Goal: Task Accomplishment & Management: Use online tool/utility

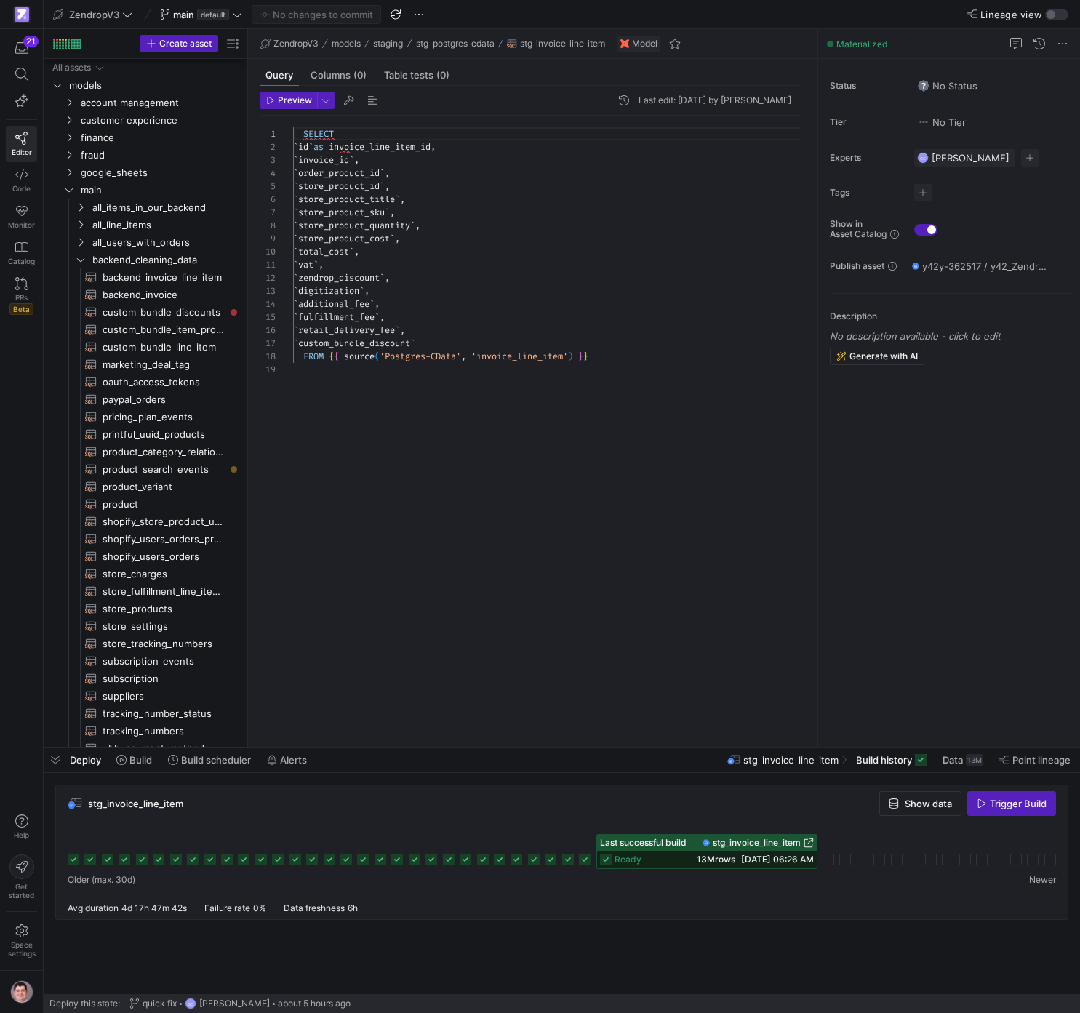
scroll to position [131, 0]
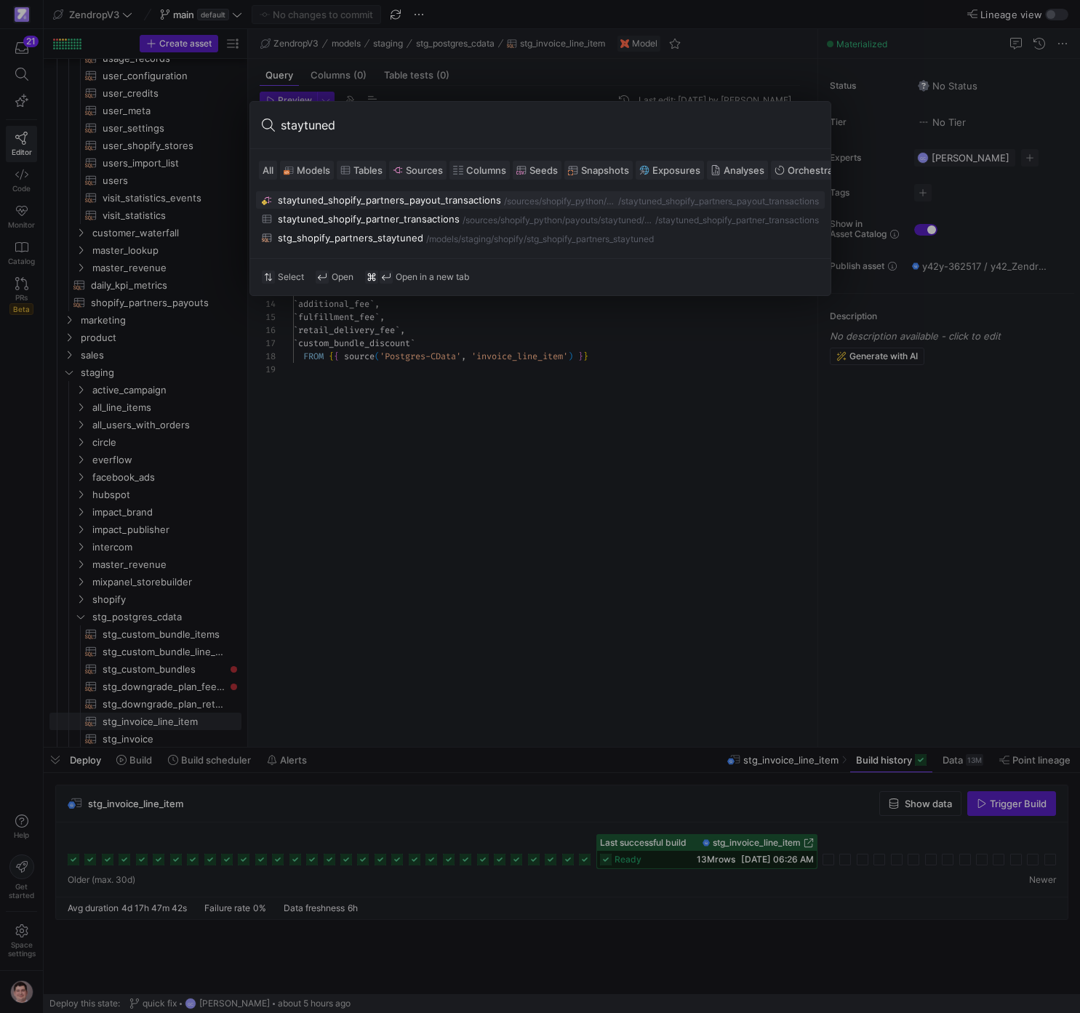
type input "staytuned"
click at [420, 246] on button "stg_shopify_partners_staytuned /models/ staging/shopify /stg_shopify_partners_s…" at bounding box center [540, 237] width 569 height 17
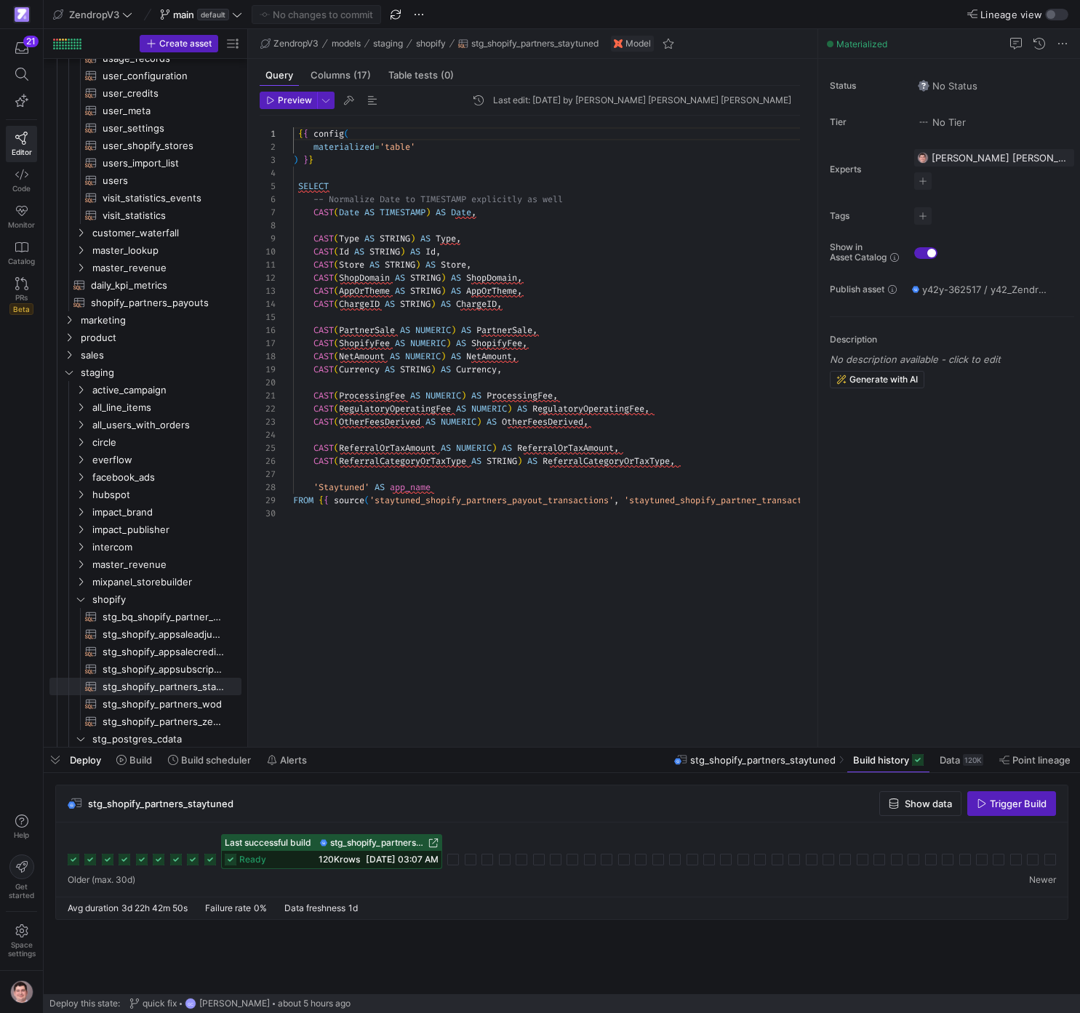
click at [406, 839] on span "stg_shopify_partners_staytuned" at bounding box center [377, 843] width 95 height 10
click at [147, 762] on span "Build" at bounding box center [140, 760] width 23 height 12
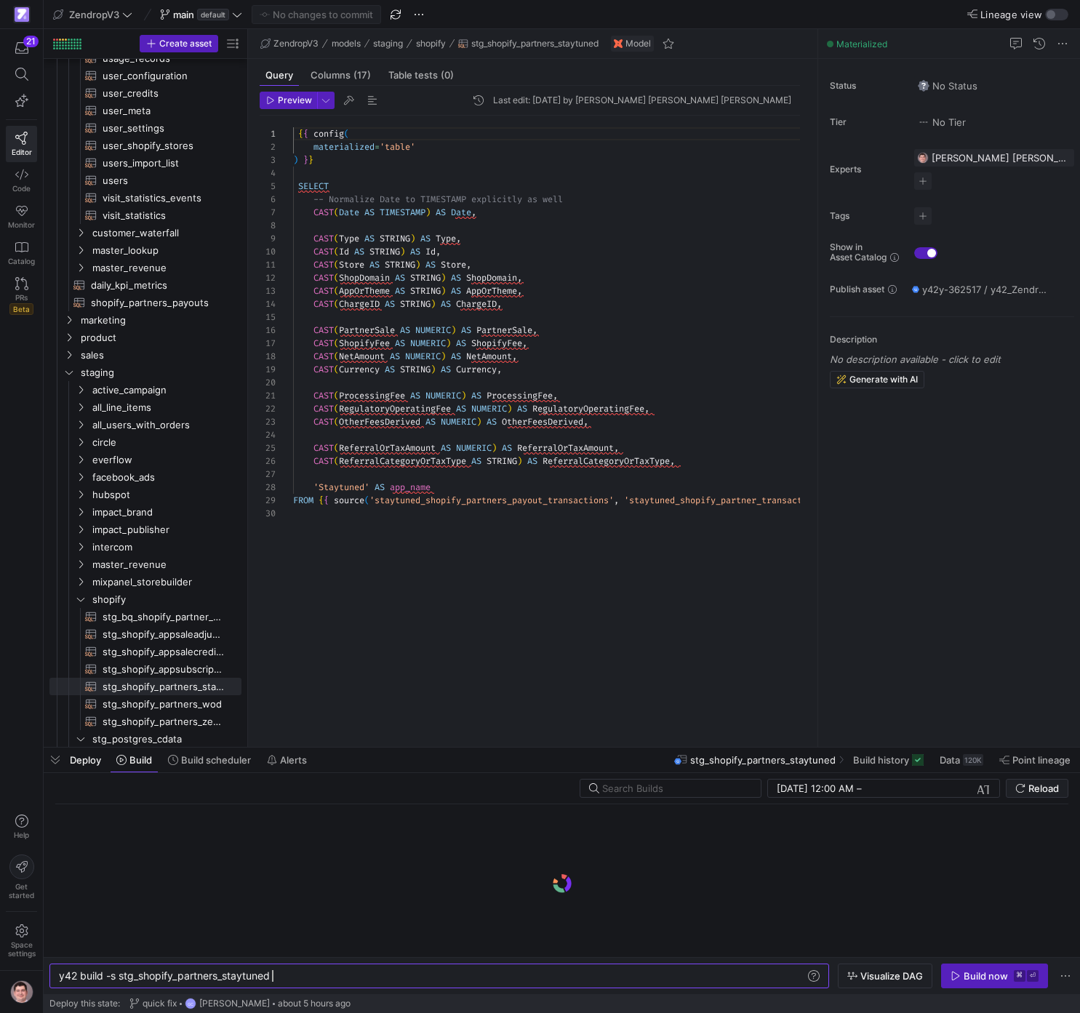
scroll to position [0, 220]
click at [857, 976] on icon "button" at bounding box center [852, 976] width 10 height 10
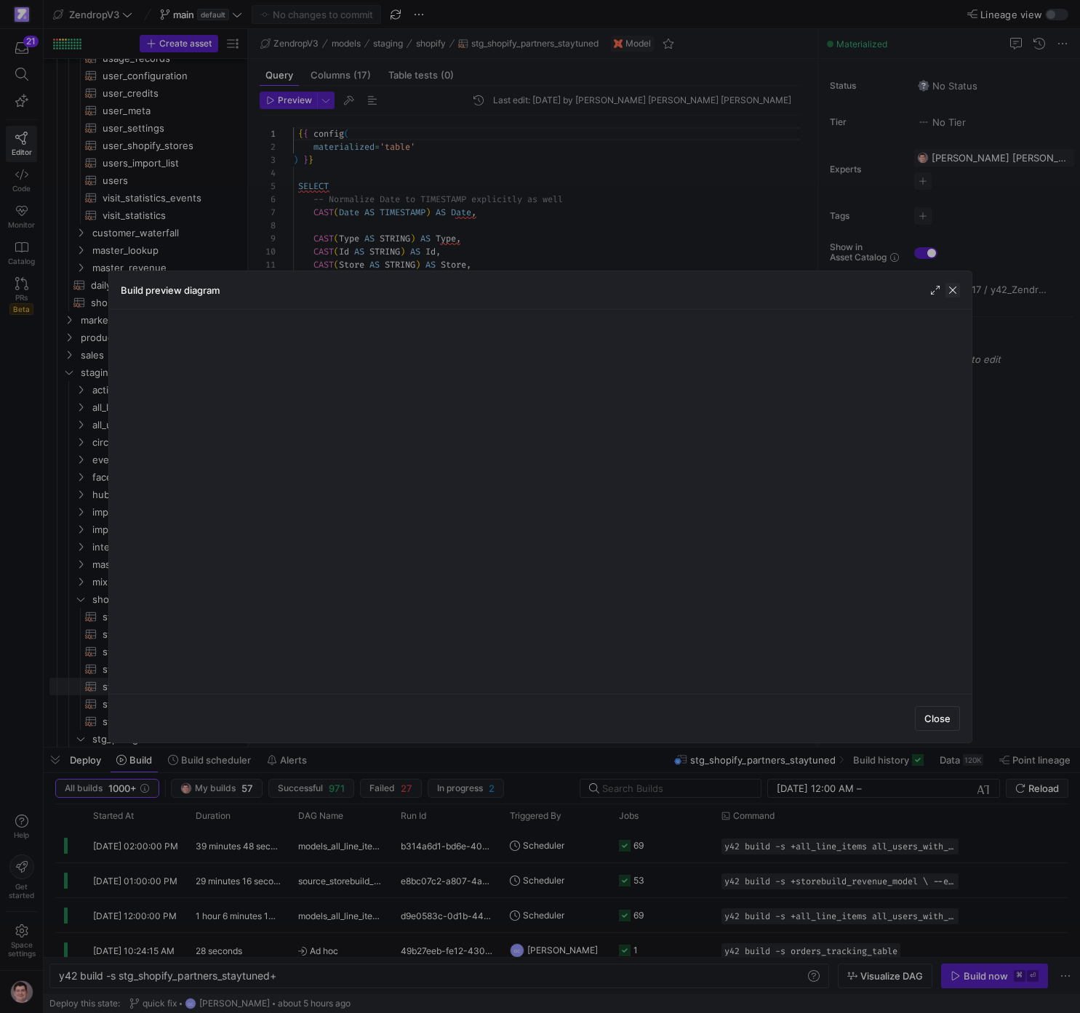
click at [950, 284] on span "button" at bounding box center [952, 290] width 15 height 15
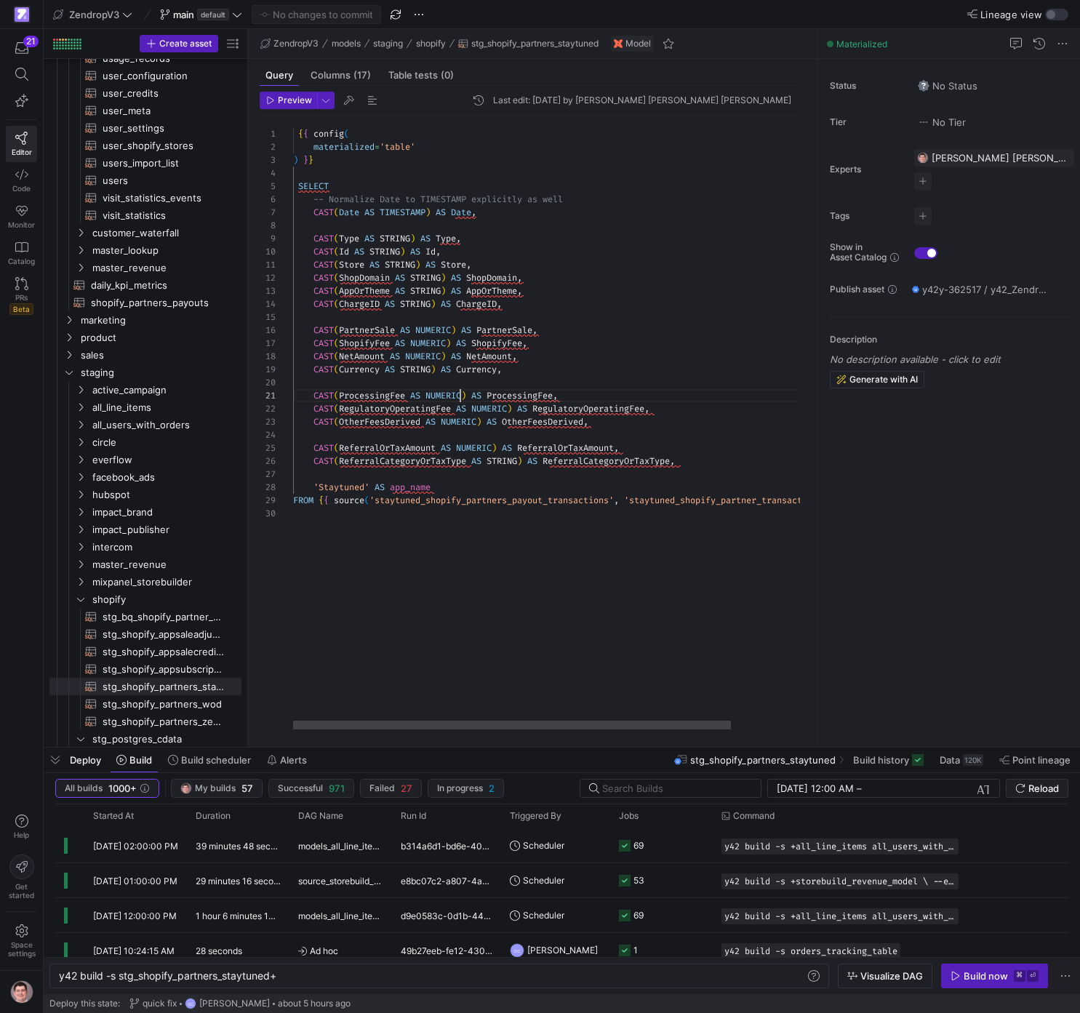
click at [462, 399] on div "{ { config ( materialized = 'table' ) } } SELECT -- Normalize Date to TIMESTAMP…" at bounding box center [593, 423] width 601 height 614
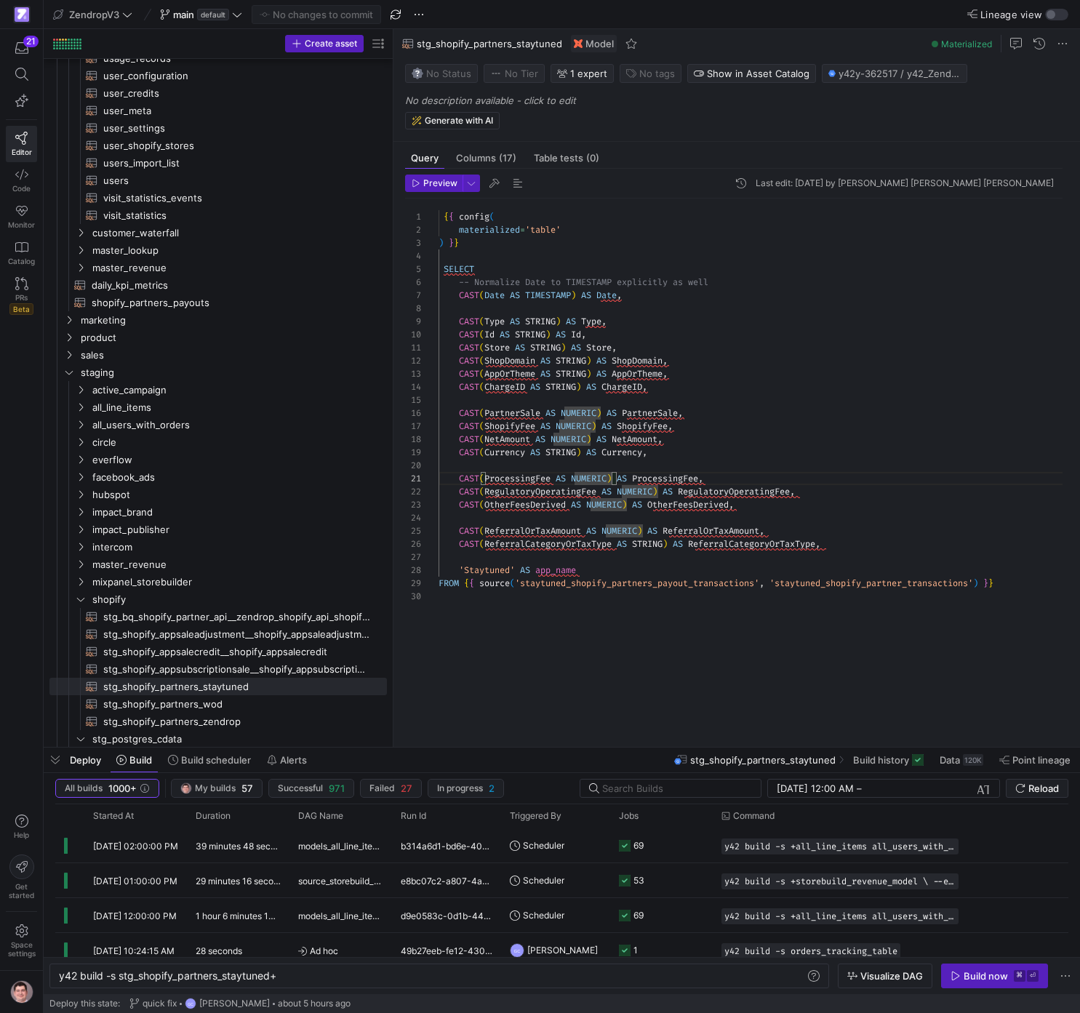
drag, startPoint x: 246, startPoint y: 625, endPoint x: 396, endPoint y: 622, distance: 149.1
click at [396, 622] on as-split "Create asset Drag here to set row groups Drag here to set column labels Group 1…" at bounding box center [562, 388] width 1036 height 718
click at [196, 707] on span "stg_shopify_partners_wod​​​​​​​​​​" at bounding box center [236, 704] width 267 height 17
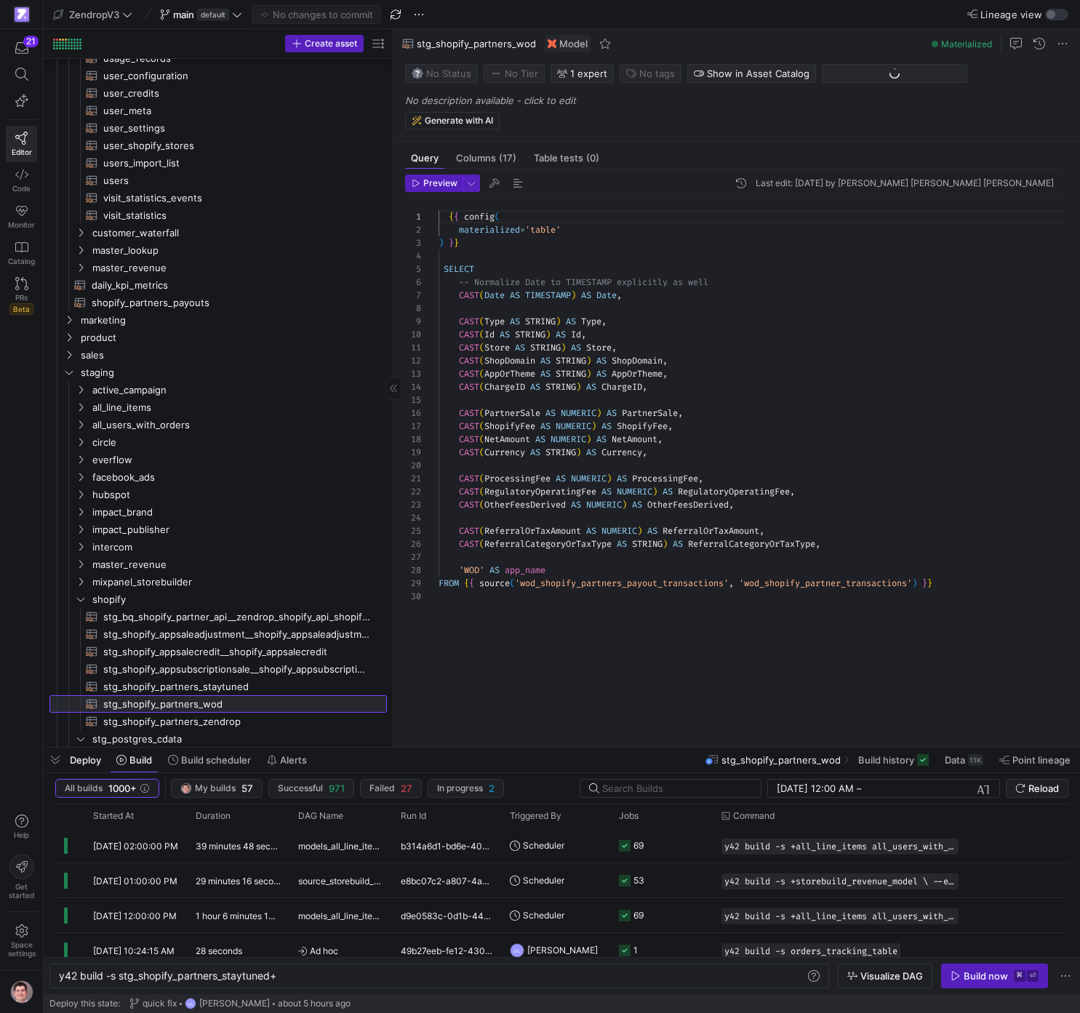
scroll to position [131, 0]
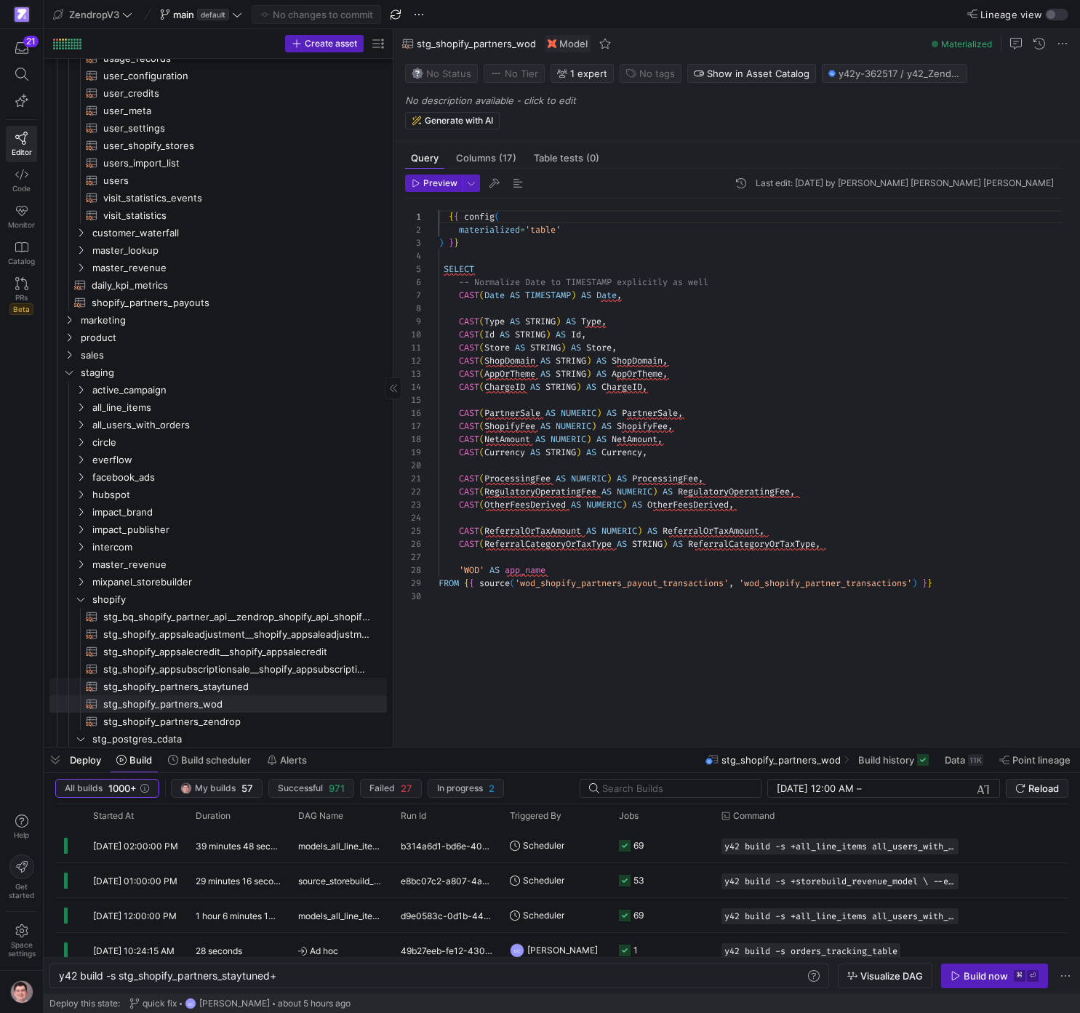
click at [220, 690] on span "stg_shopify_partners_staytuned​​​​​​​​​​" at bounding box center [236, 686] width 267 height 17
click at [887, 766] on span "Build history" at bounding box center [881, 760] width 56 height 12
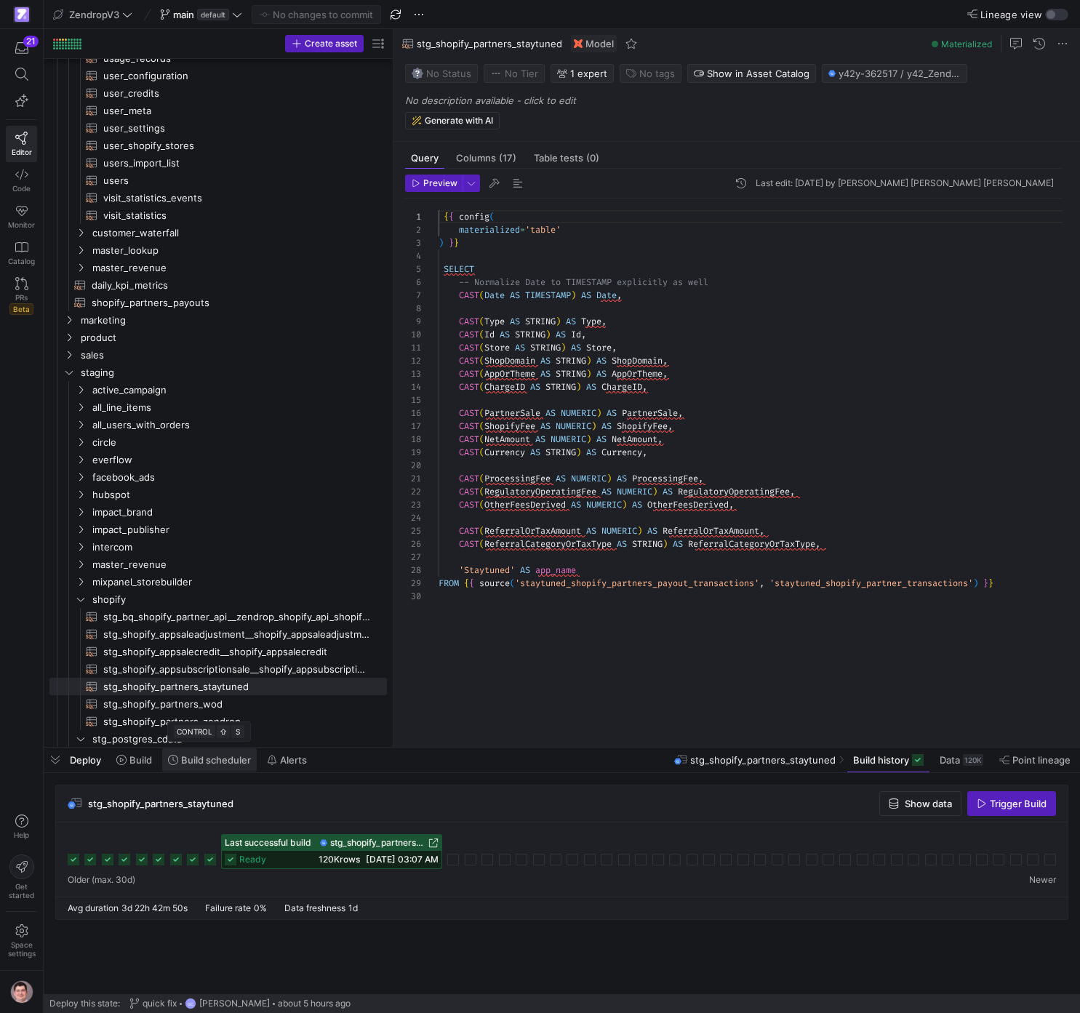
click at [227, 763] on span "Build scheduler" at bounding box center [216, 760] width 70 height 12
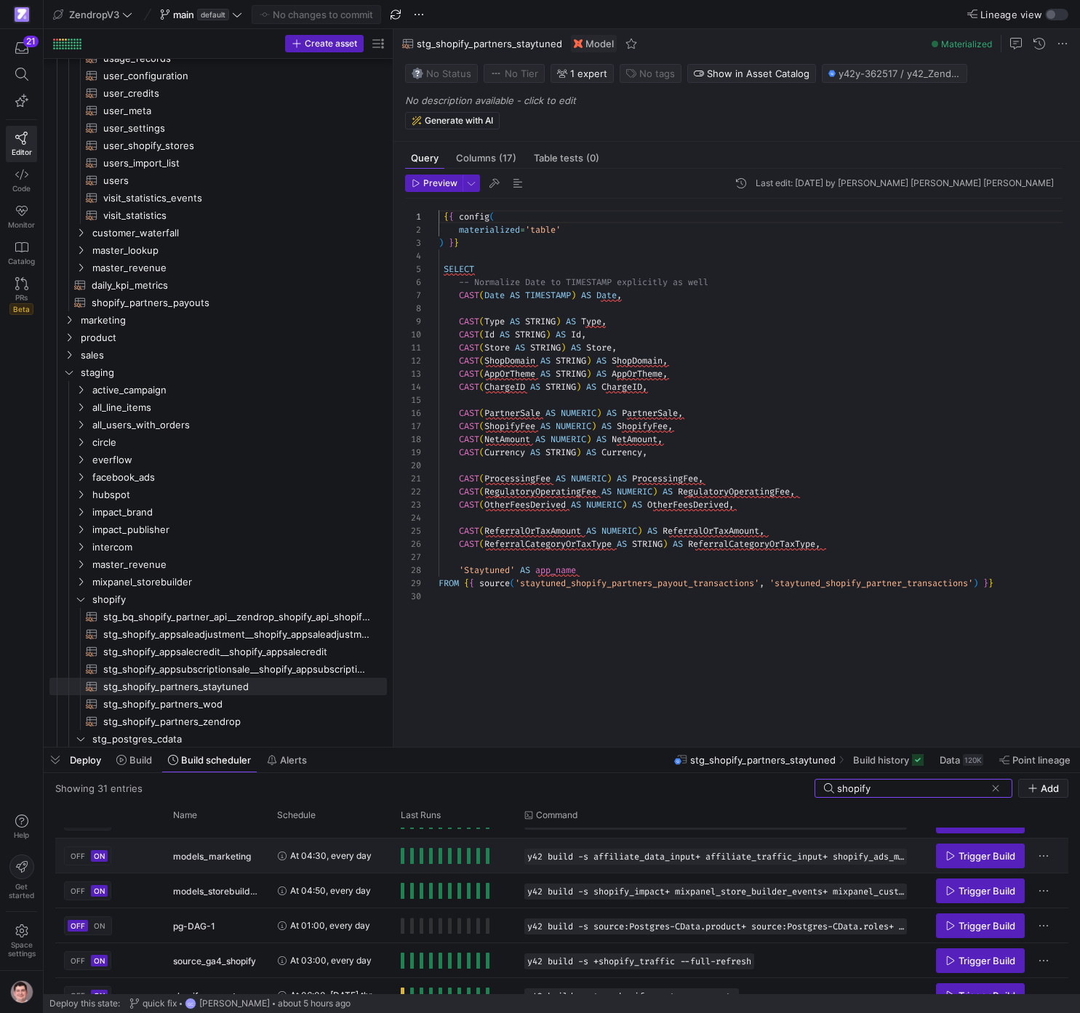
scroll to position [44, 0]
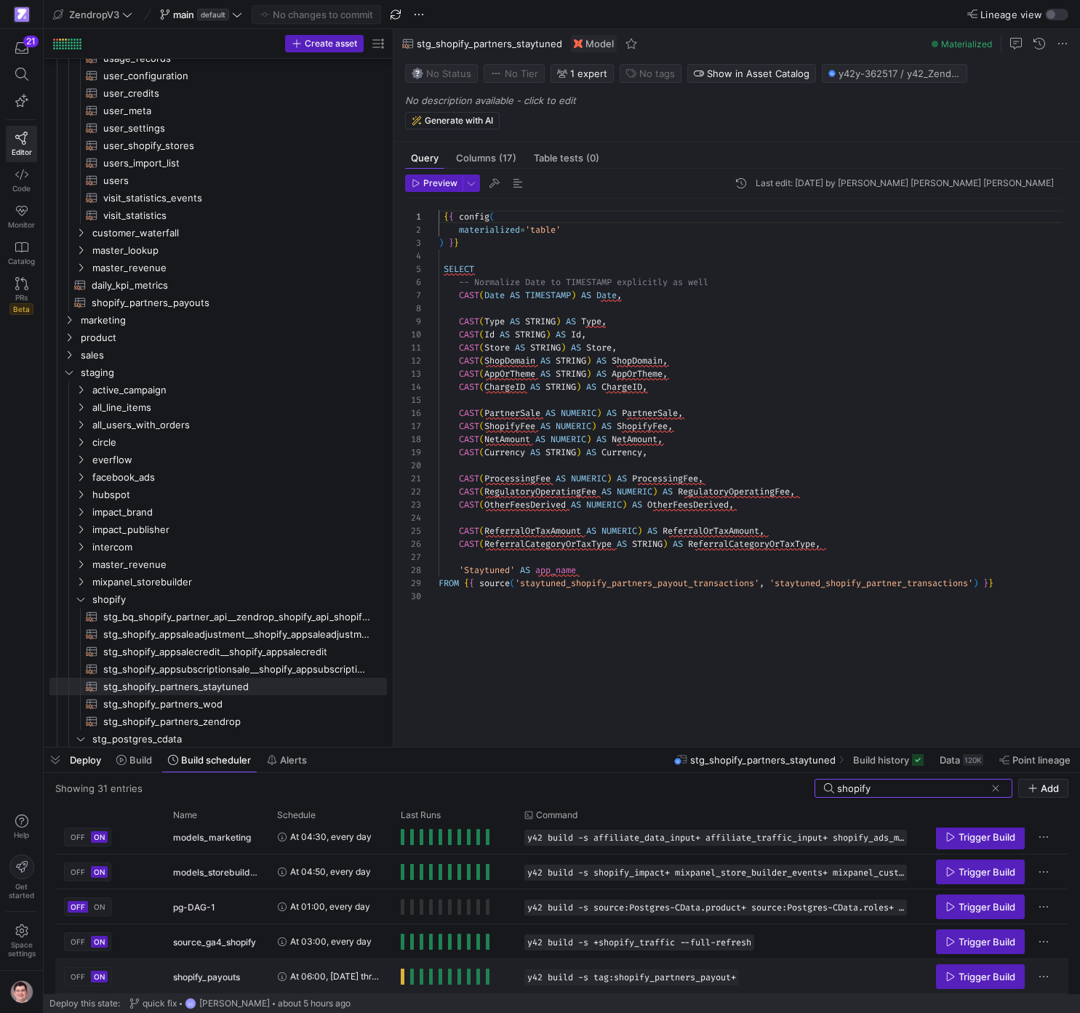
type input "shopify"
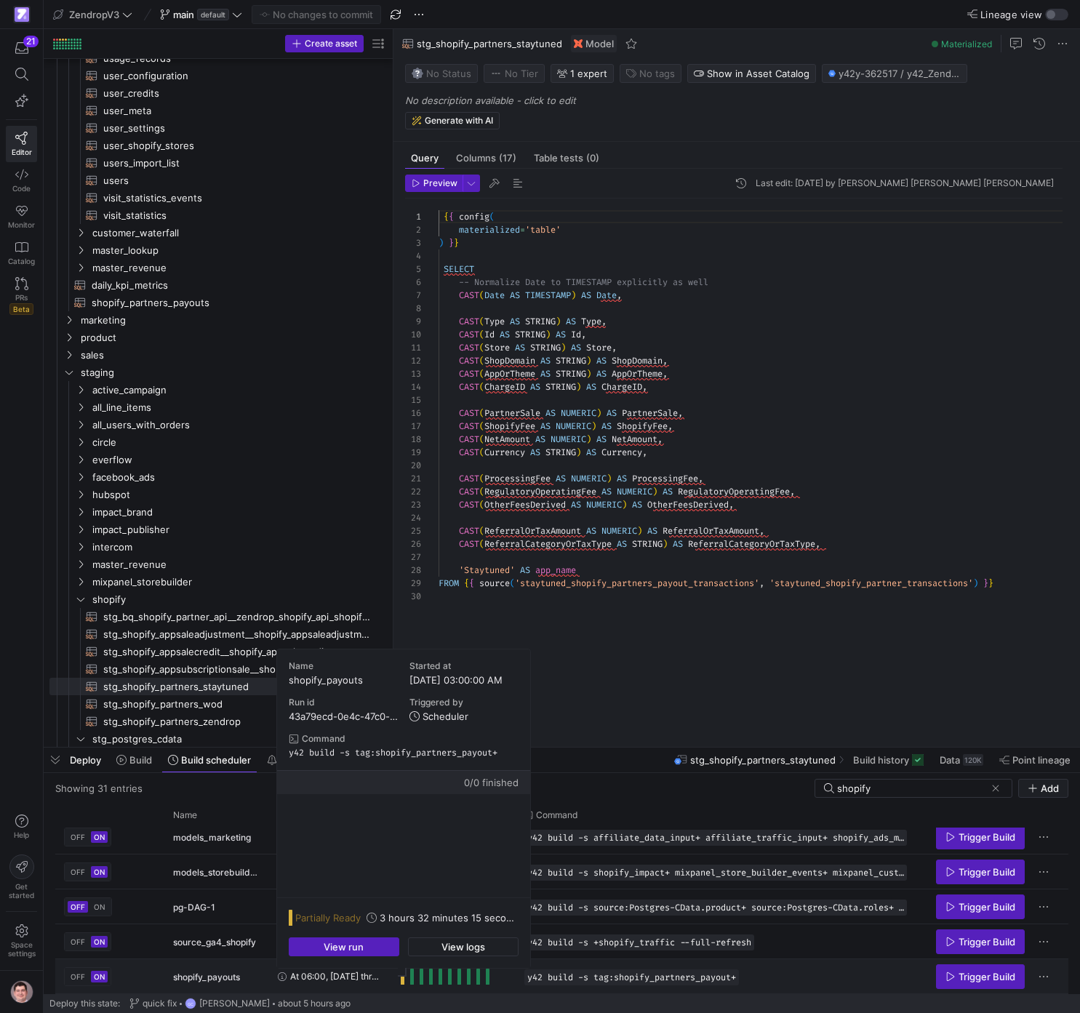
click at [401, 977] on span "Press SPACE to select this row." at bounding box center [403, 976] width 4 height 16
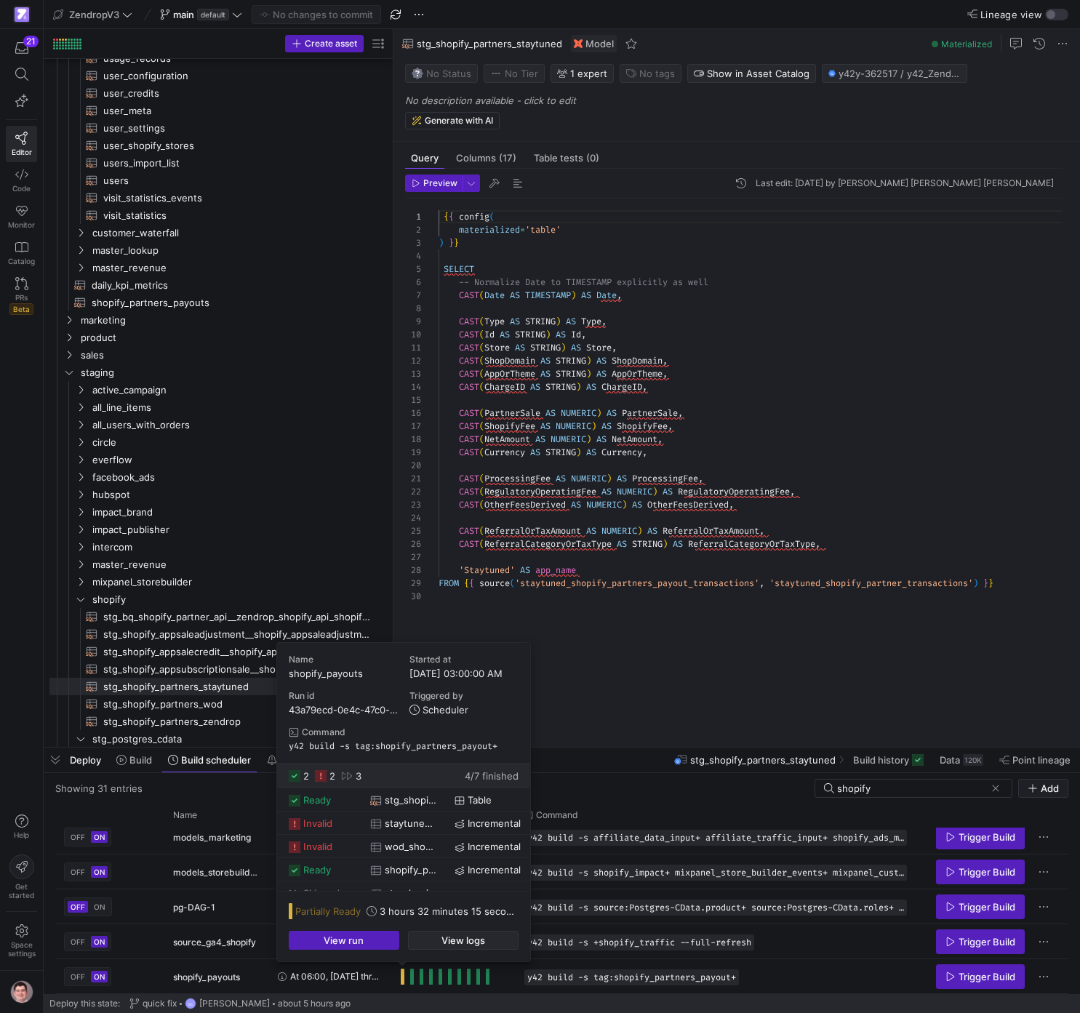
click at [430, 944] on span "button" at bounding box center [463, 939] width 109 height 17
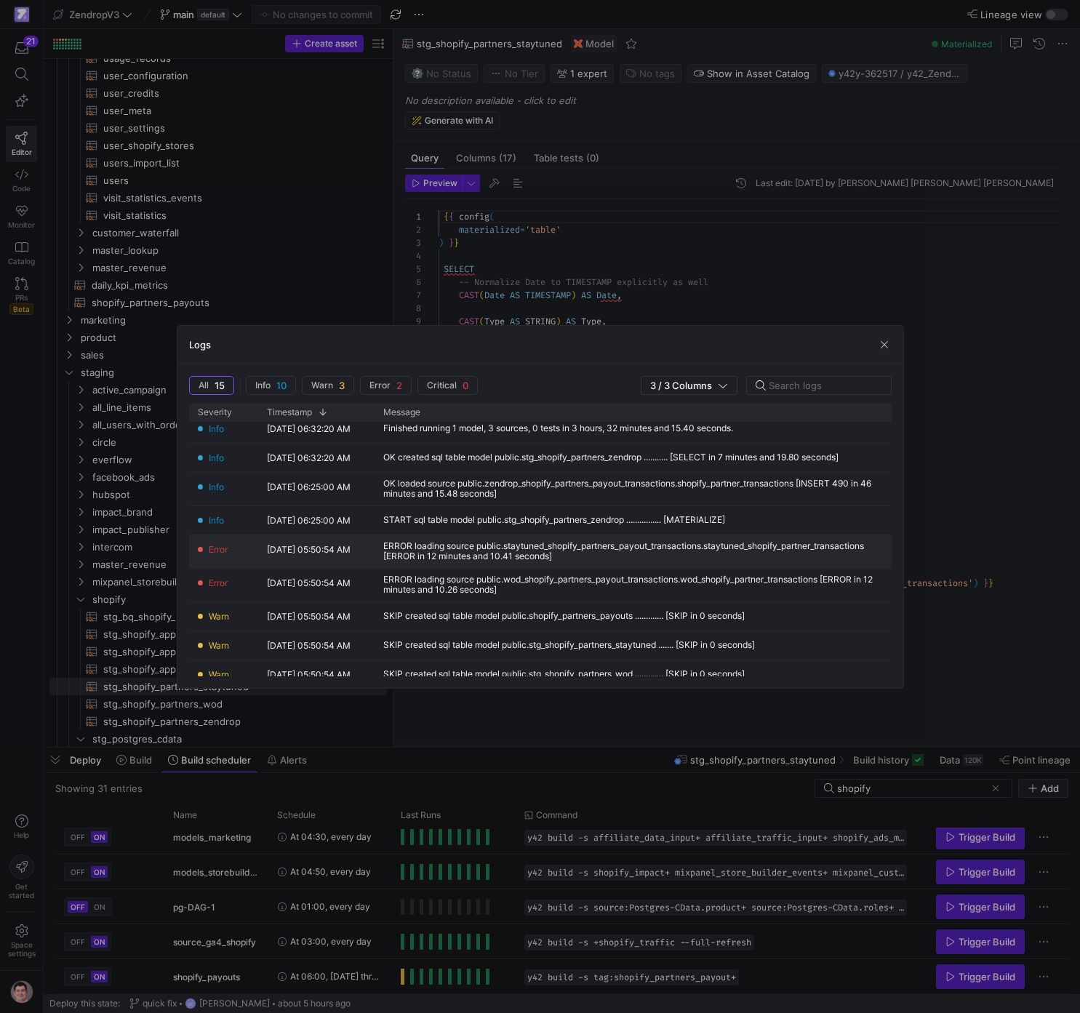
scroll to position [95, 0]
click at [577, 560] on div "ERROR loading source public.staytuned_shopify_partners_payout_transactions.stay…" at bounding box center [633, 551] width 500 height 20
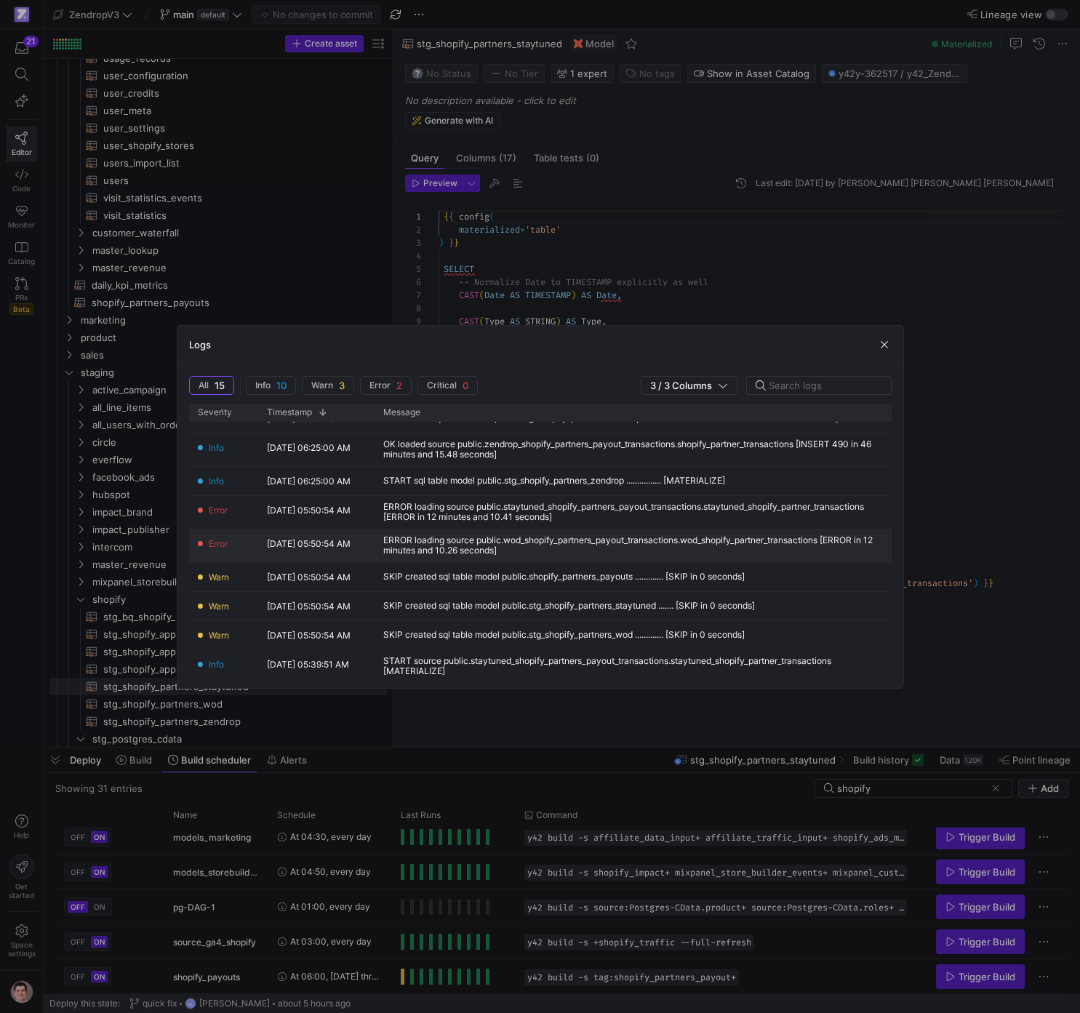
scroll to position [0, 0]
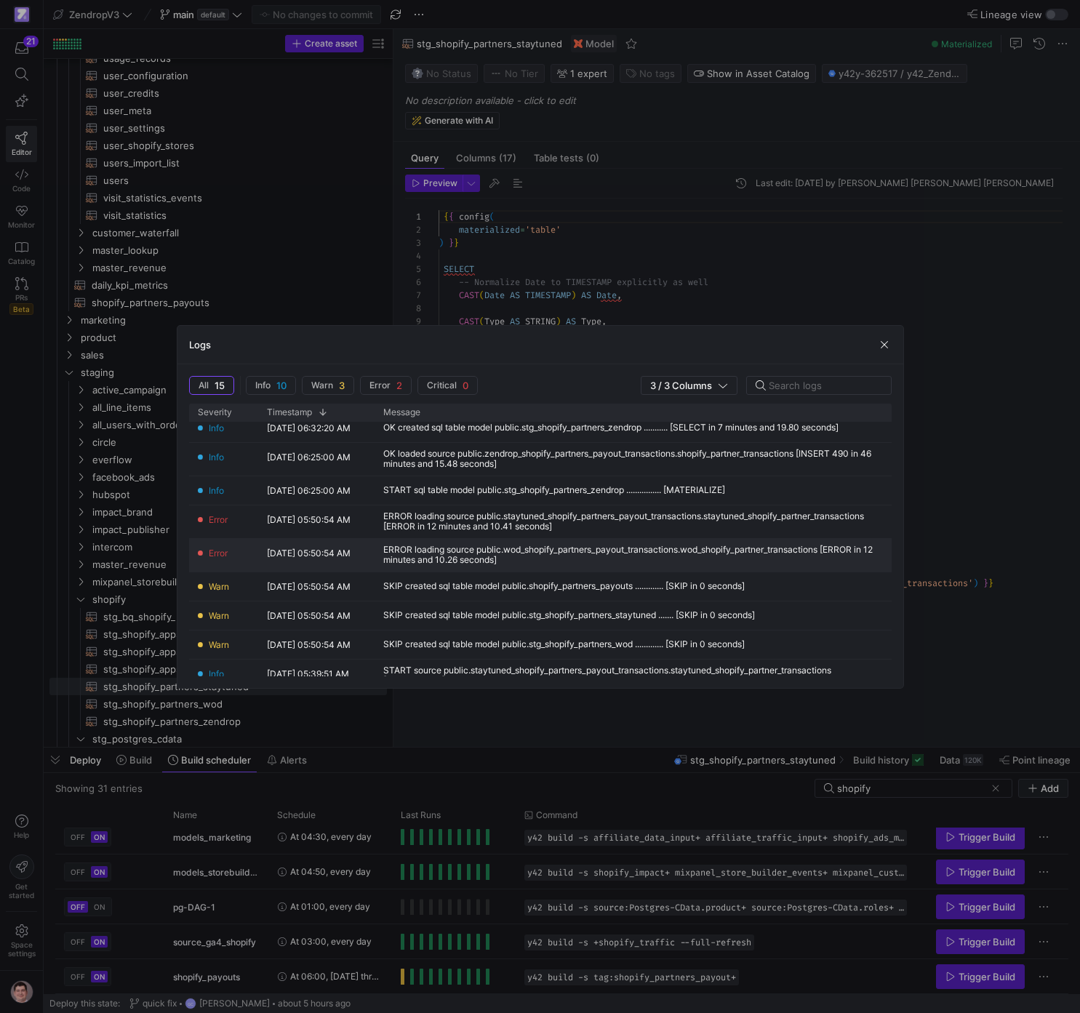
click at [536, 550] on div "ERROR loading source public.wod_shopify_partners_payout_transactions.wod_shopif…" at bounding box center [633, 555] width 500 height 20
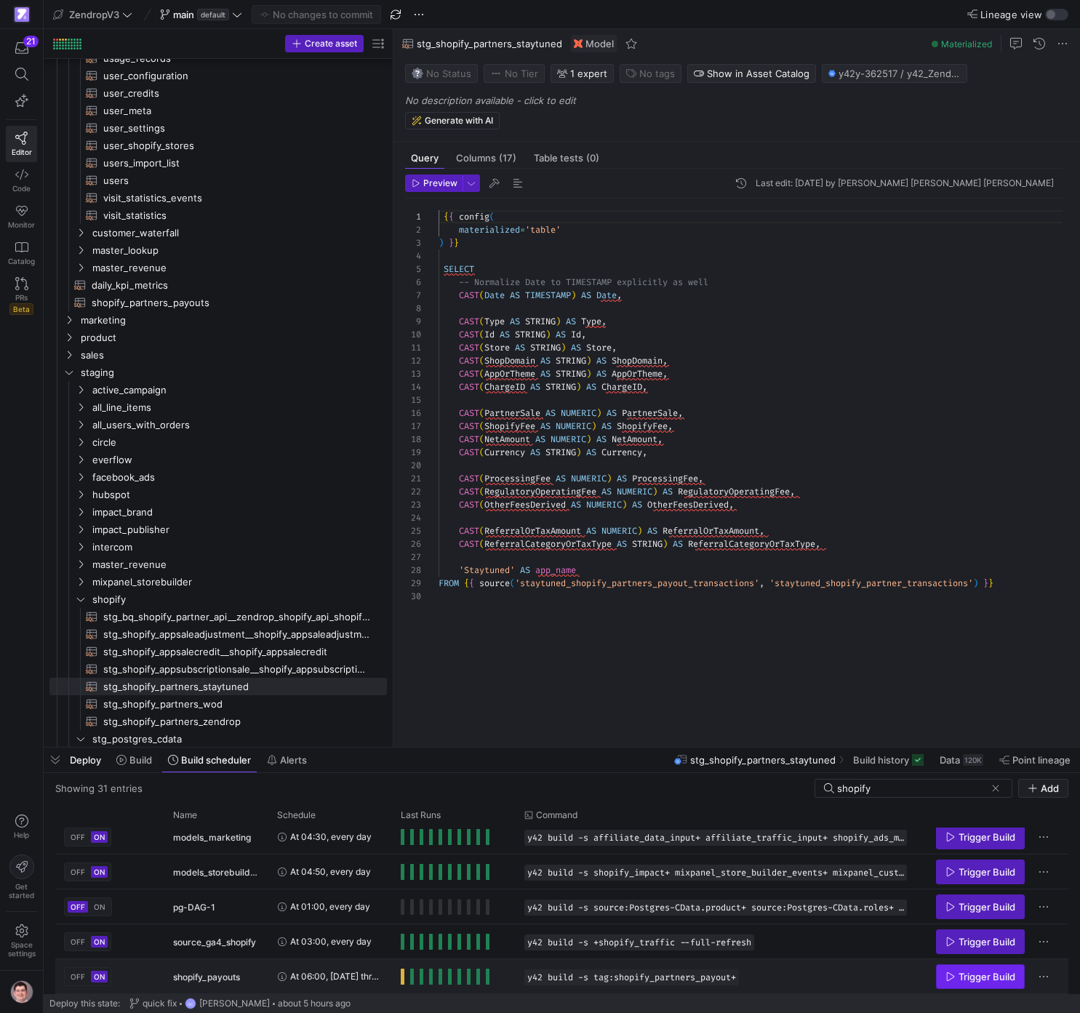
click at [970, 974] on span "Trigger Build" at bounding box center [986, 977] width 57 height 12
click at [912, 759] on span "Build history" at bounding box center [889, 760] width 71 height 12
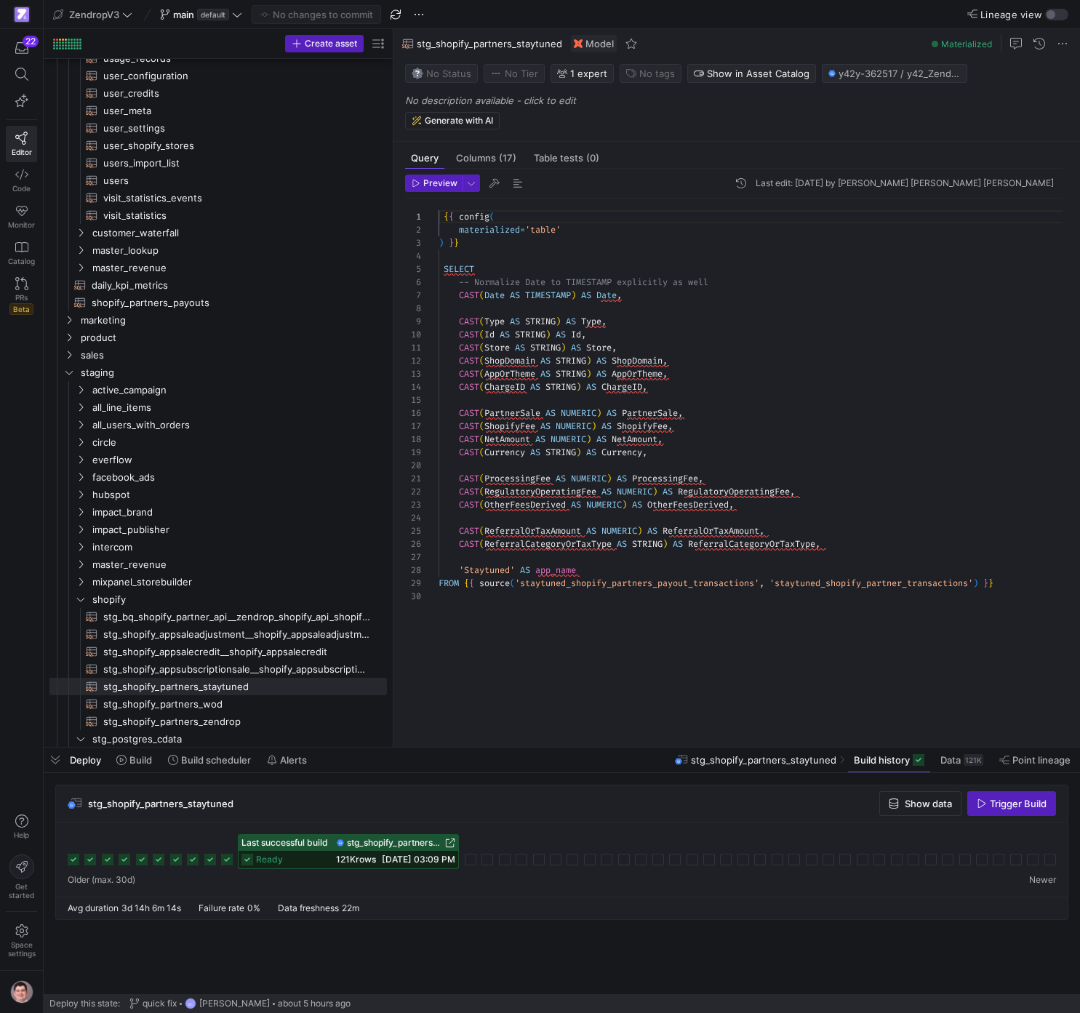
click at [411, 843] on span "stg_shopify_partners_staytuned" at bounding box center [394, 843] width 95 height 10
click at [207, 766] on span at bounding box center [209, 759] width 95 height 23
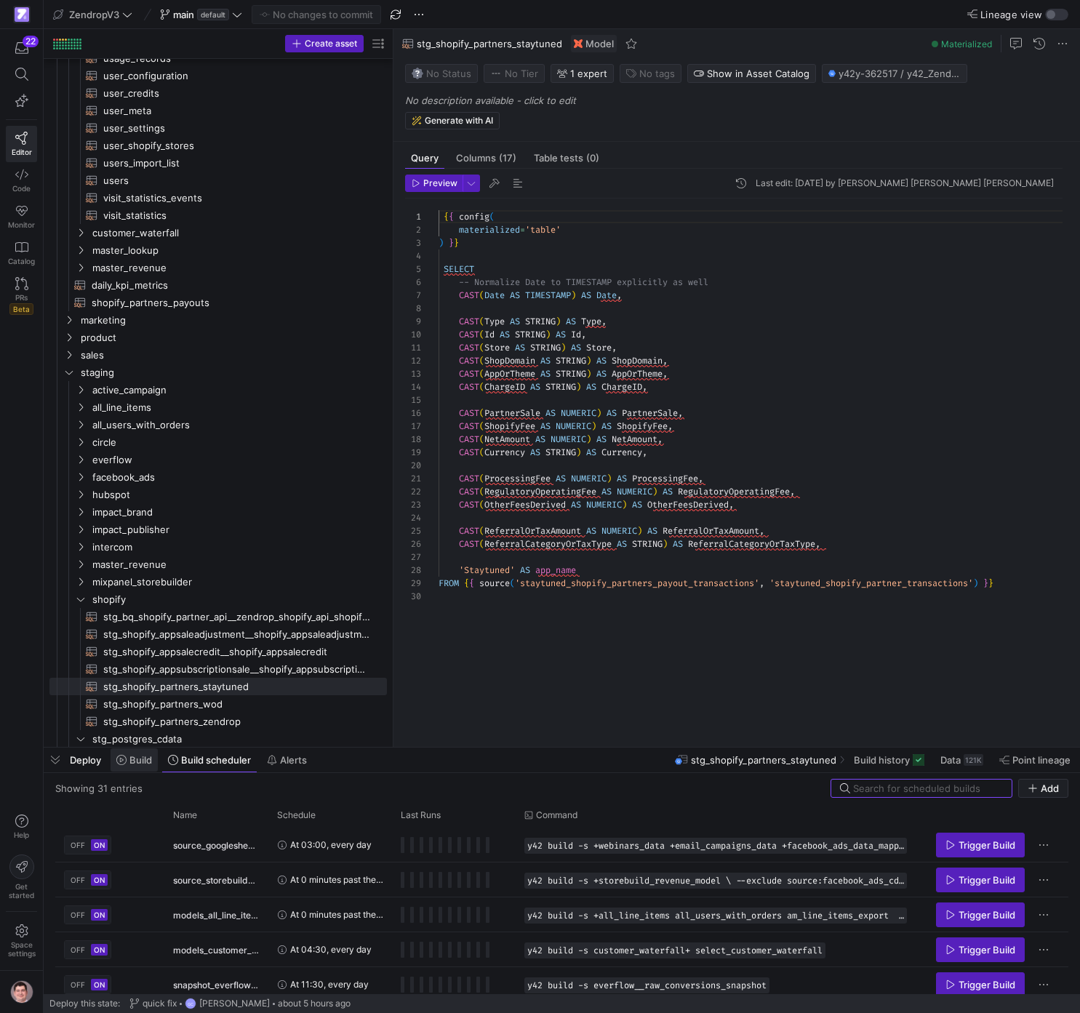
click at [127, 763] on icon at bounding box center [121, 760] width 10 height 10
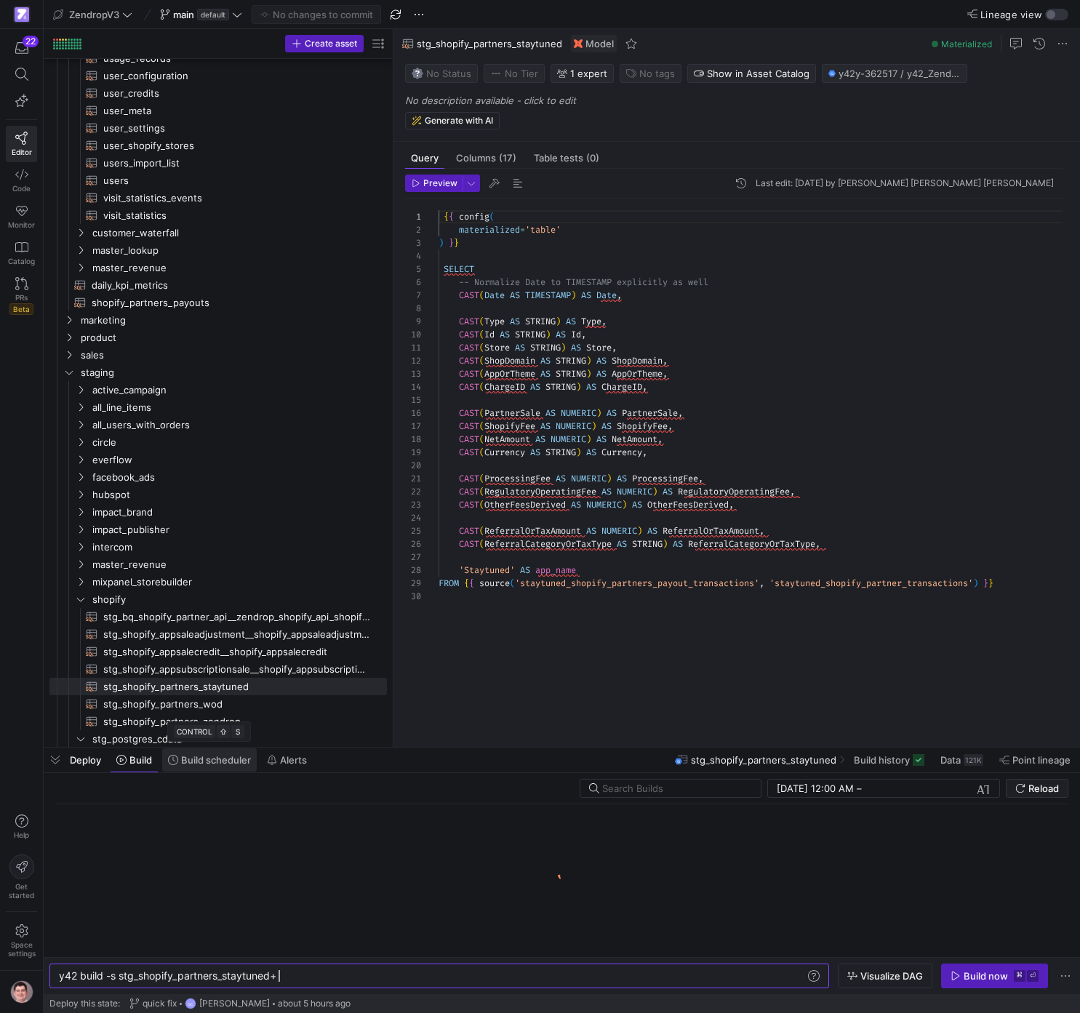
scroll to position [0, 220]
click at [910, 974] on span "Visualize DAG" at bounding box center [891, 976] width 63 height 12
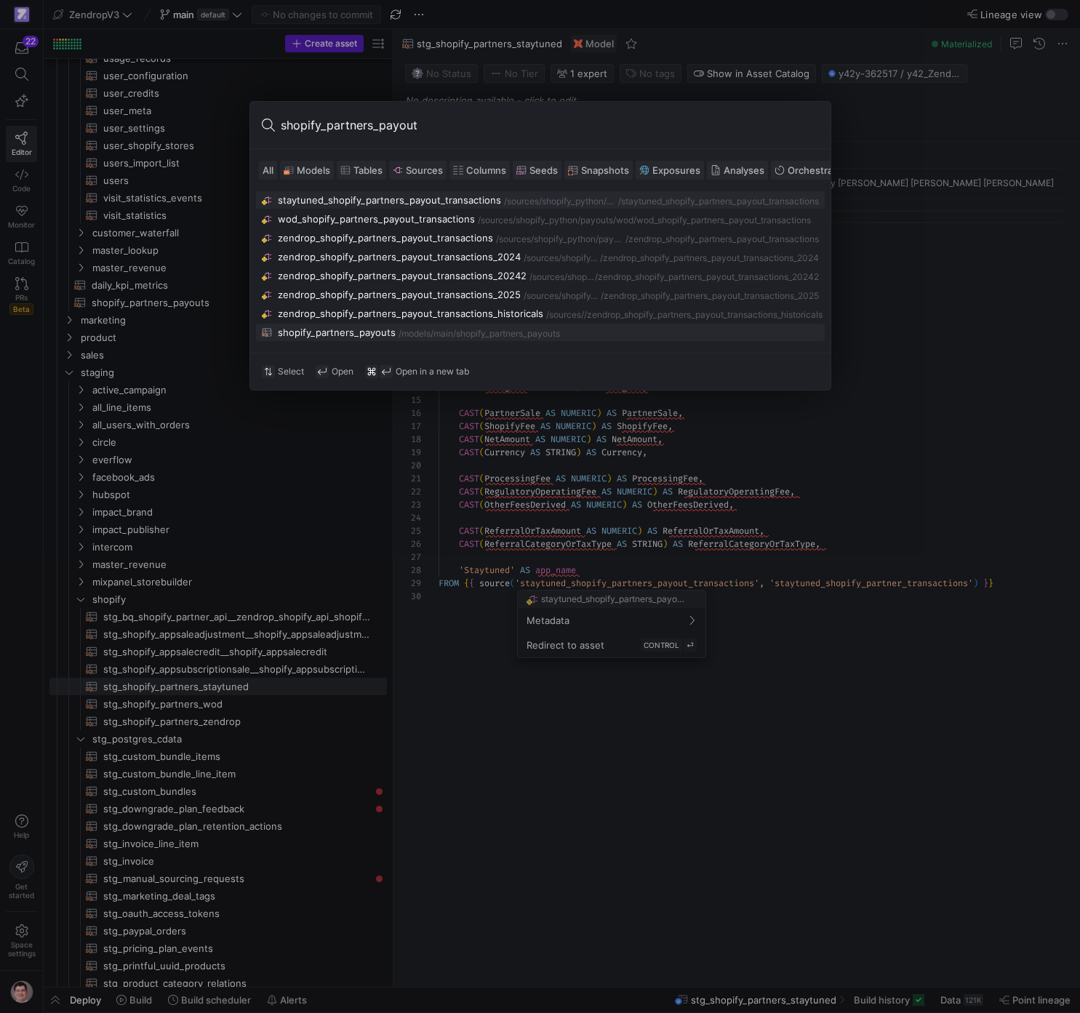
type input "shopify_partners_payout"
click at [489, 339] on div "/shopify_partners_payouts" at bounding box center [506, 334] width 107 height 10
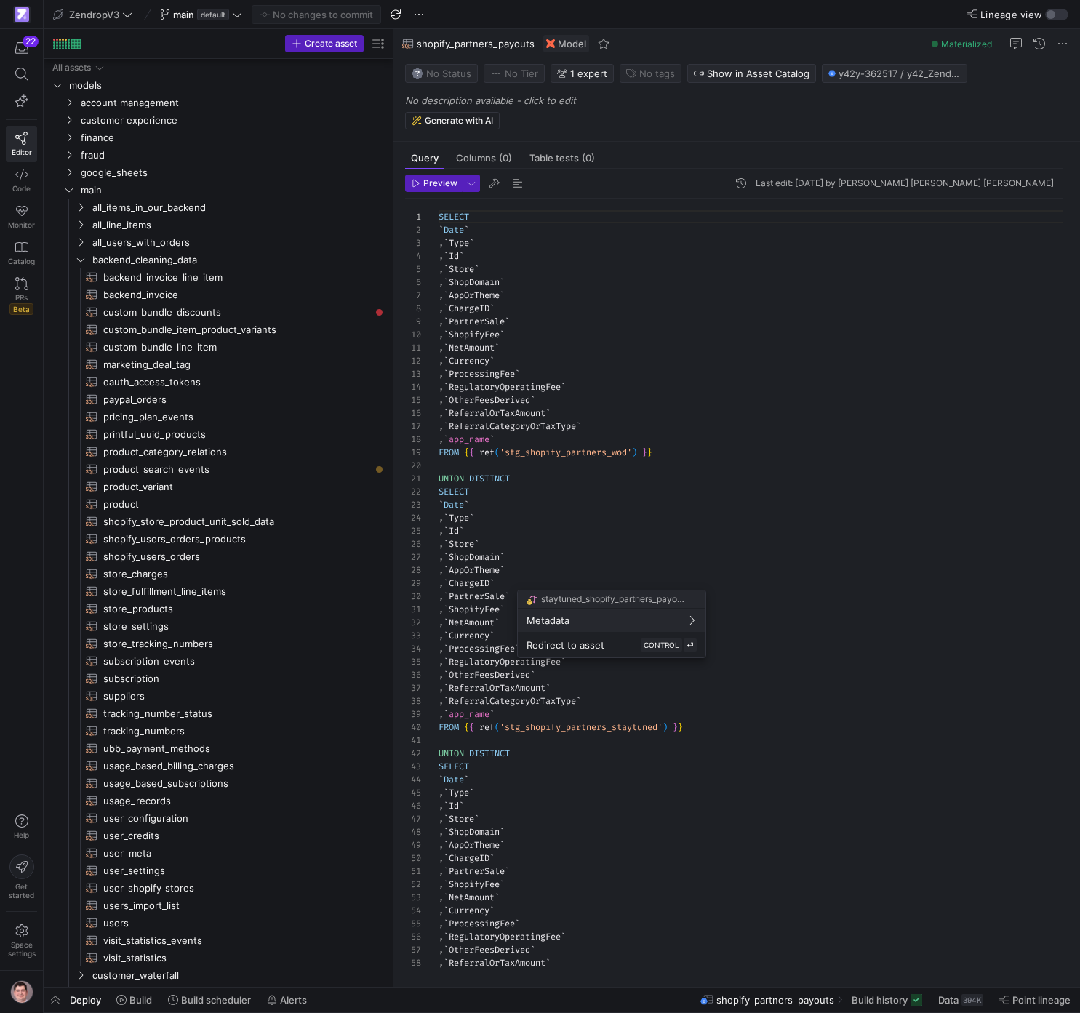
scroll to position [131, 0]
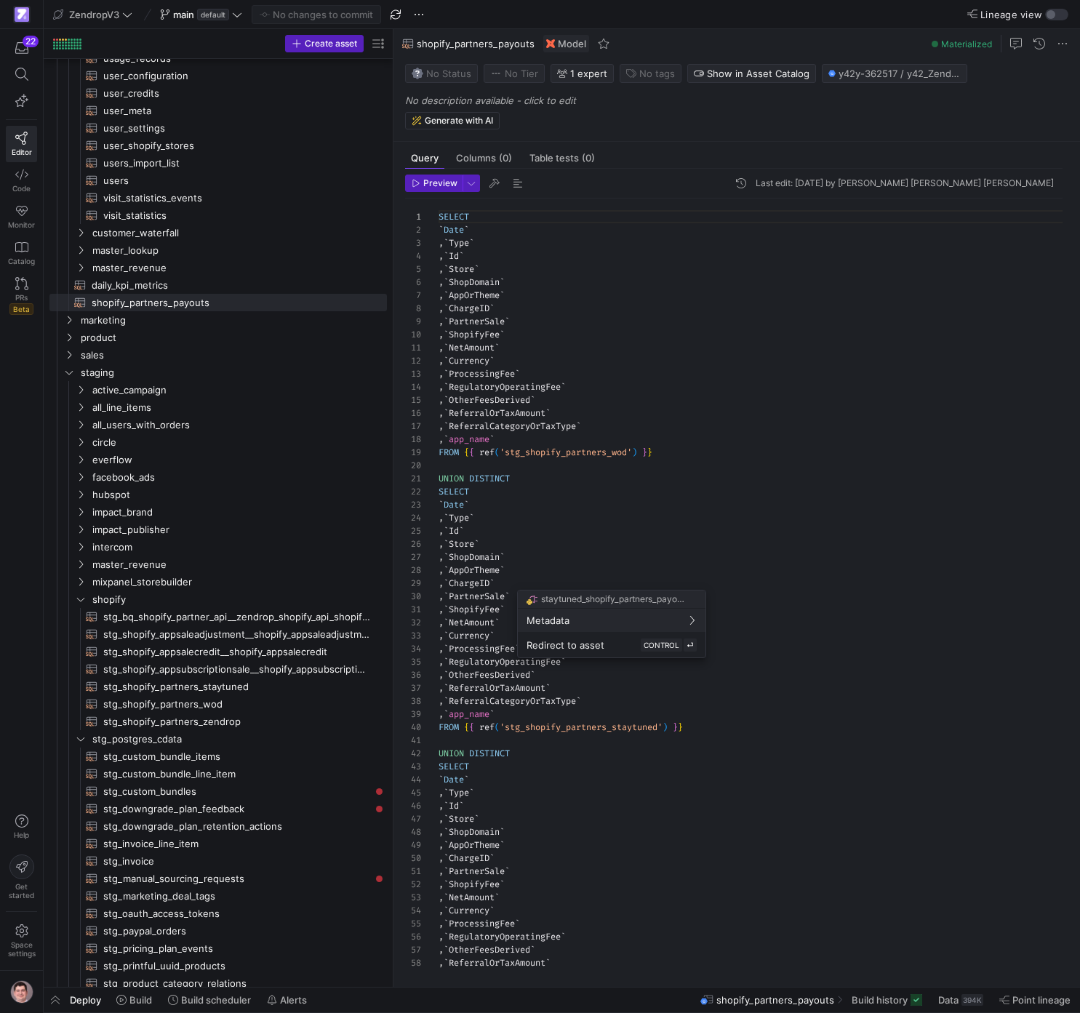
click at [900, 998] on div at bounding box center [540, 506] width 1080 height 1013
click at [896, 1000] on span "Build history" at bounding box center [879, 1000] width 56 height 12
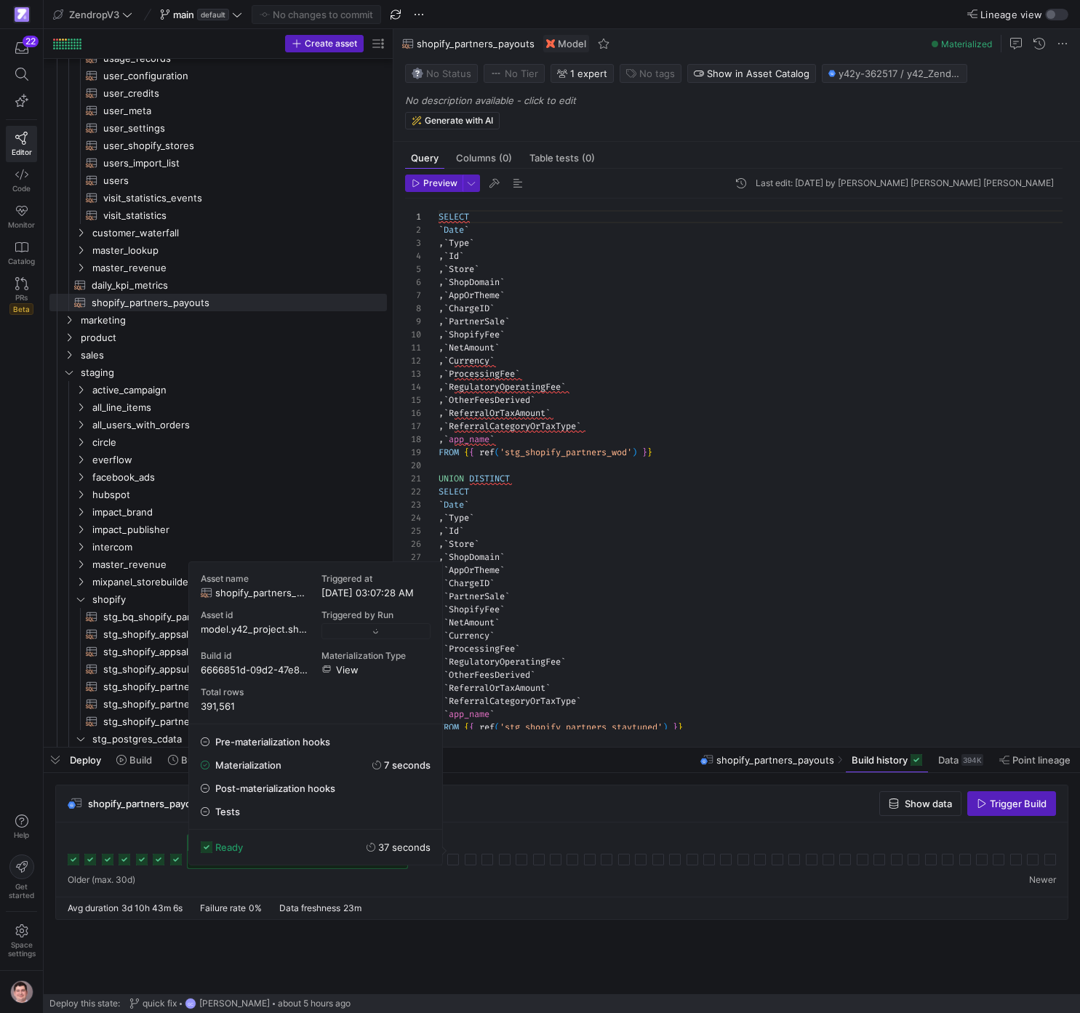
click at [178, 860] on icon at bounding box center [176, 860] width 12 height 12
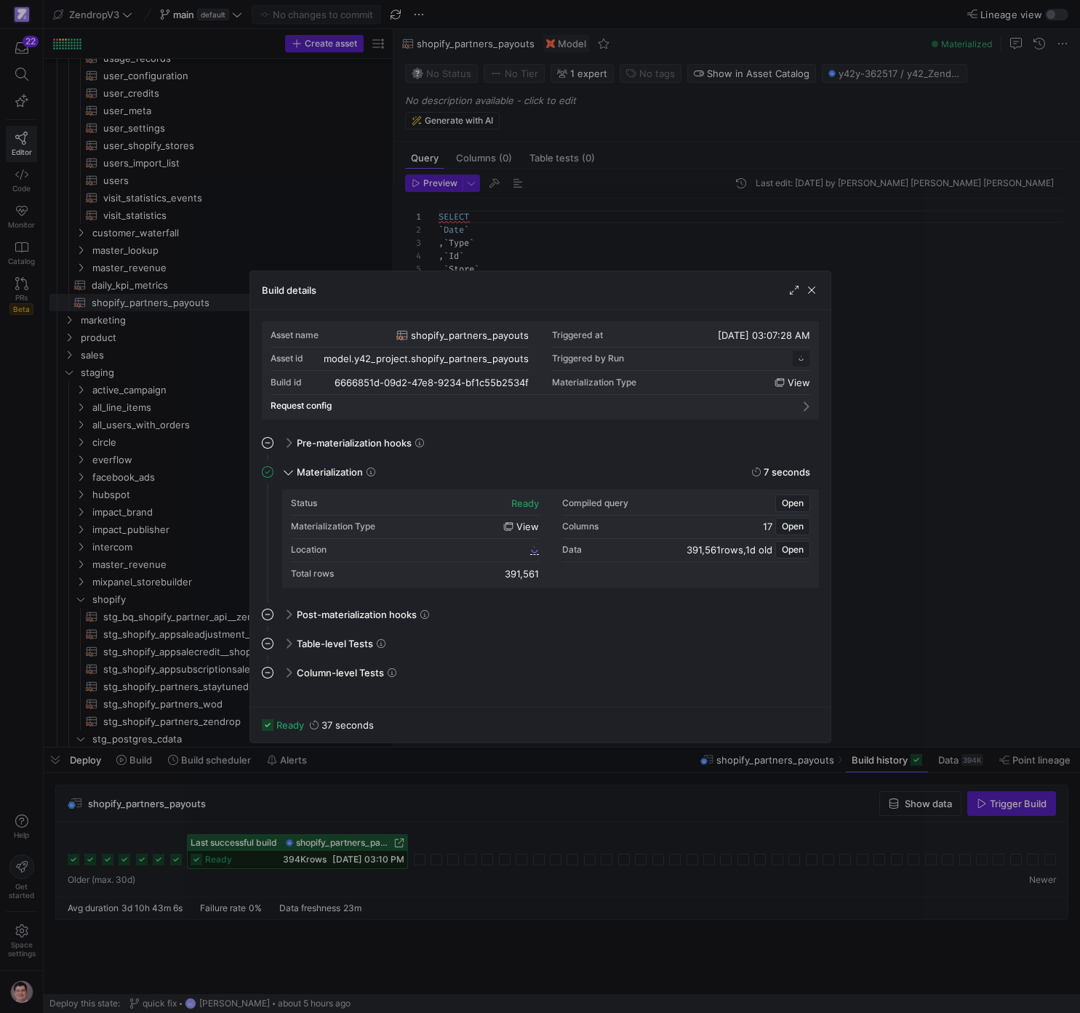
scroll to position [131, 0]
click at [185, 827] on div at bounding box center [540, 506] width 1080 height 1013
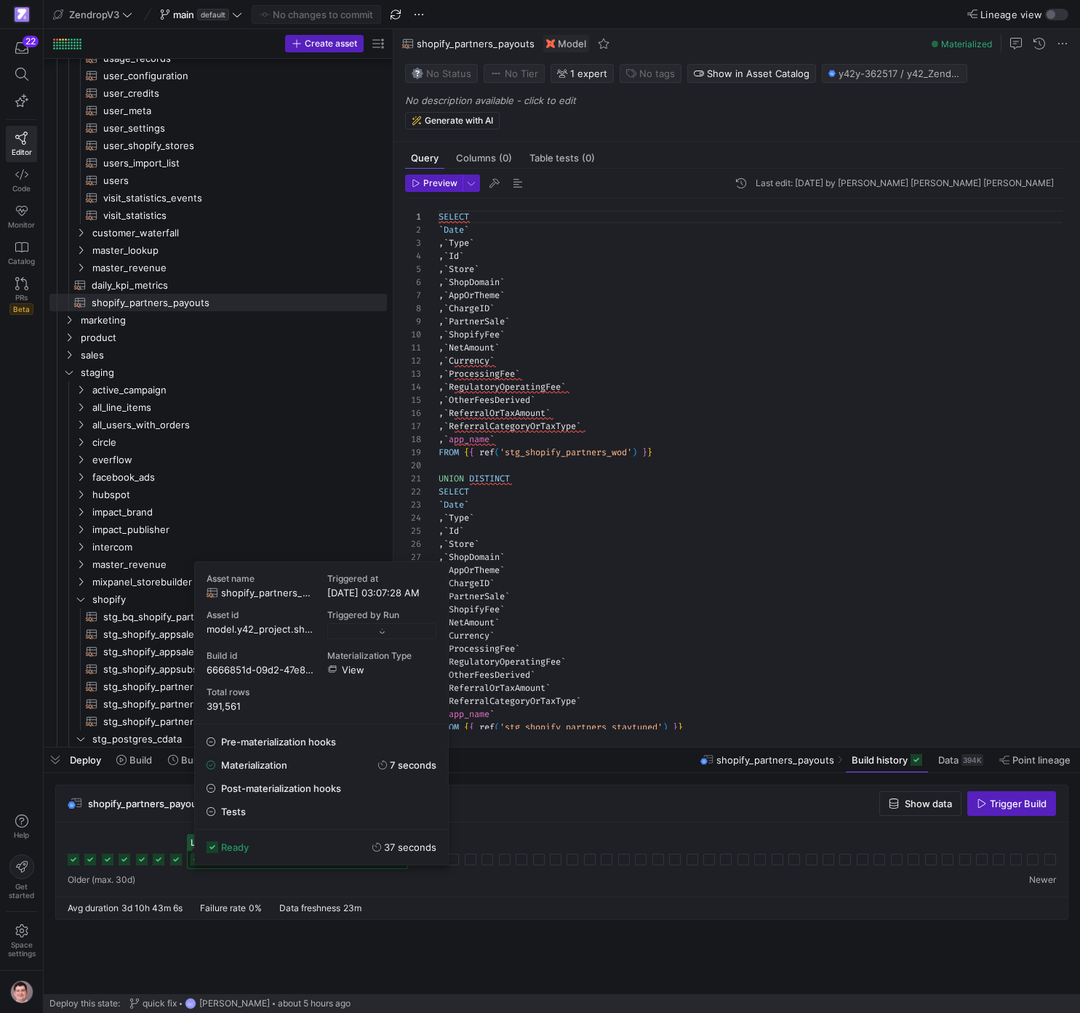
click at [180, 861] on icon at bounding box center [176, 860] width 12 height 12
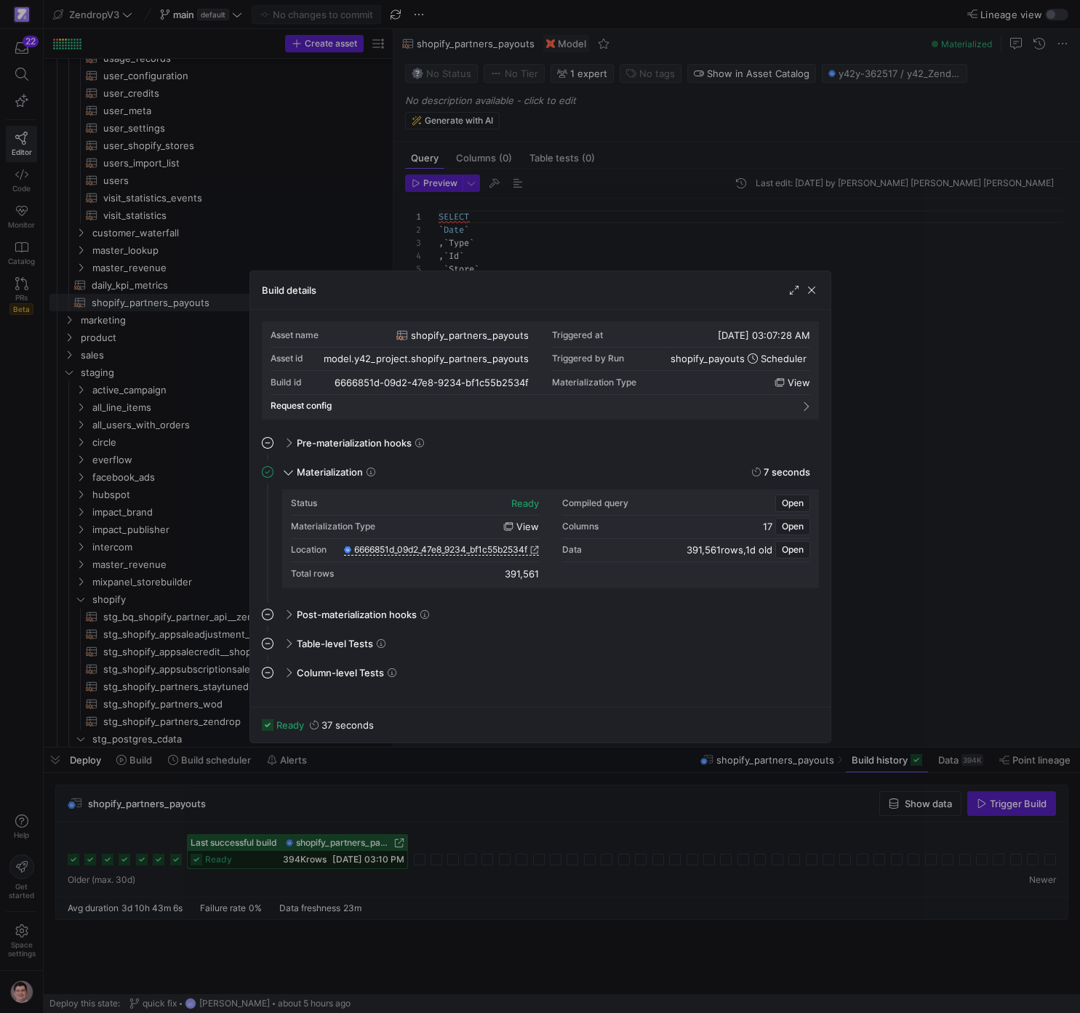
click at [481, 820] on div at bounding box center [540, 506] width 1080 height 1013
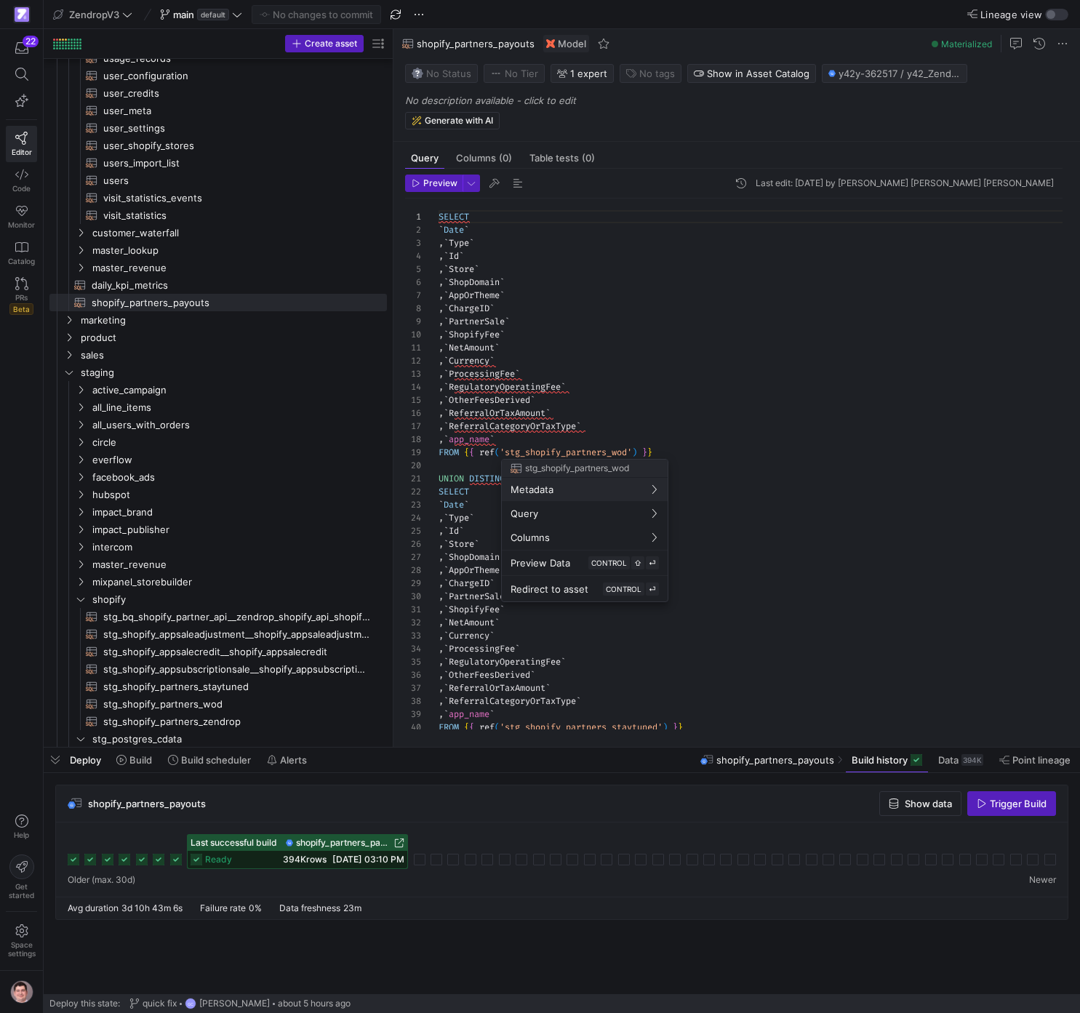
click at [575, 380] on div at bounding box center [540, 506] width 1080 height 1013
click at [590, 369] on div "SELECT ` Date ` , ` Type ` , ` Id ` , ` Store ` , ` ShopDomain ` , ` AppOrTheme…" at bounding box center [755, 609] width 635 height 823
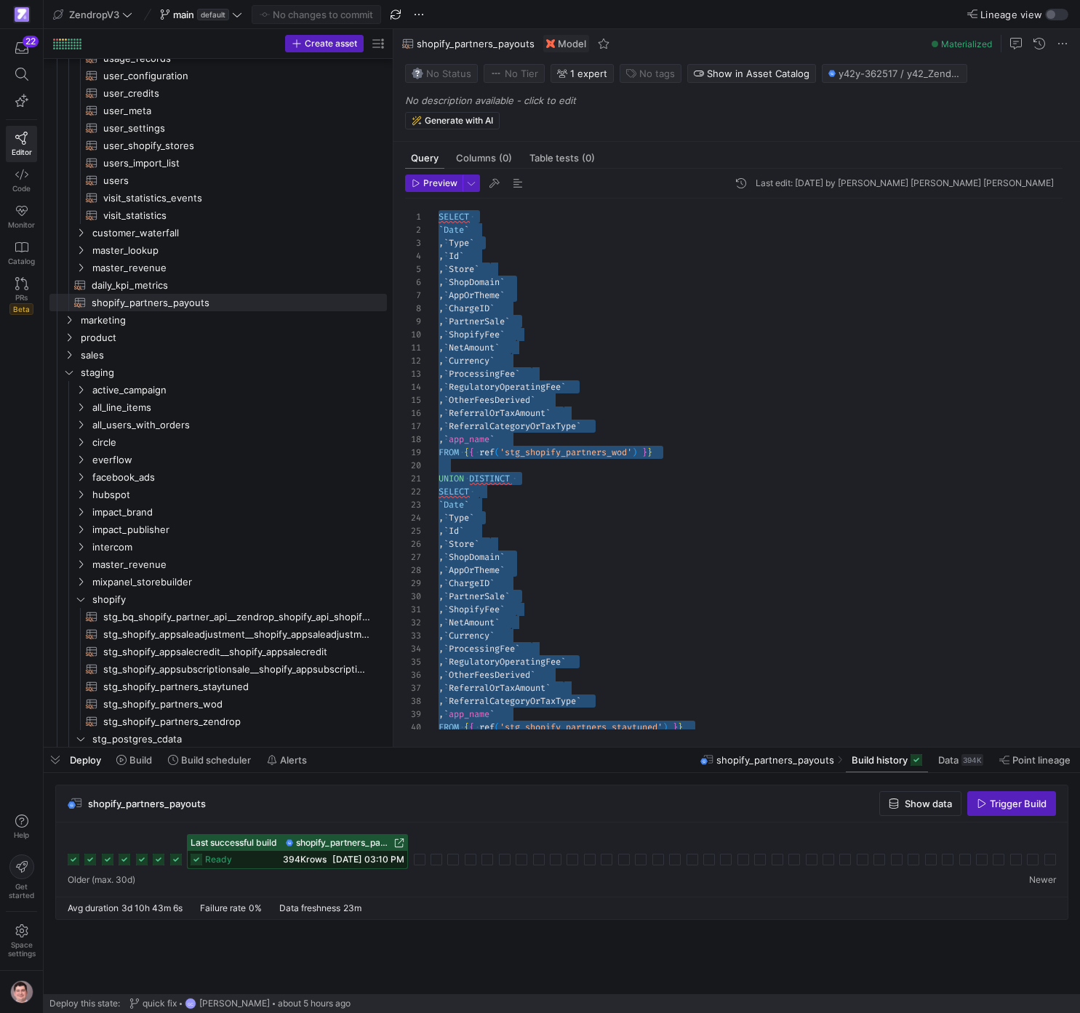
scroll to position [0, 68]
click at [566, 350] on div "SELECT ` Date ` , ` Type ` , ` Id ` , ` Store ` , ` ShopDomain ` , ` AppOrTheme…" at bounding box center [755, 609] width 635 height 823
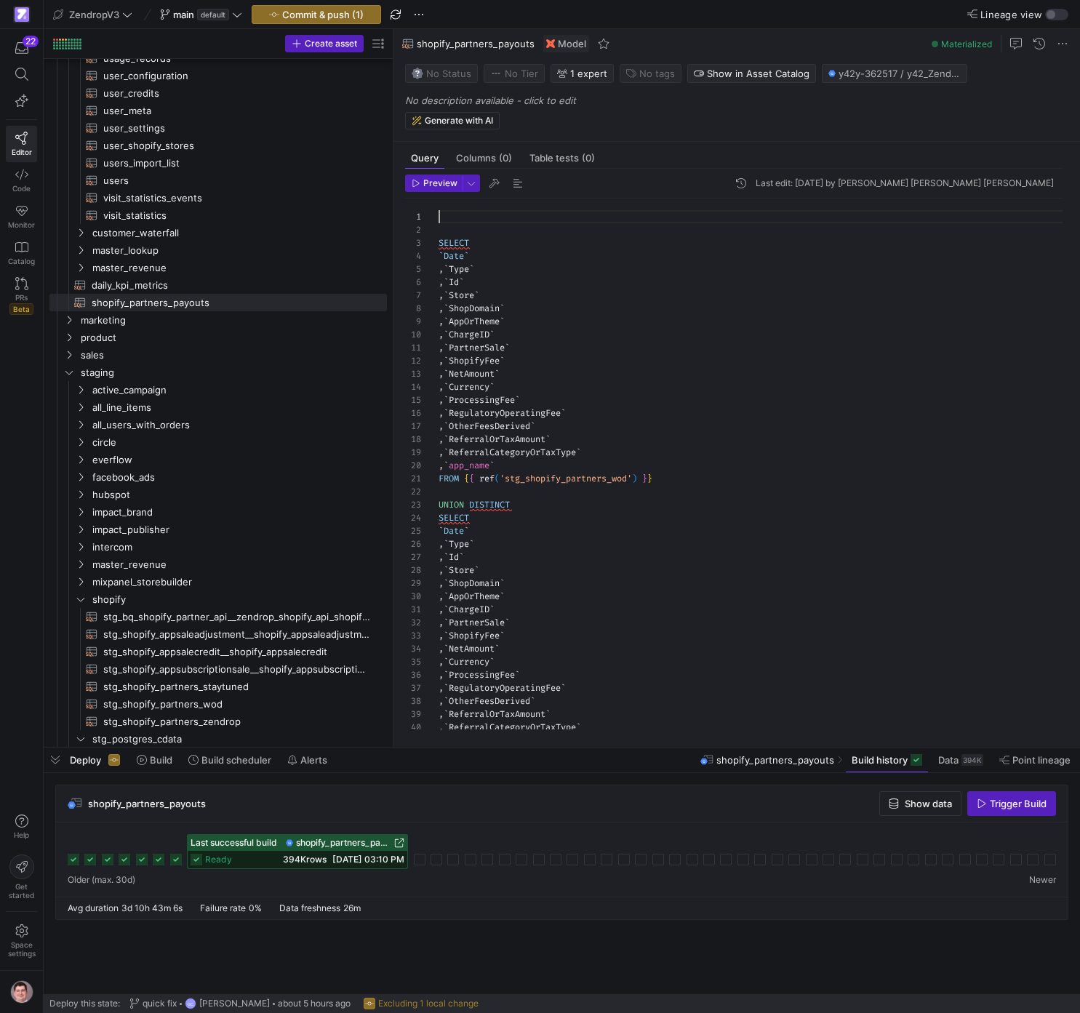
scroll to position [0, 10]
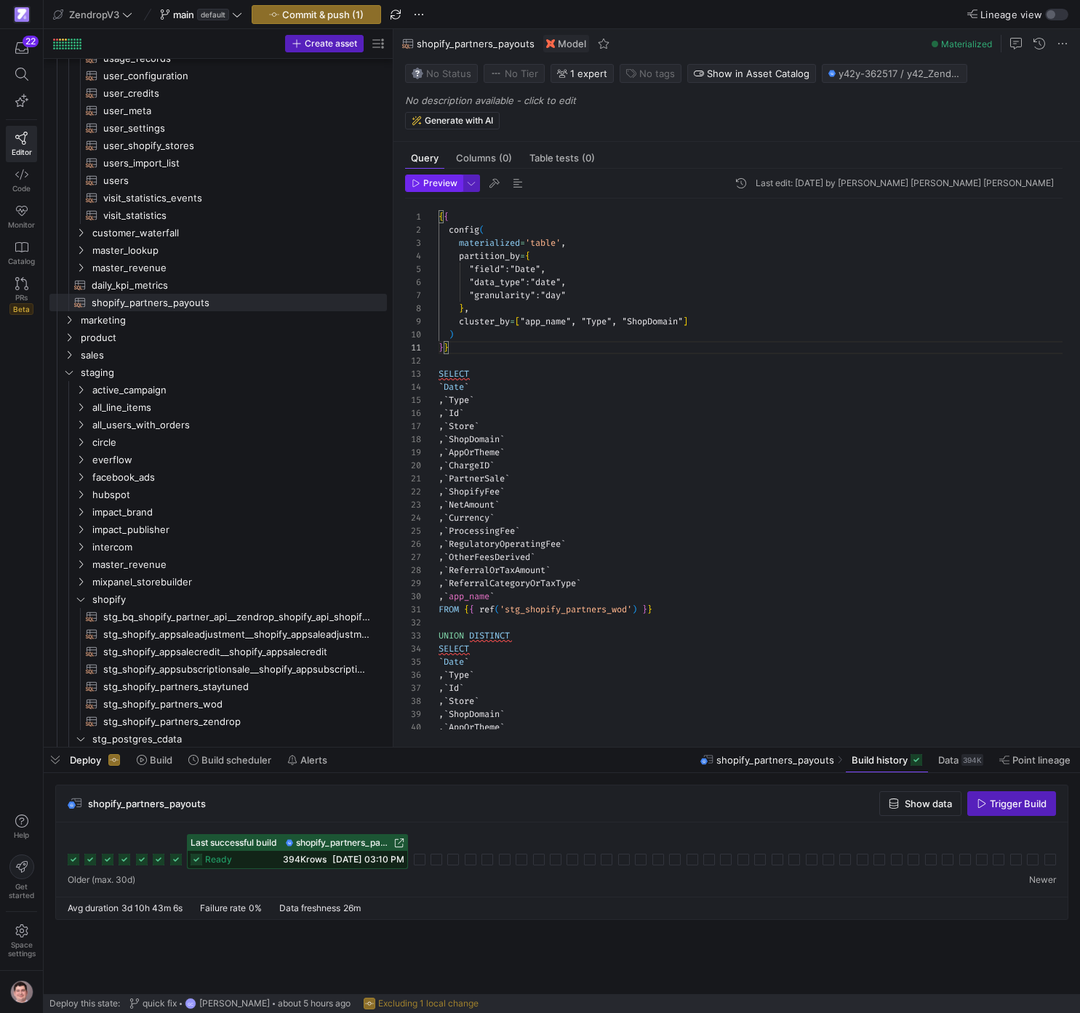
click at [441, 189] on span "button" at bounding box center [434, 183] width 56 height 16
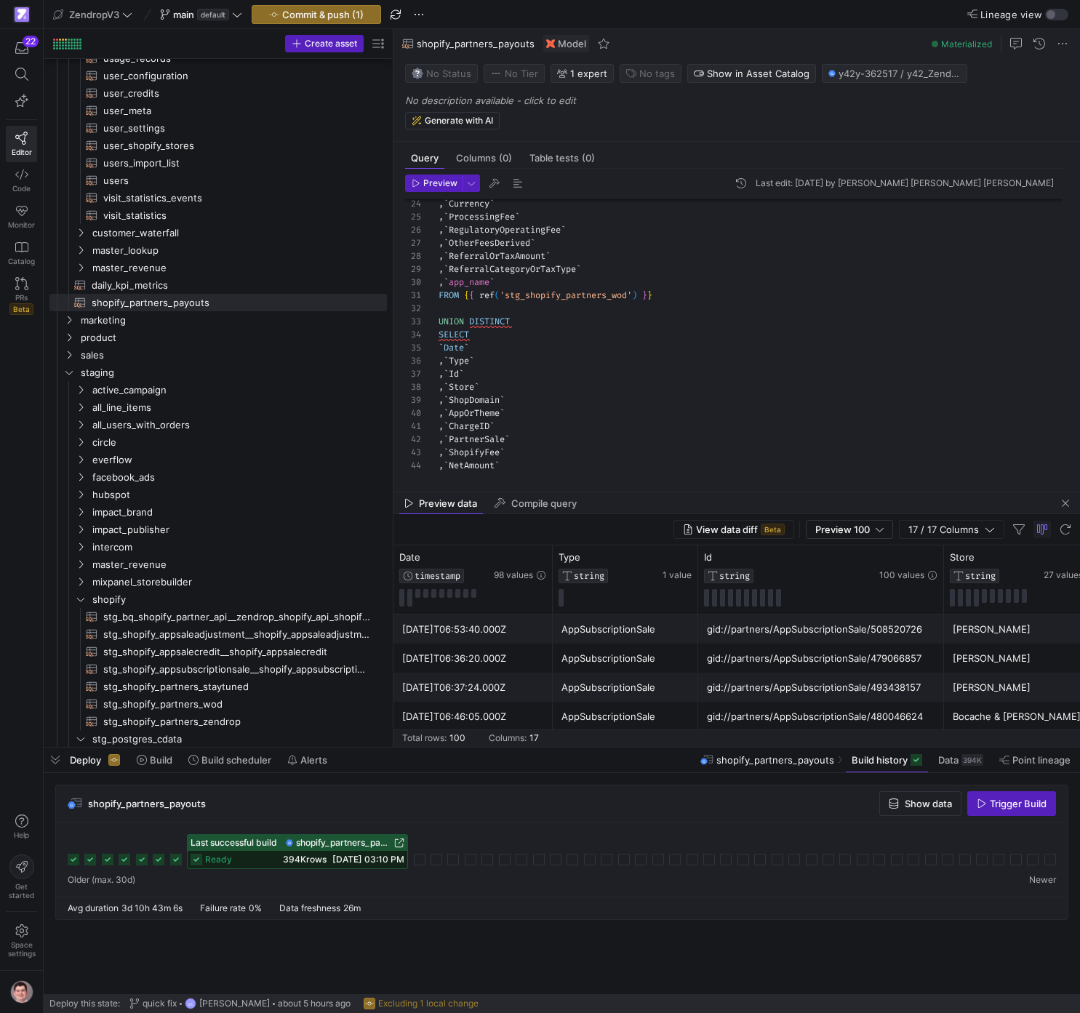
click at [344, 863] on span "[DATE] 03:10 PM" at bounding box center [368, 859] width 72 height 11
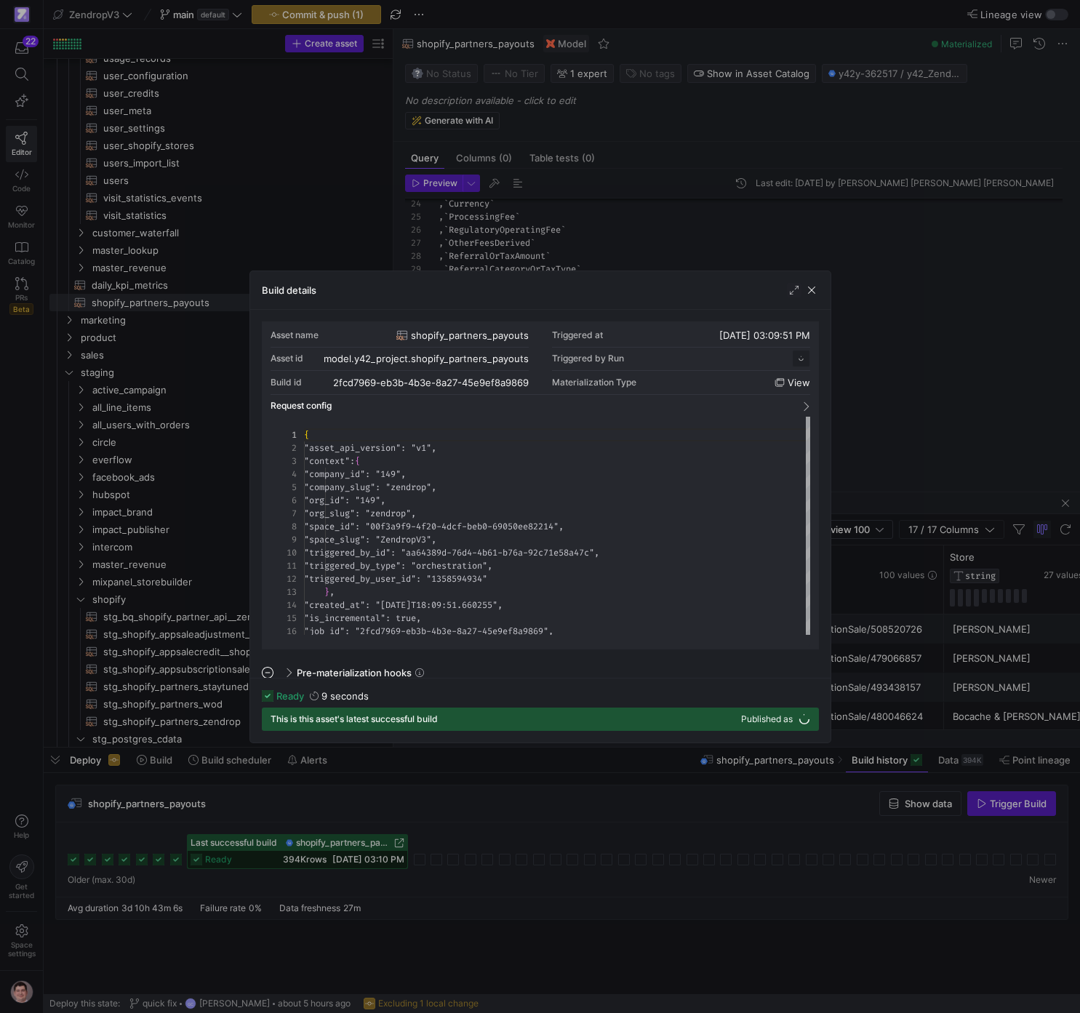
scroll to position [131, 0]
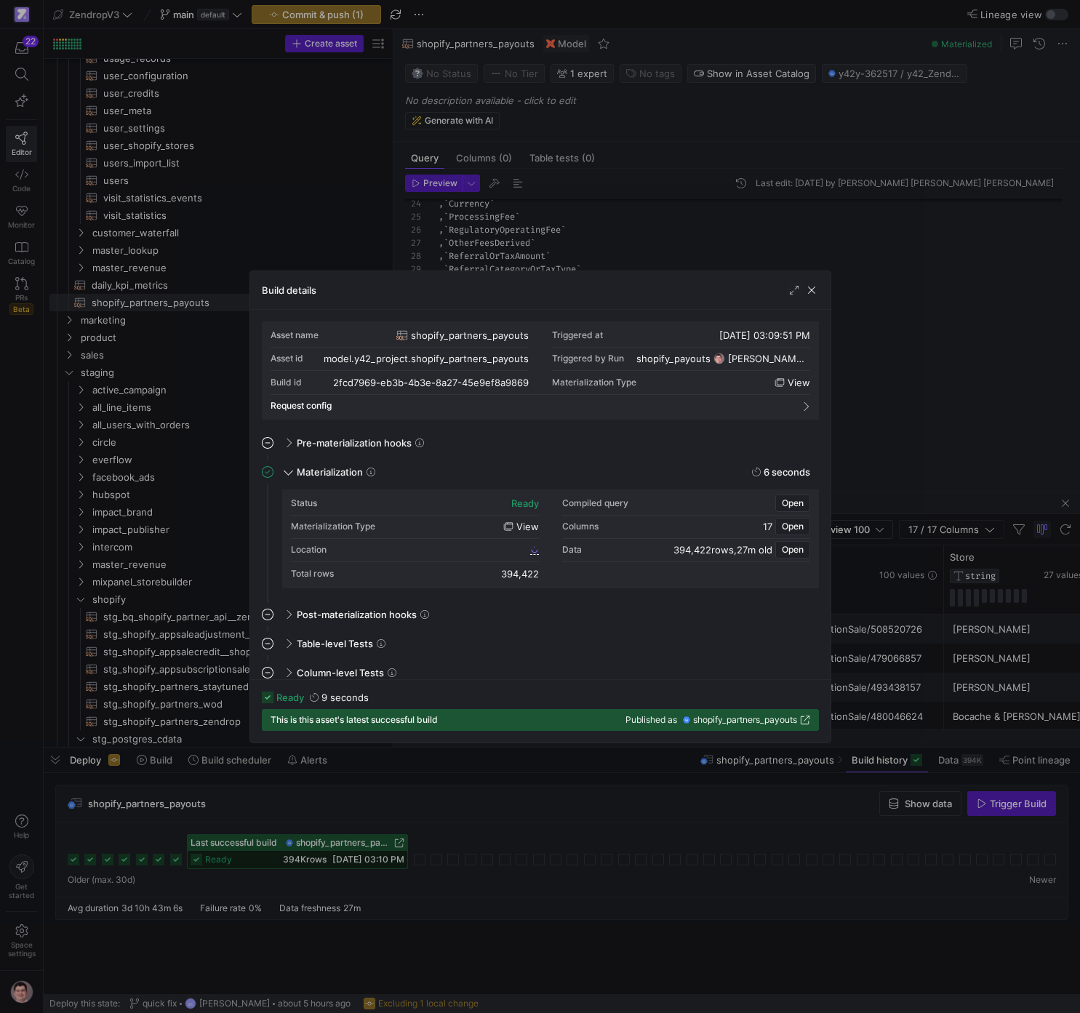
click at [515, 823] on div at bounding box center [540, 506] width 1080 height 1013
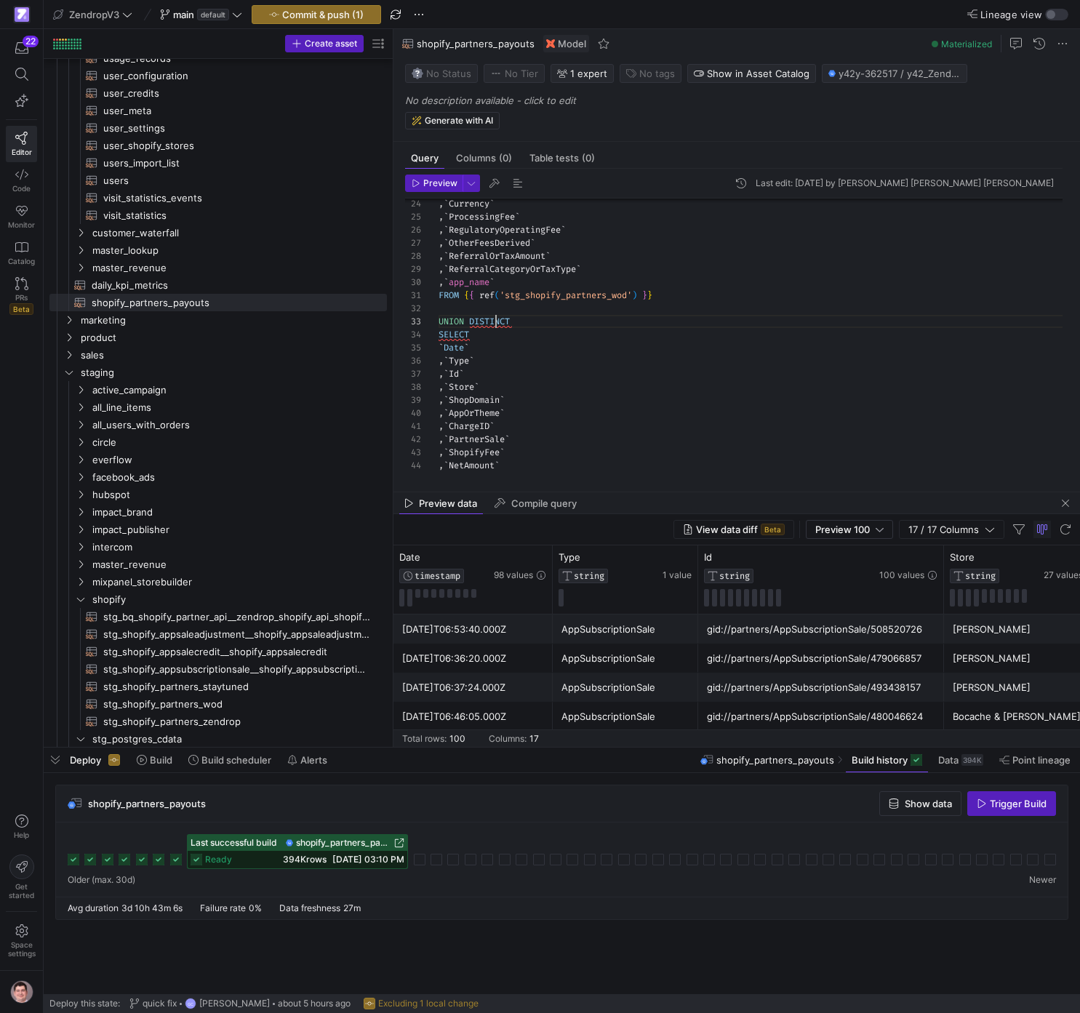
click at [497, 325] on div "UNION DISTINCT SELECT ` Date ` , ` Type ` , ` Id ` , ` Store ` , ` ShopDomain `…" at bounding box center [755, 374] width 635 height 980
click at [486, 342] on div ", ` ShopifyFee ` , ` NetAmount ` , ` Currency ` , ` ProcessingFee ` , ` Regulat…" at bounding box center [755, 122] width 635 height 980
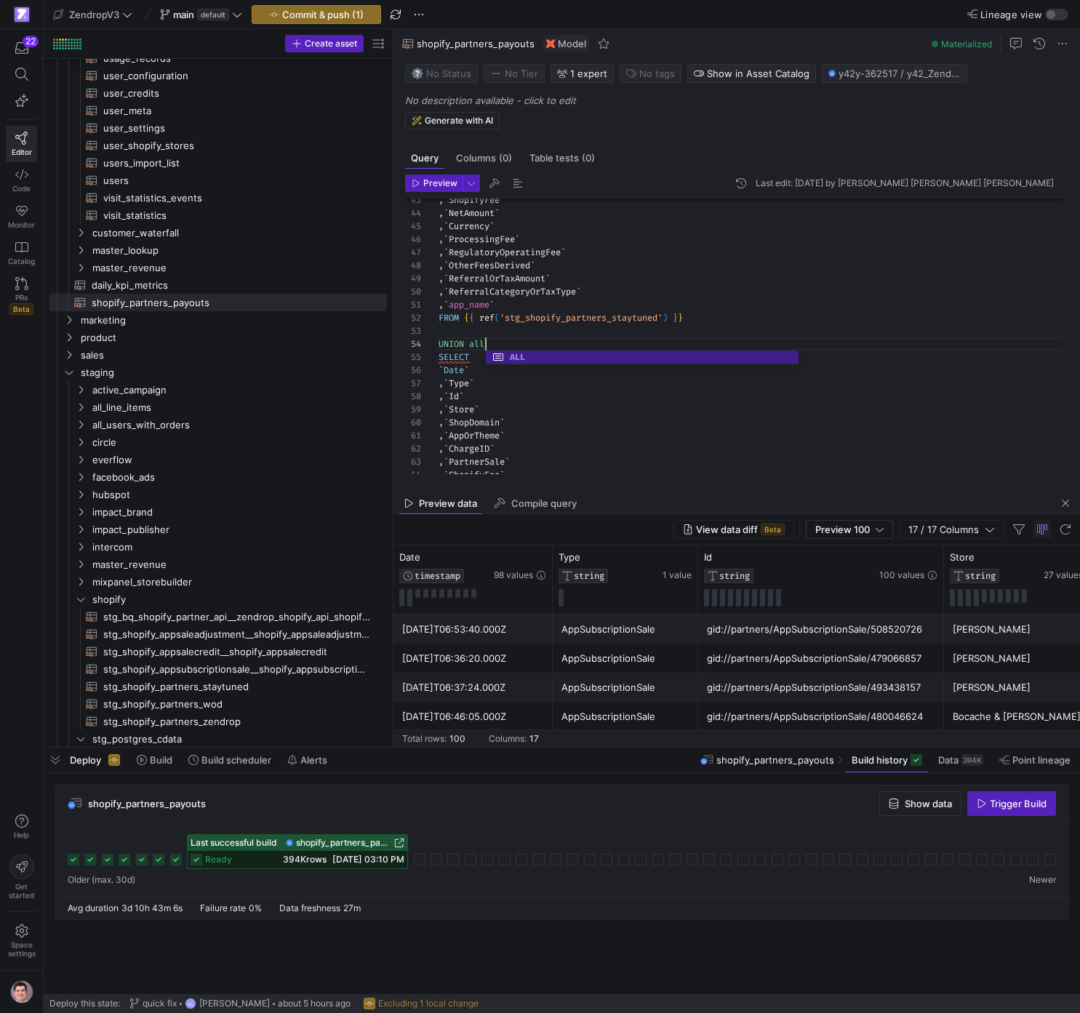
scroll to position [39, 47]
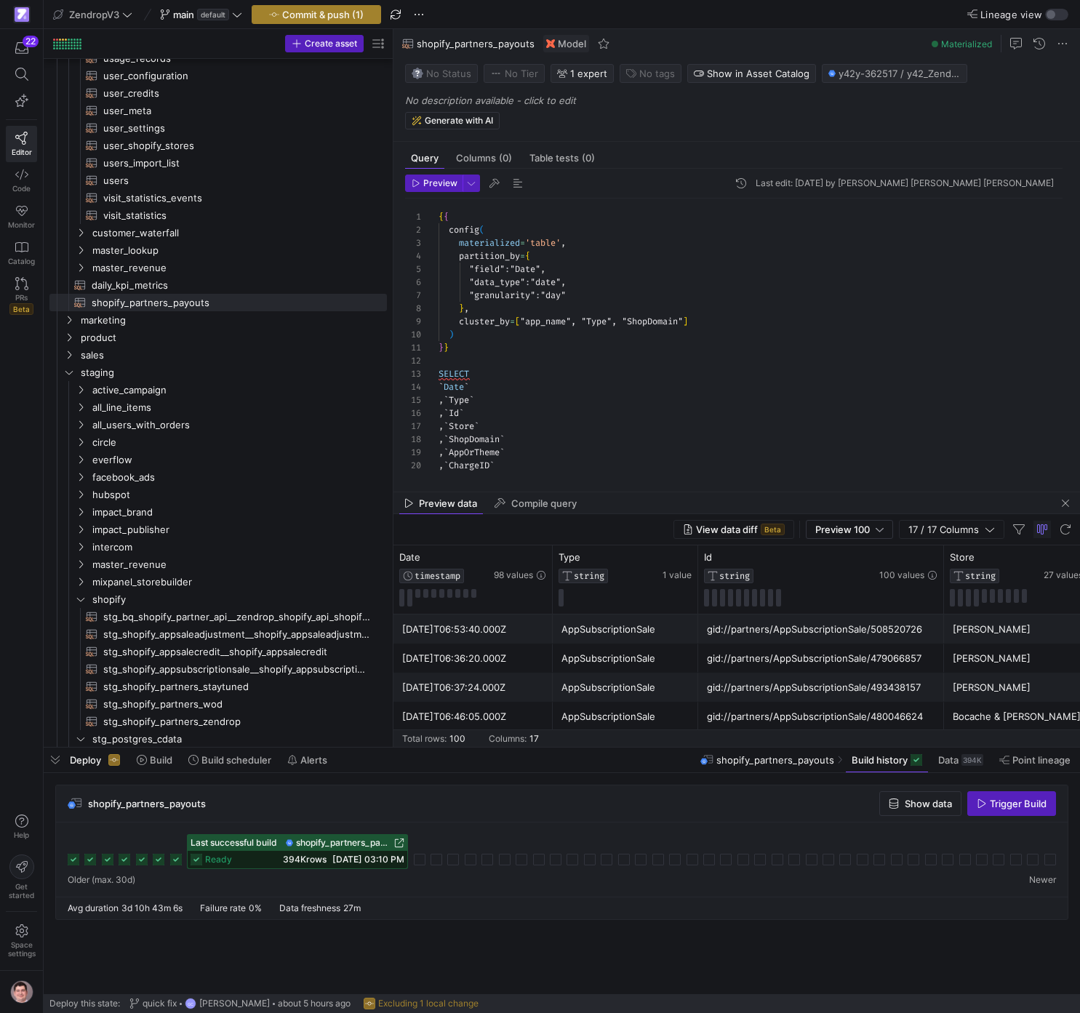
click at [348, 21] on span "button" at bounding box center [316, 14] width 128 height 17
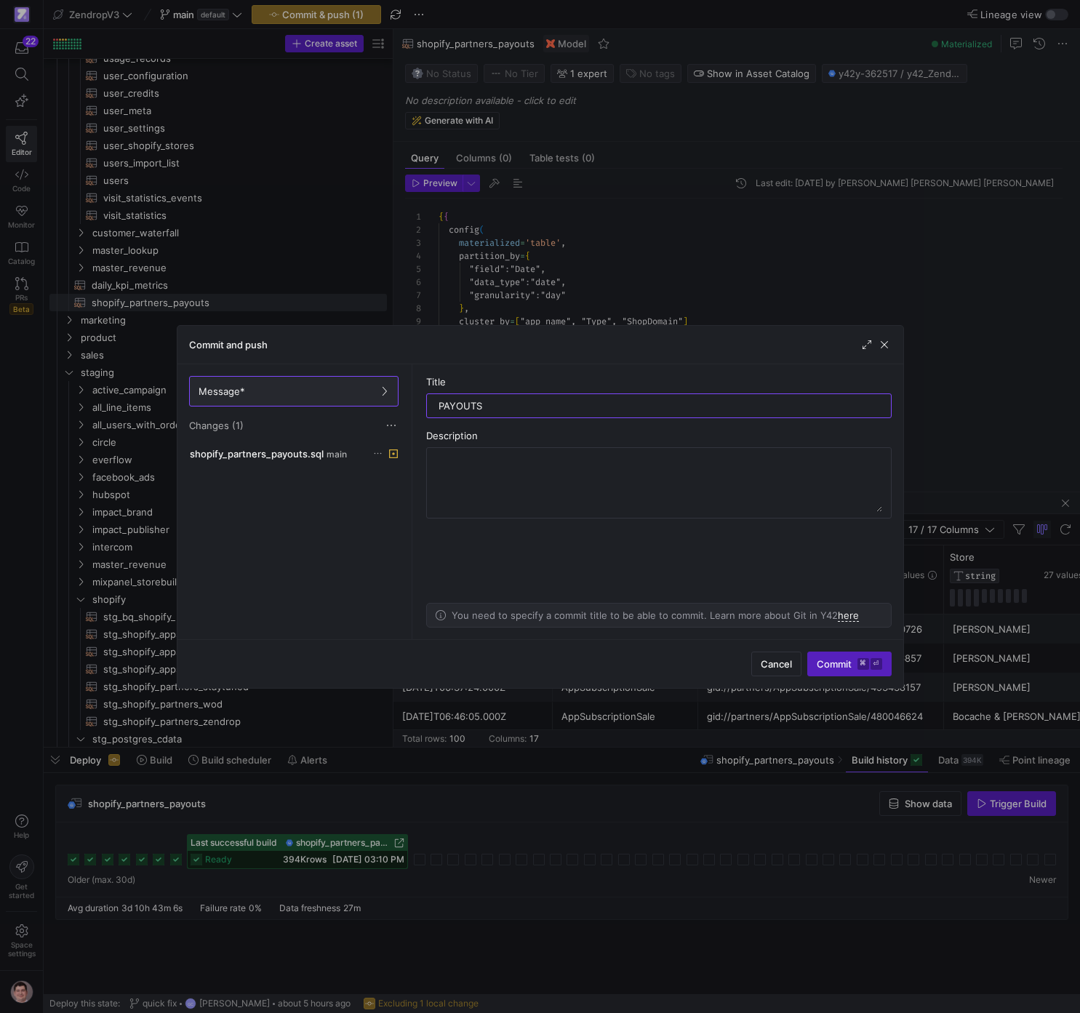
type input "PAYOUTS"
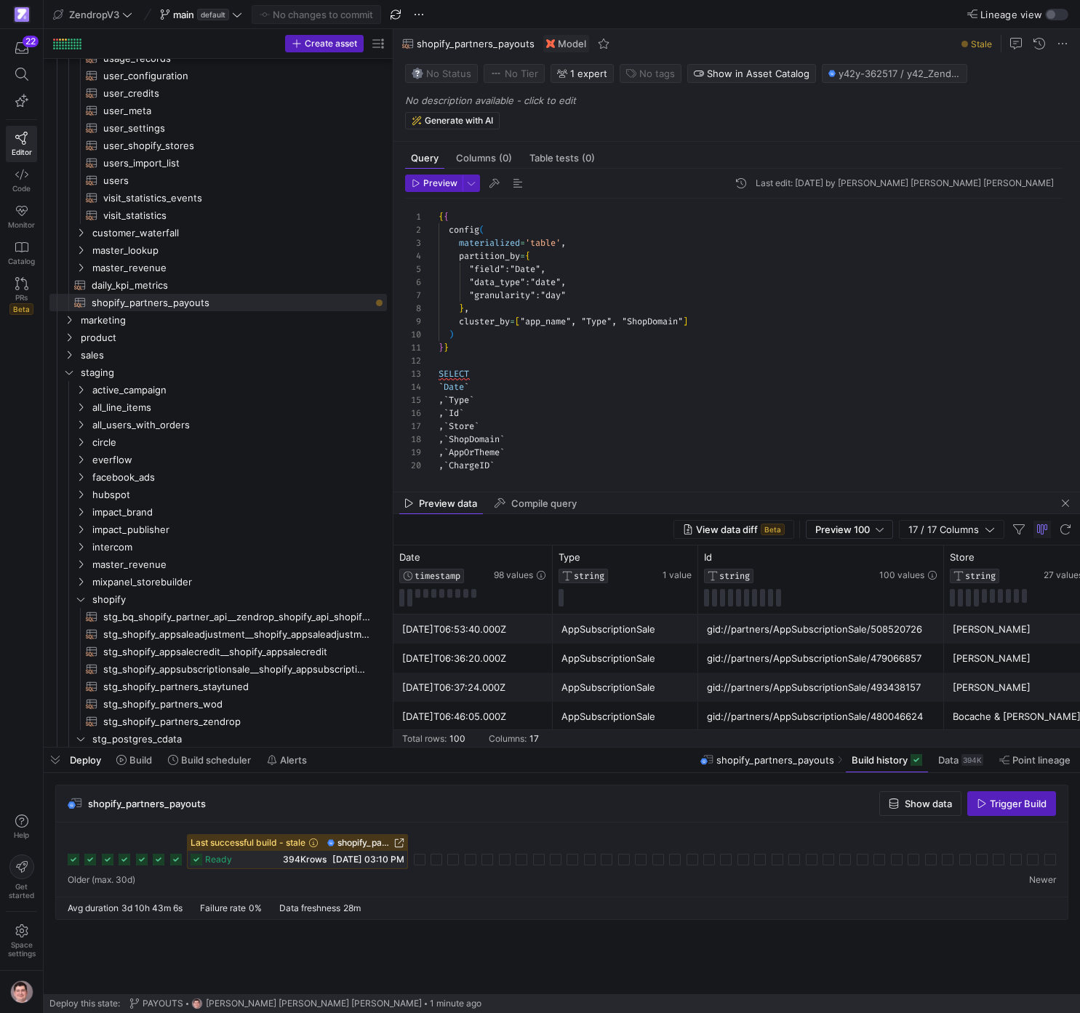
click at [1011, 808] on span "Trigger Build" at bounding box center [1018, 804] width 57 height 12
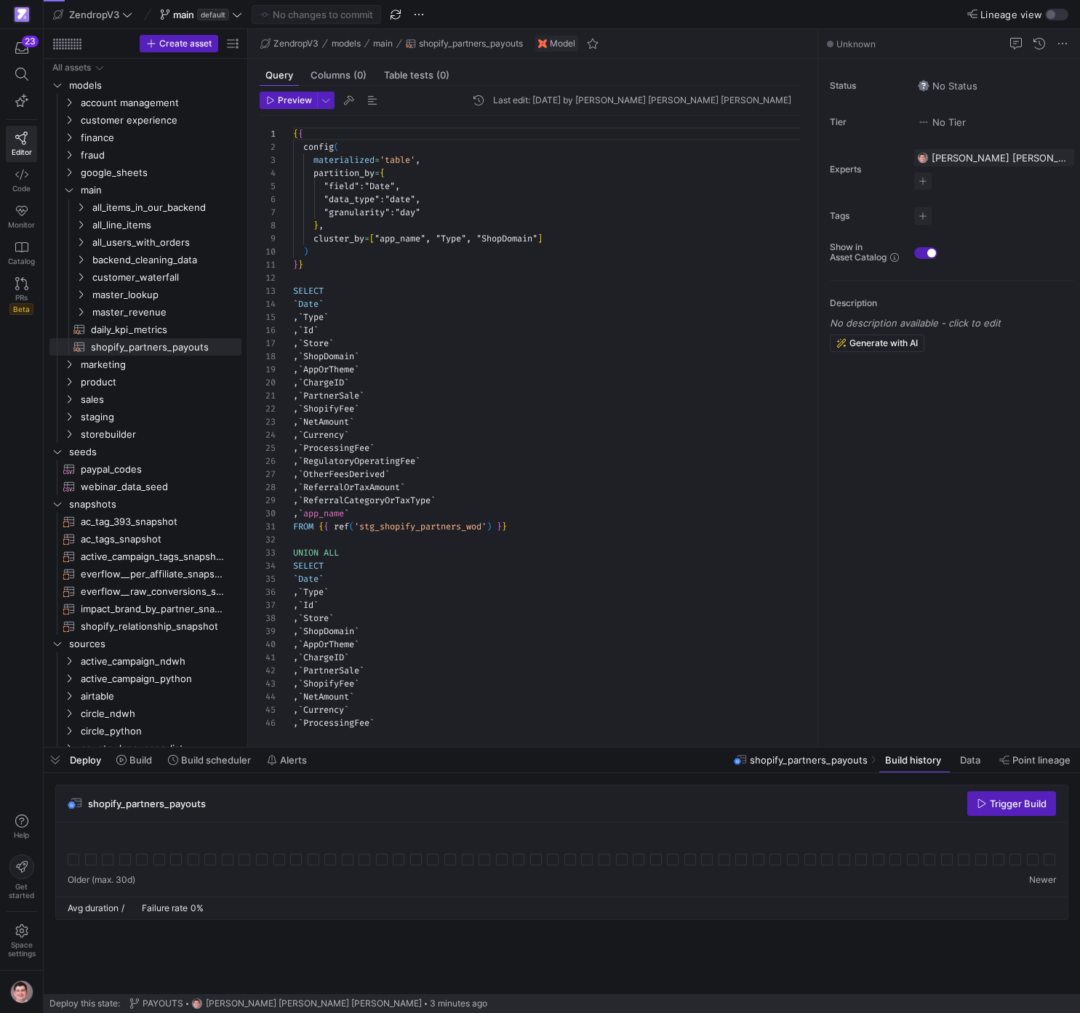
scroll to position [131, 0]
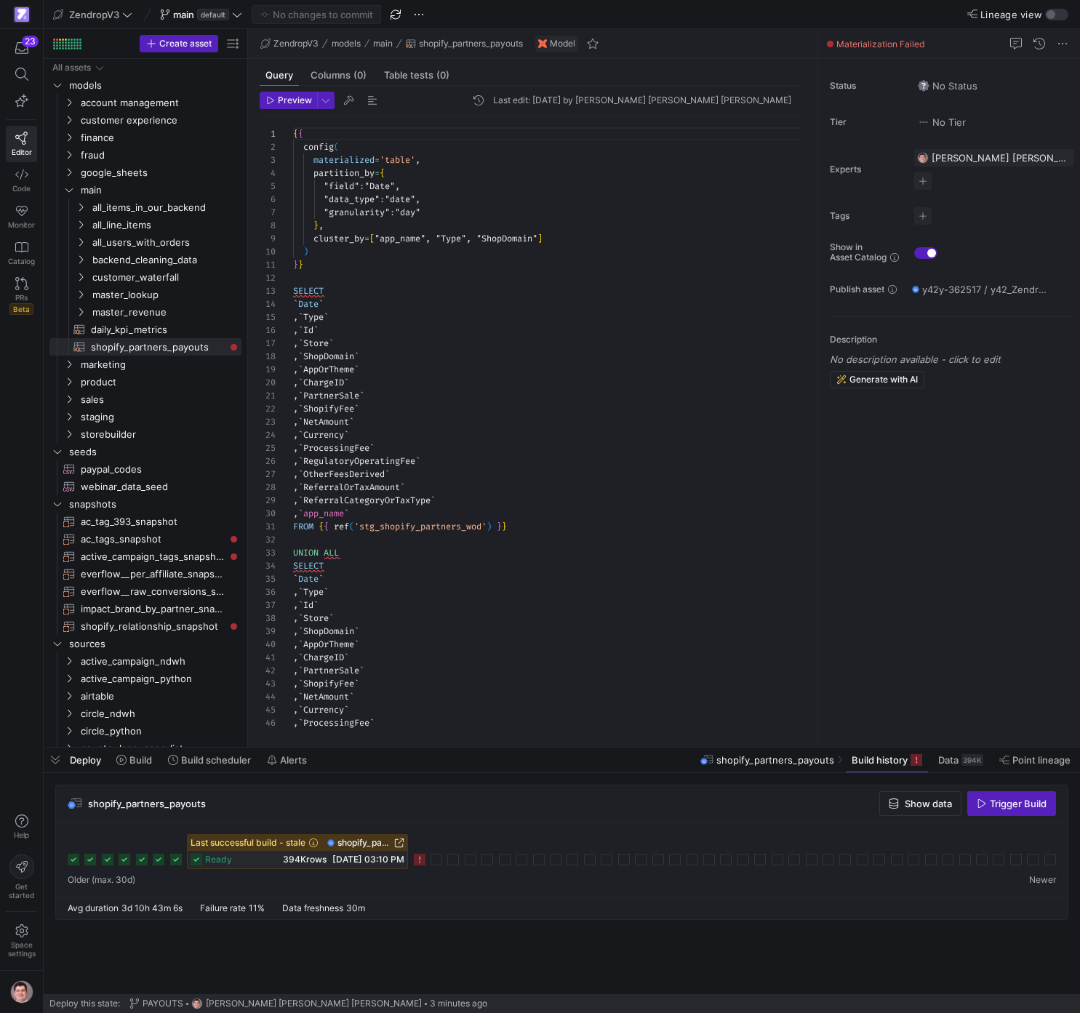
click at [421, 864] on icon at bounding box center [420, 860] width 12 height 12
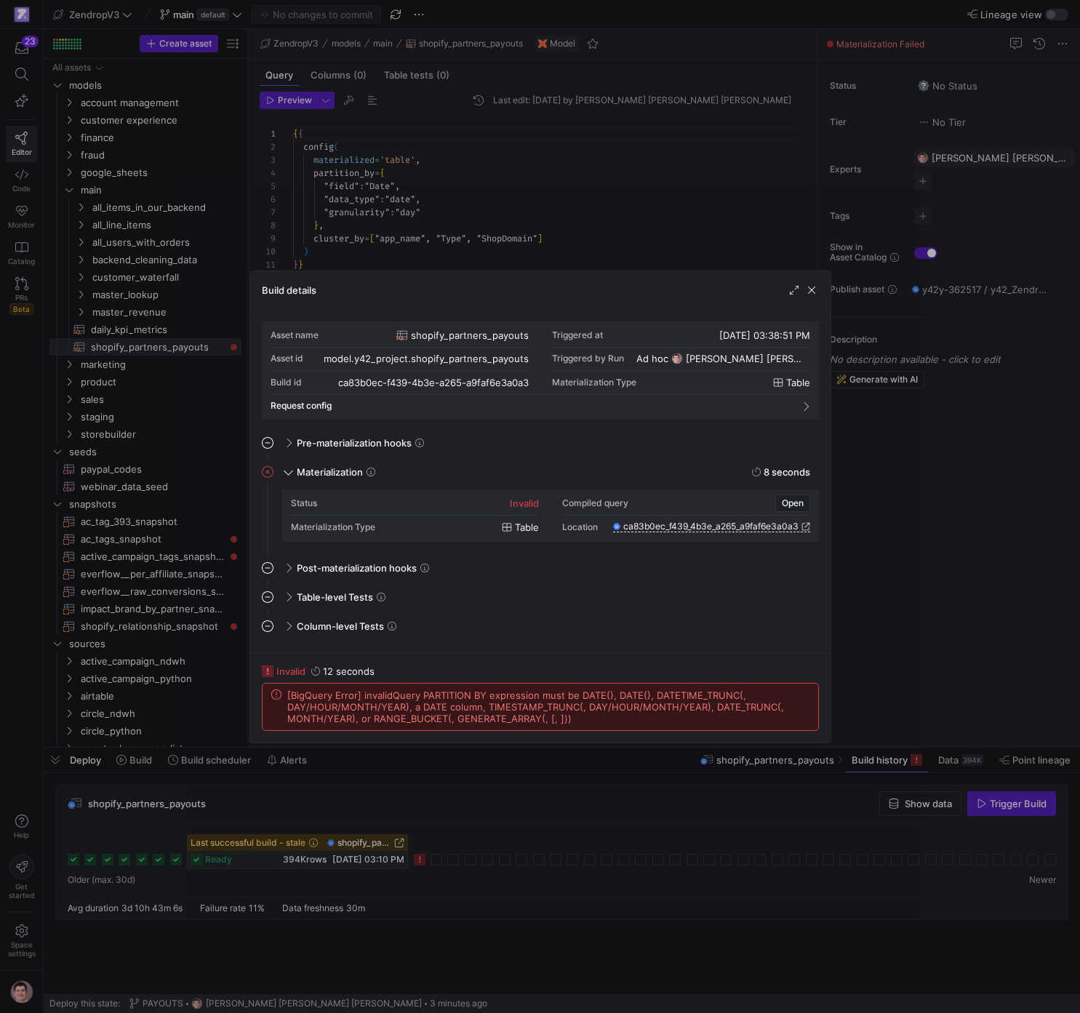
click at [513, 704] on span "[BigQuery Error] invalidQuery PARTITION BY expression must be DATE(), DATE(), D…" at bounding box center [548, 706] width 522 height 35
click at [514, 704] on span "[BigQuery Error] invalidQuery PARTITION BY expression must be DATE(), DATE(), D…" at bounding box center [548, 706] width 522 height 35
click at [501, 246] on div at bounding box center [540, 506] width 1080 height 1013
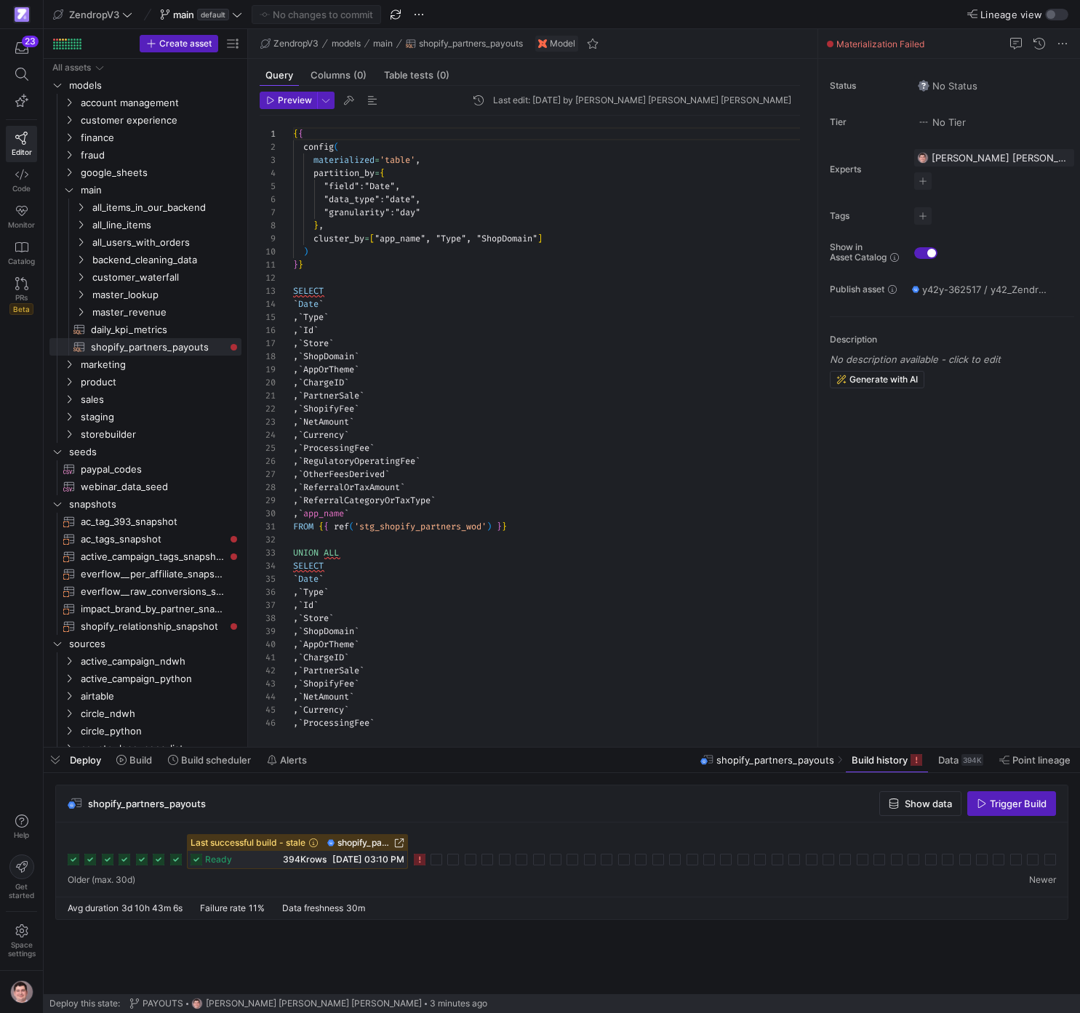
click at [322, 304] on div "{ { config ( materialized = 'table' , partition_by = { "field" : "Date" , "data…" at bounding box center [552, 606] width 518 height 980
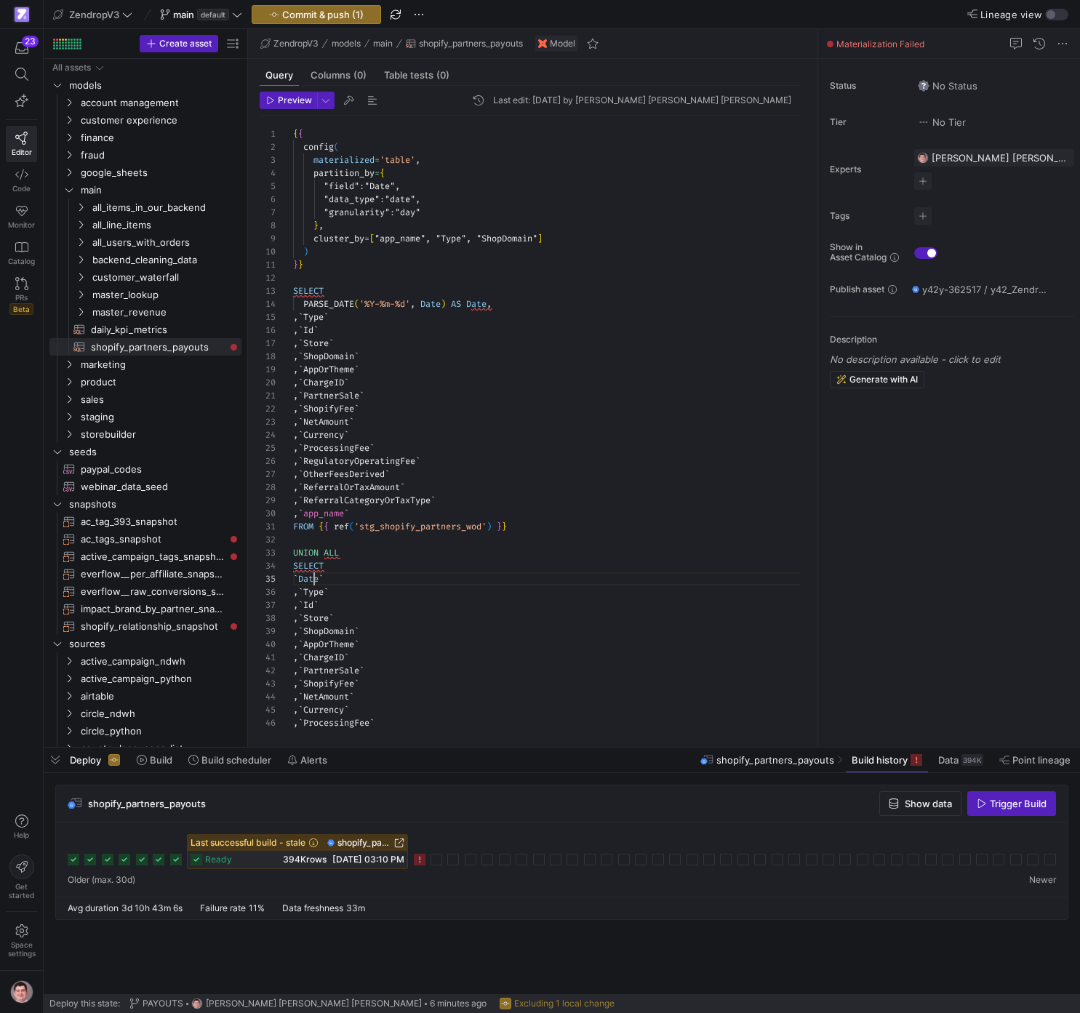
click at [312, 579] on div "{ { config ( materialized = 'table' , partition_by = { "field" : "Date" , "data…" at bounding box center [552, 606] width 518 height 980
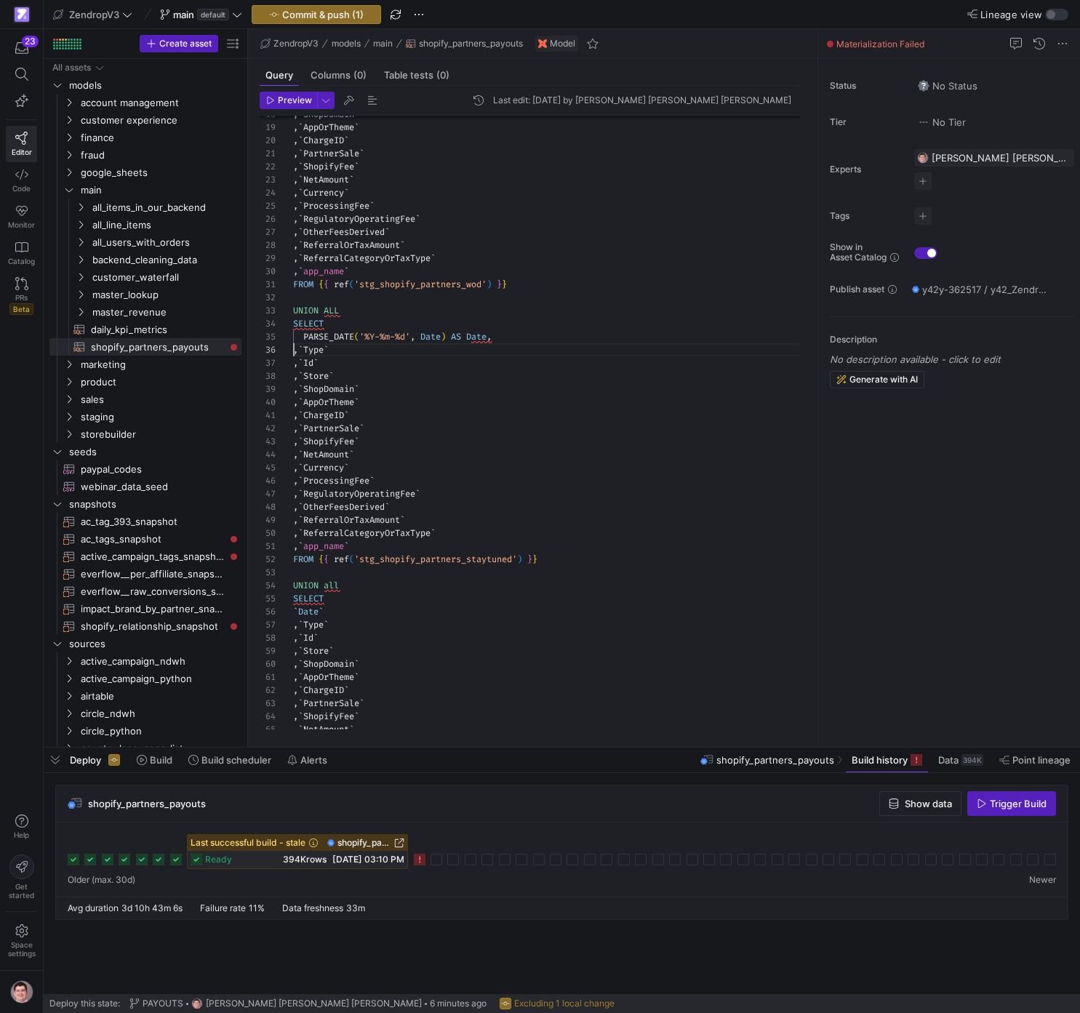
click at [316, 598] on div ", ` ShopDomain ` , ` AppOrTheme ` , ` ChargeID ` , ` PartnerSale ` , ` ShopifyF…" at bounding box center [552, 363] width 518 height 980
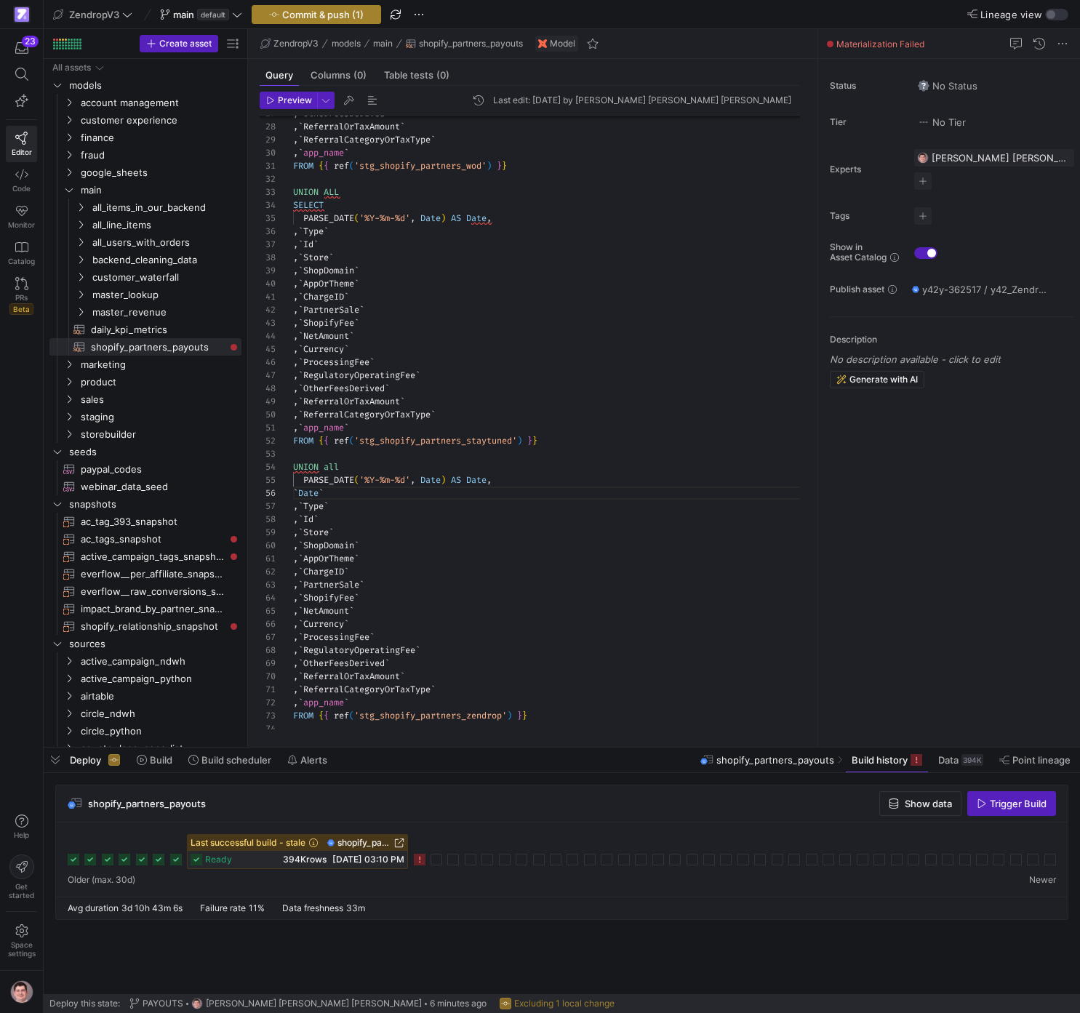
click at [324, 6] on span "button" at bounding box center [316, 14] width 128 height 17
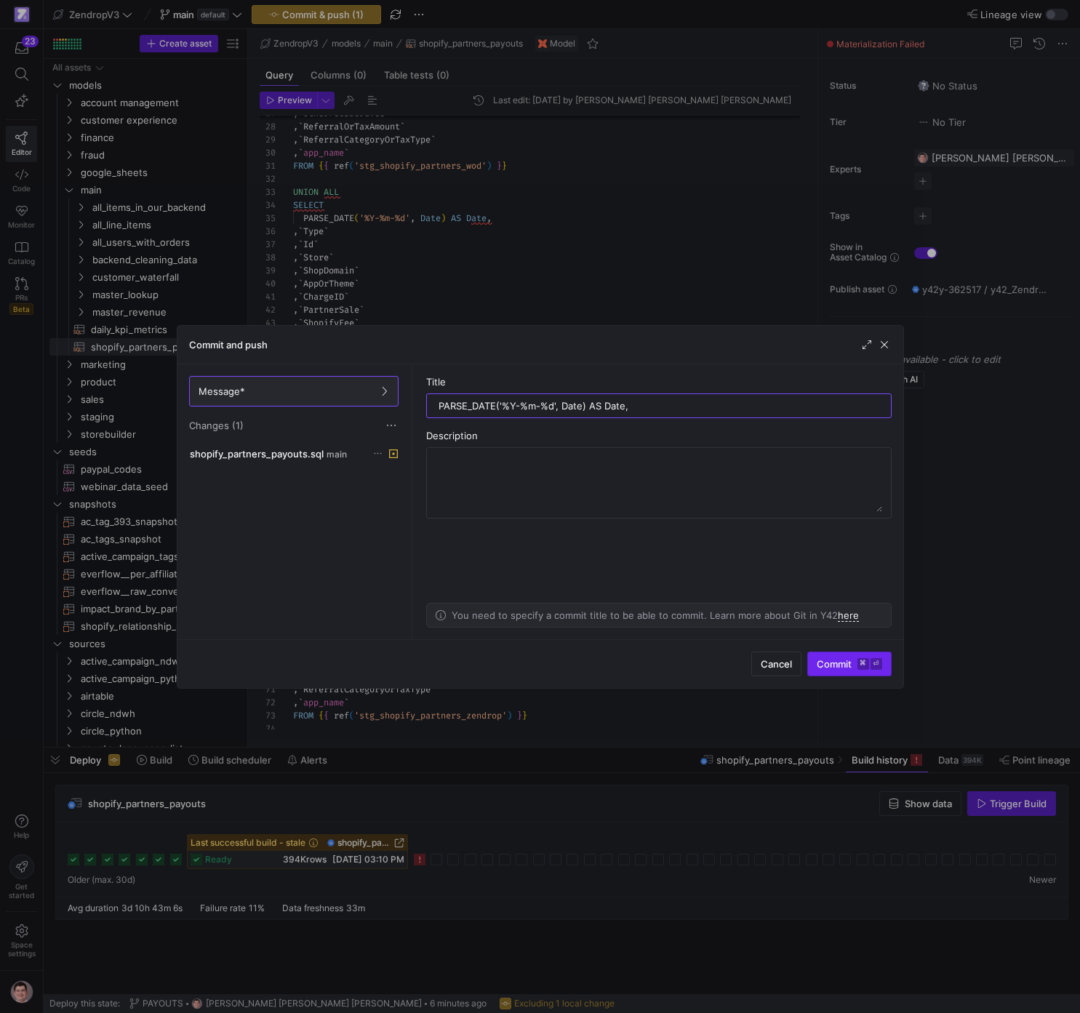
type input "PARSE_DATE('%Y-%m-%d', Date) AS Date,"
click at [830, 659] on span "Commit ⌘ ⏎" at bounding box center [849, 664] width 65 height 12
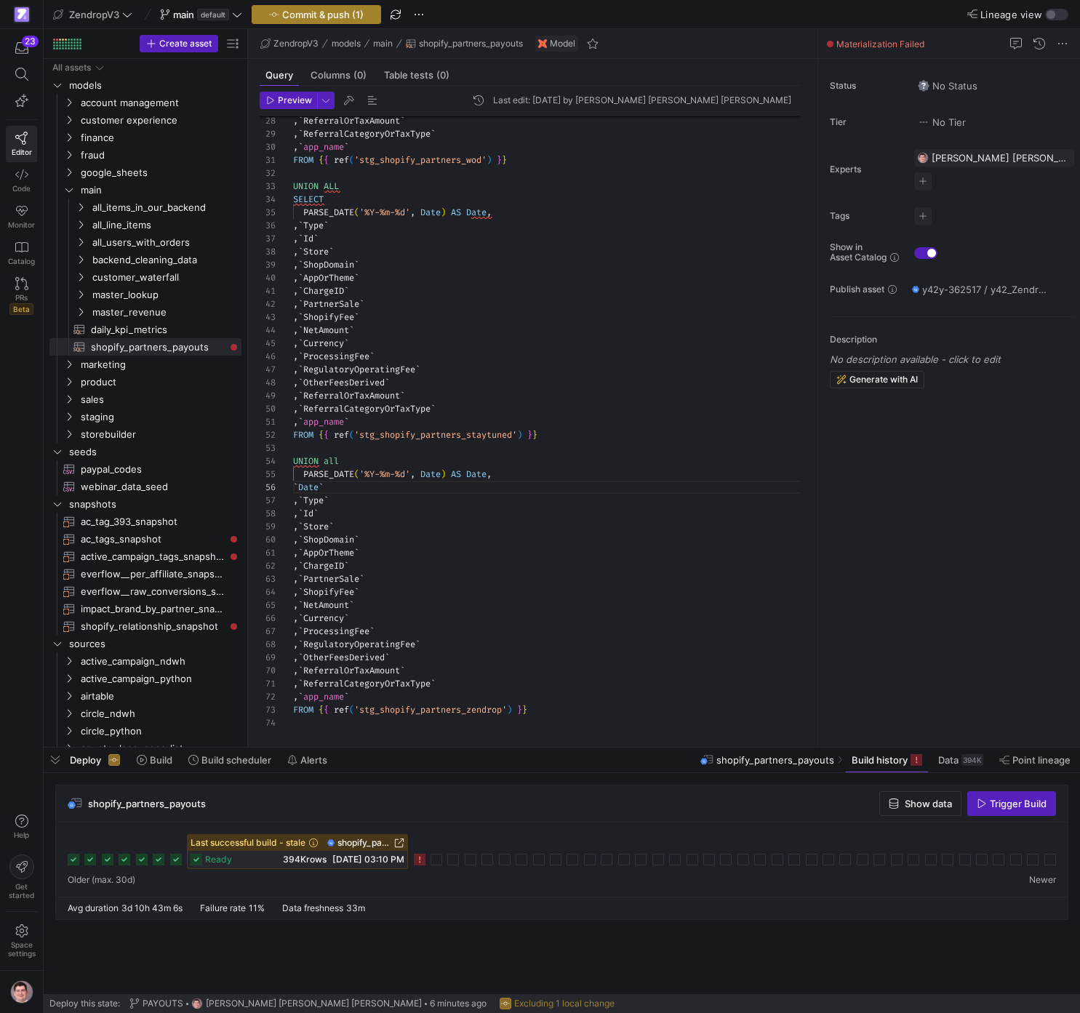
click at [355, 18] on span "Commit & push (1)" at bounding box center [322, 15] width 81 height 12
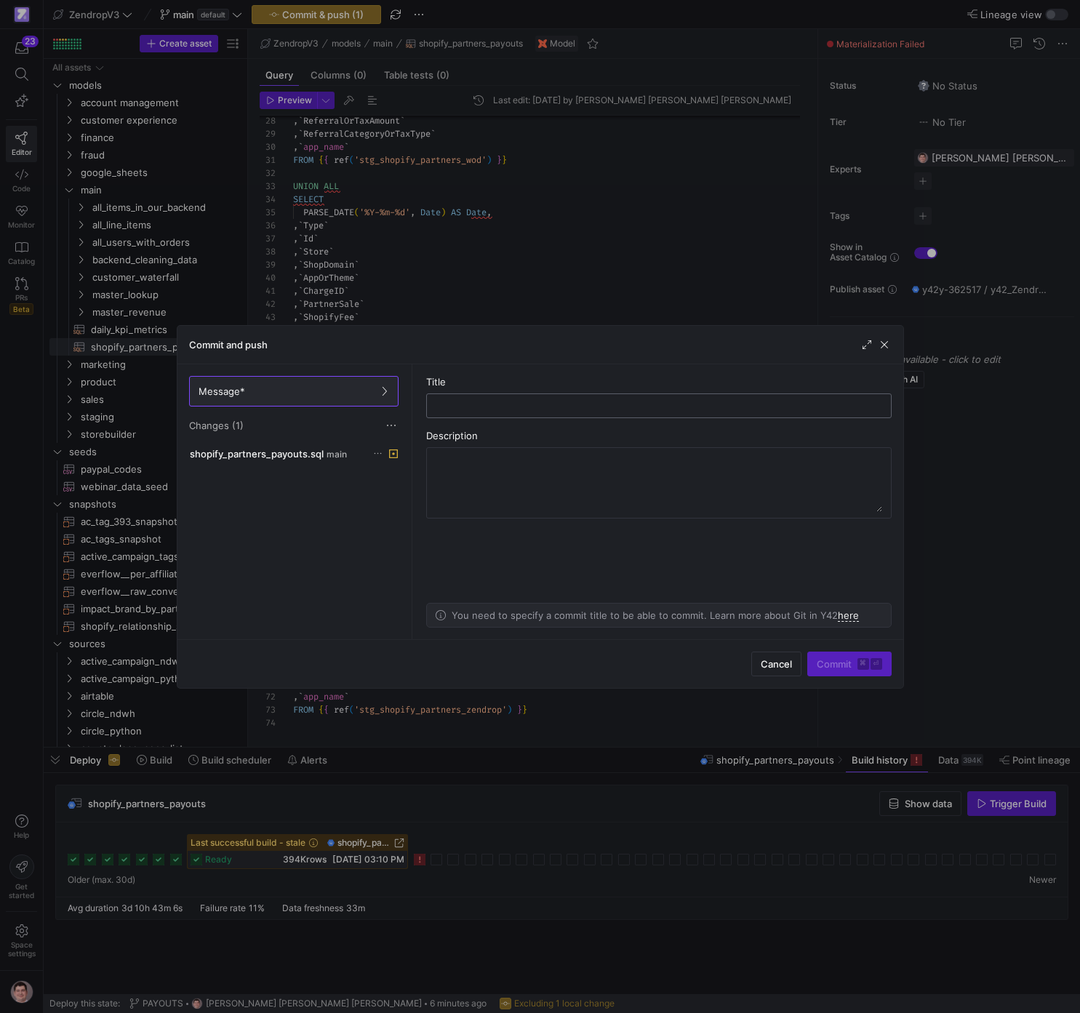
click at [525, 407] on input "text" at bounding box center [658, 406] width 441 height 12
type input "parsing date"
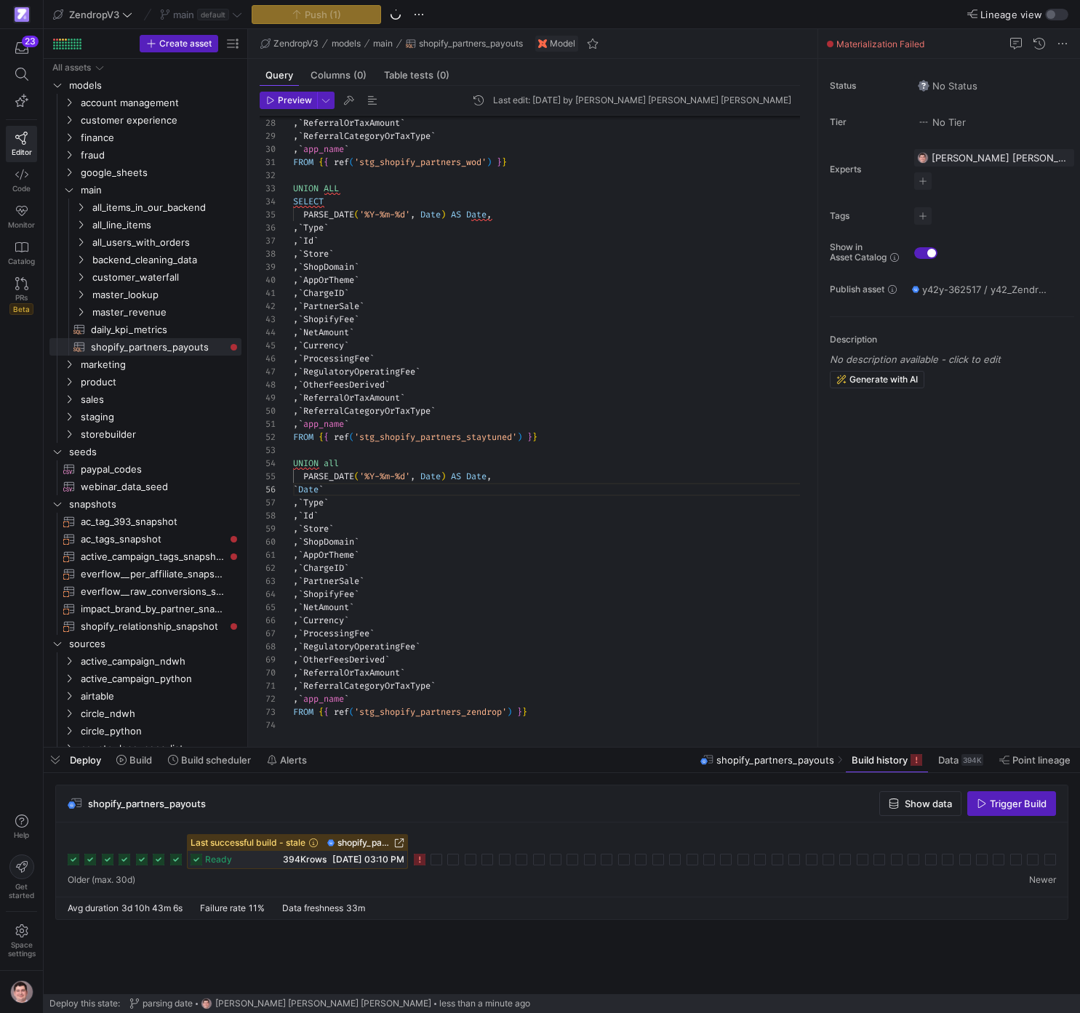
click at [352, 489] on div ", ` ReferralOrTaxAmount ` , ` ReferralCategoryOrTaxType ` , ` app_name ` FROM {…" at bounding box center [552, 241] width 518 height 980
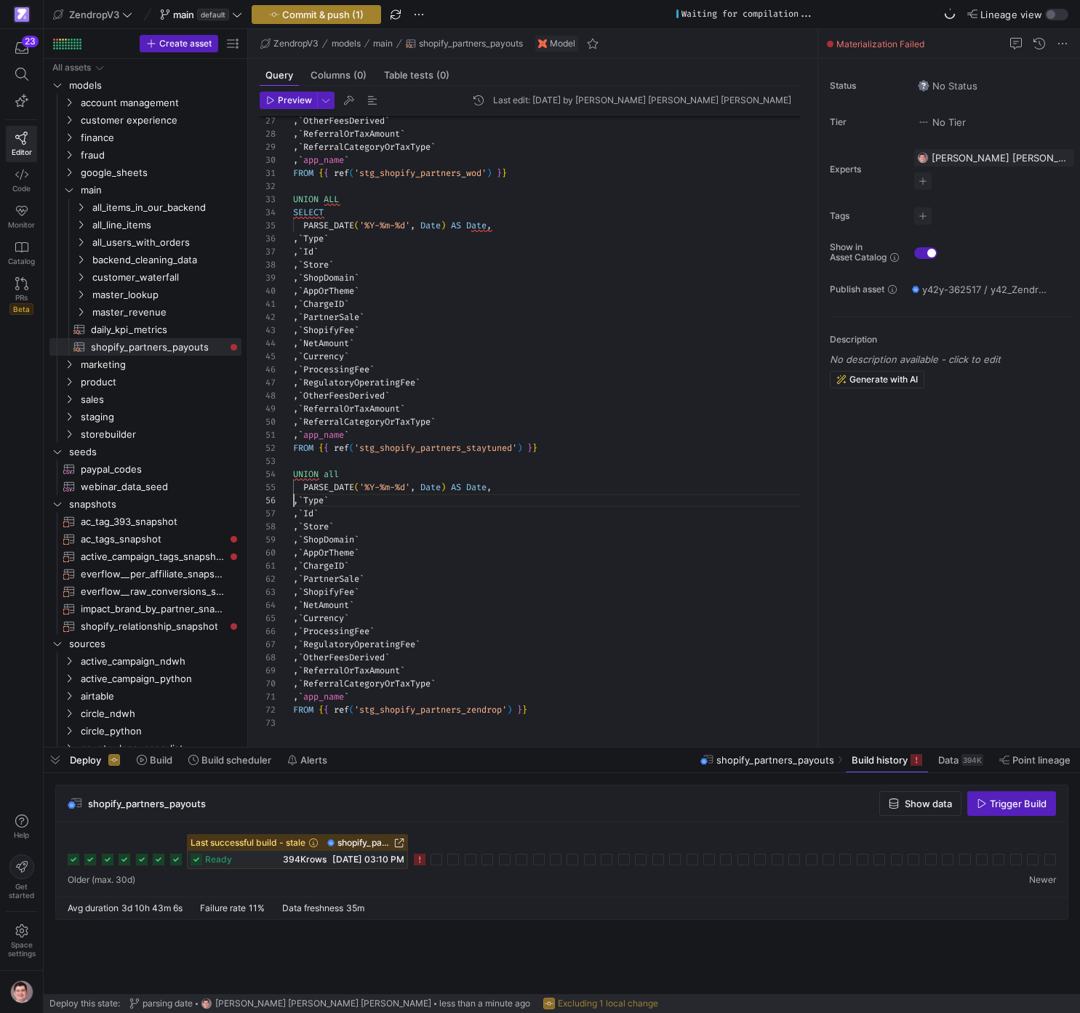
click at [329, 21] on span "button" at bounding box center [316, 14] width 128 height 17
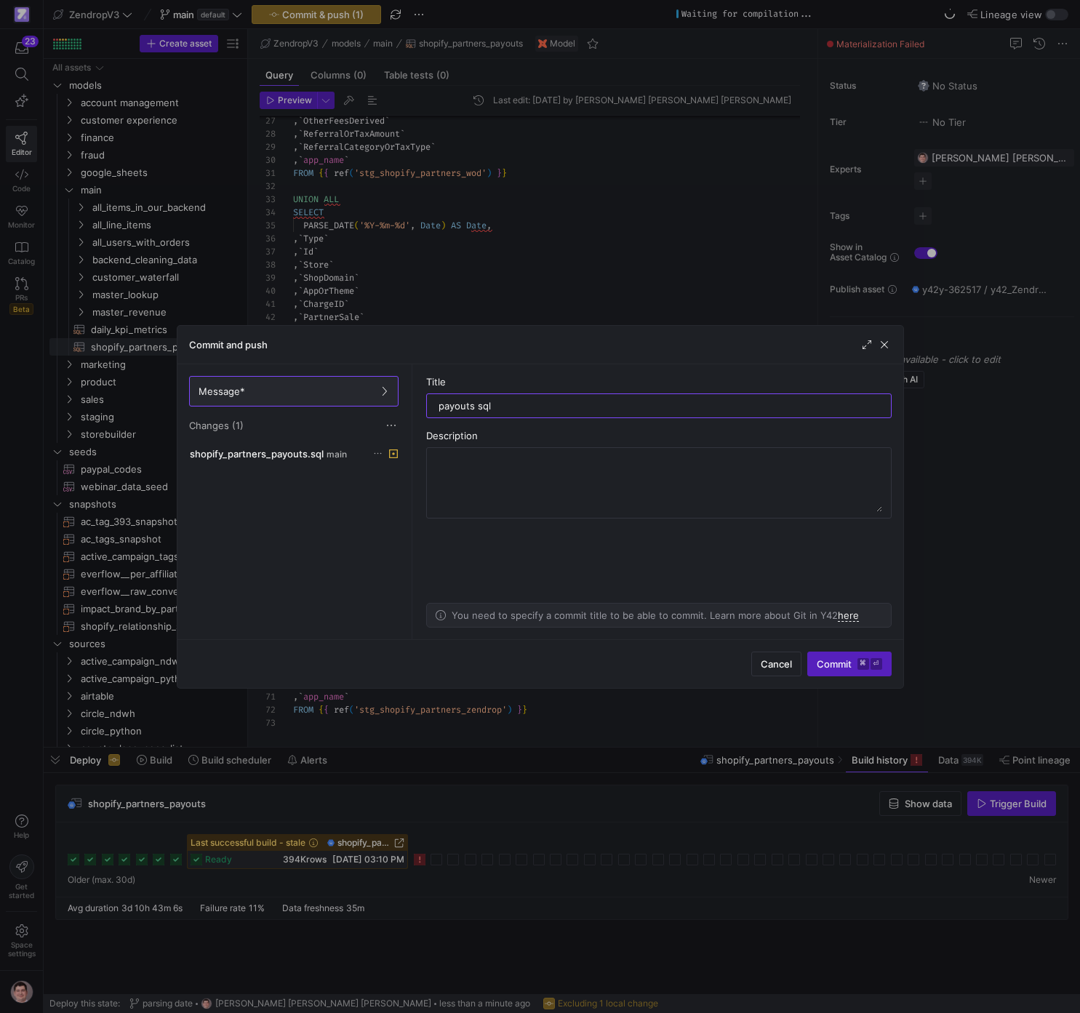
type input "payouts sql"
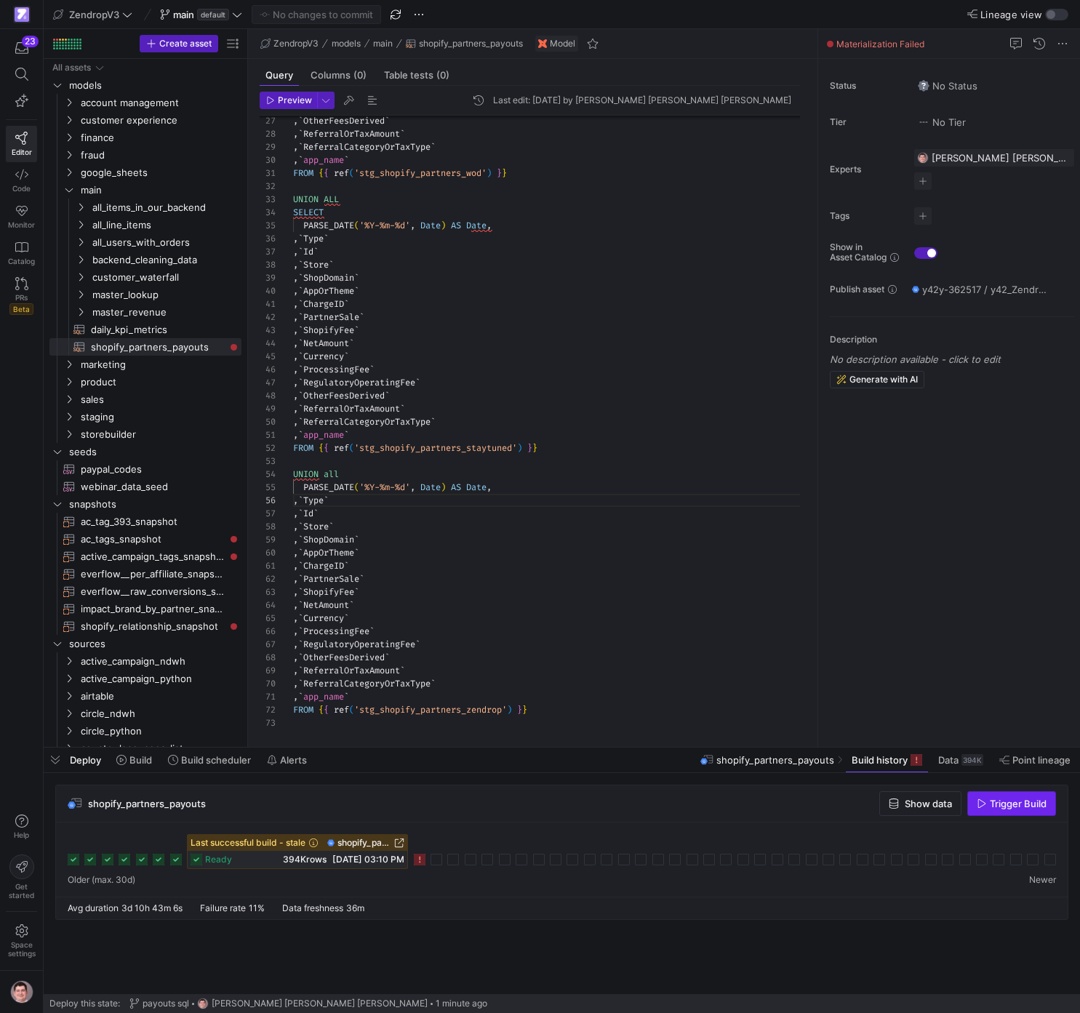
click at [1019, 814] on span "button" at bounding box center [1011, 803] width 87 height 23
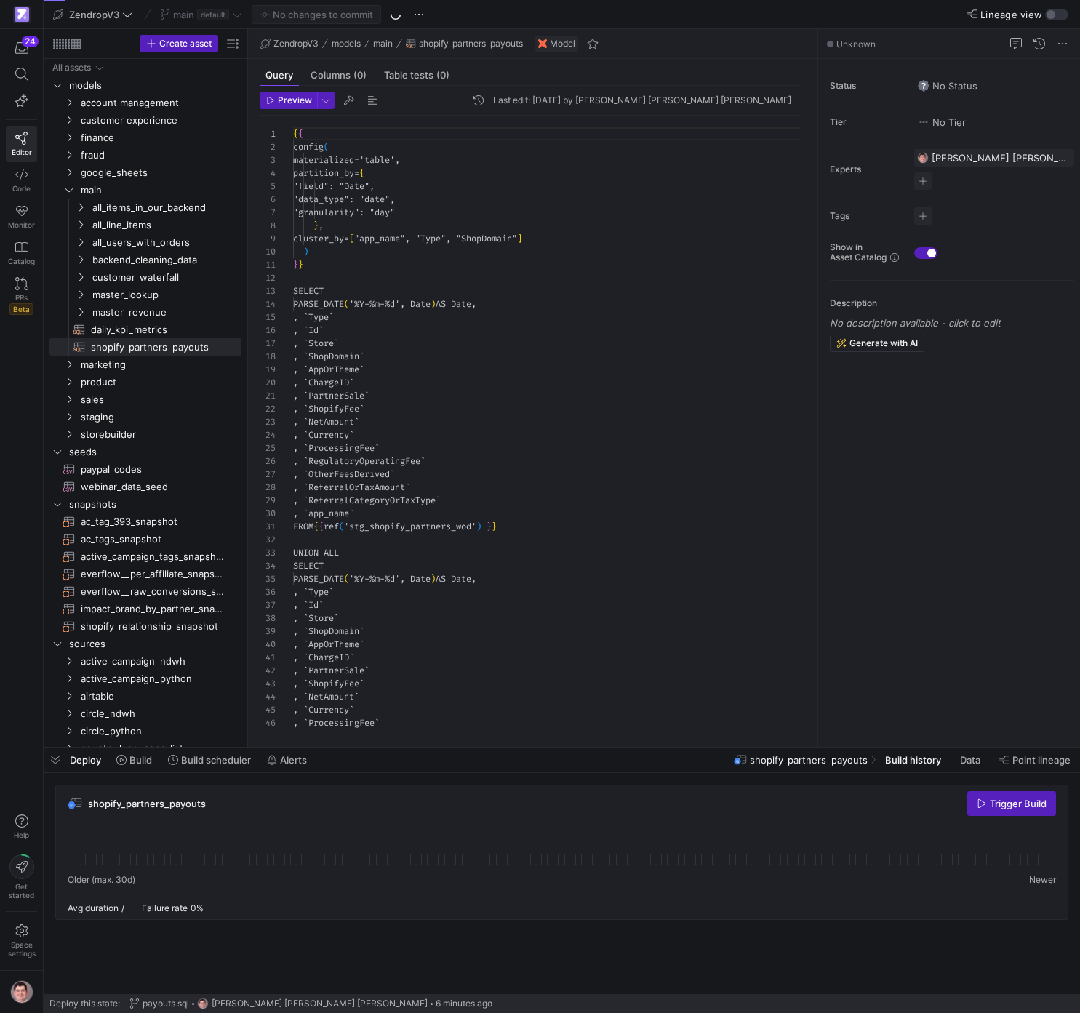
scroll to position [131, 0]
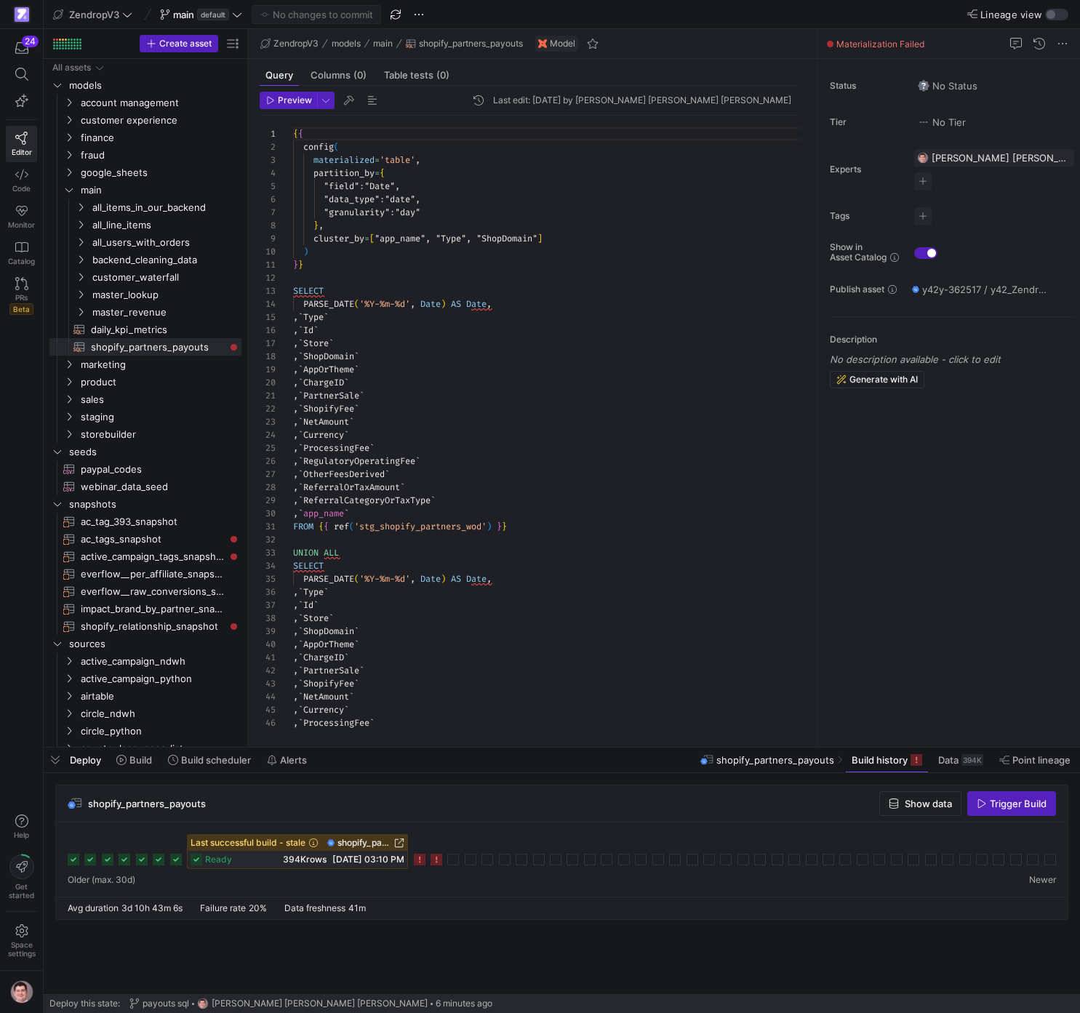
click at [438, 858] on rect at bounding box center [436, 860] width 12 height 12
click at [368, 252] on div ", ` OtherFeesDerived ` , ` ReferralOrTaxAmount ` , ` ReferralCategoryOrTaxType …" at bounding box center [552, 599] width 518 height 967
click at [368, 261] on div ", ` OtherFeesDerived ` , ` ReferralOrTaxAmount ` , ` ReferralCategoryOrTaxType …" at bounding box center [552, 599] width 518 height 967
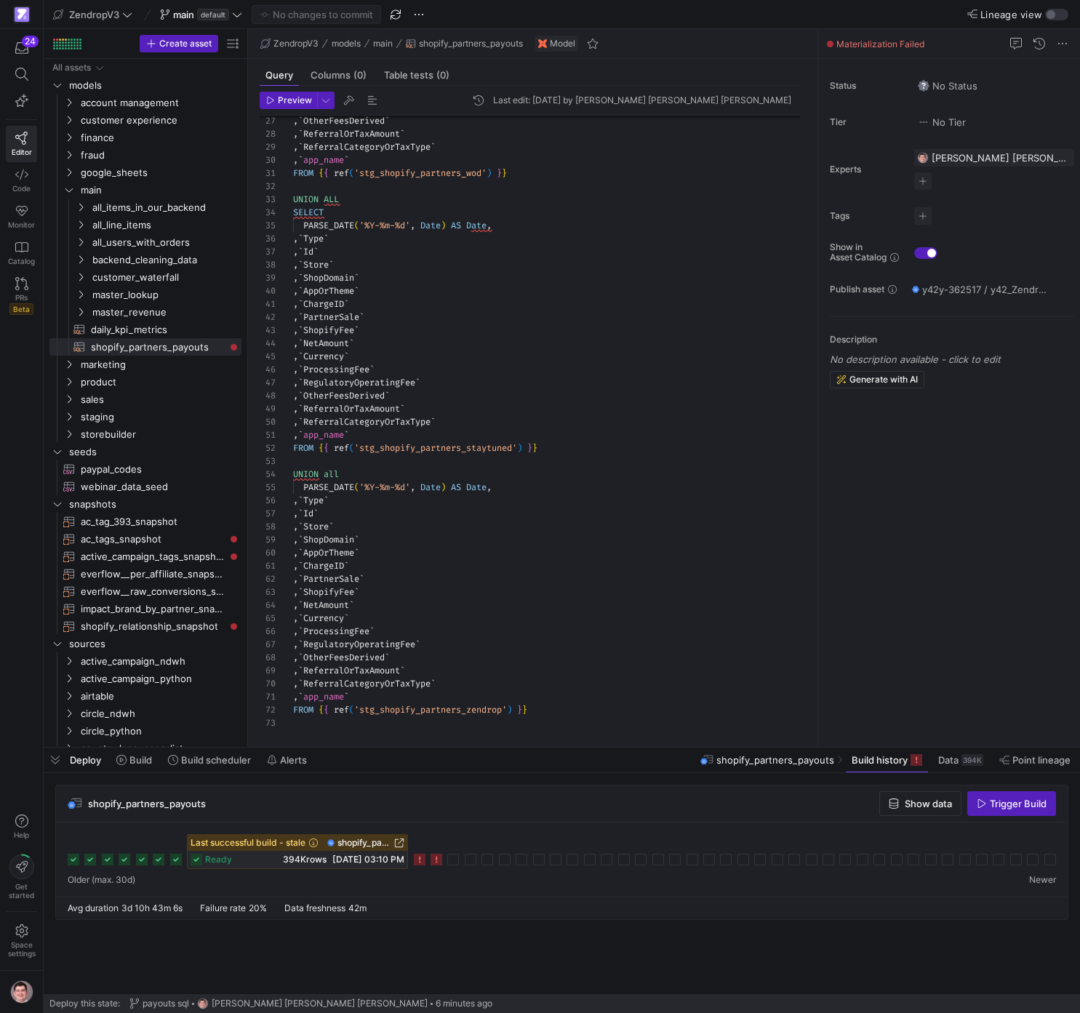
click at [442, 862] on icon at bounding box center [436, 860] width 12 height 12
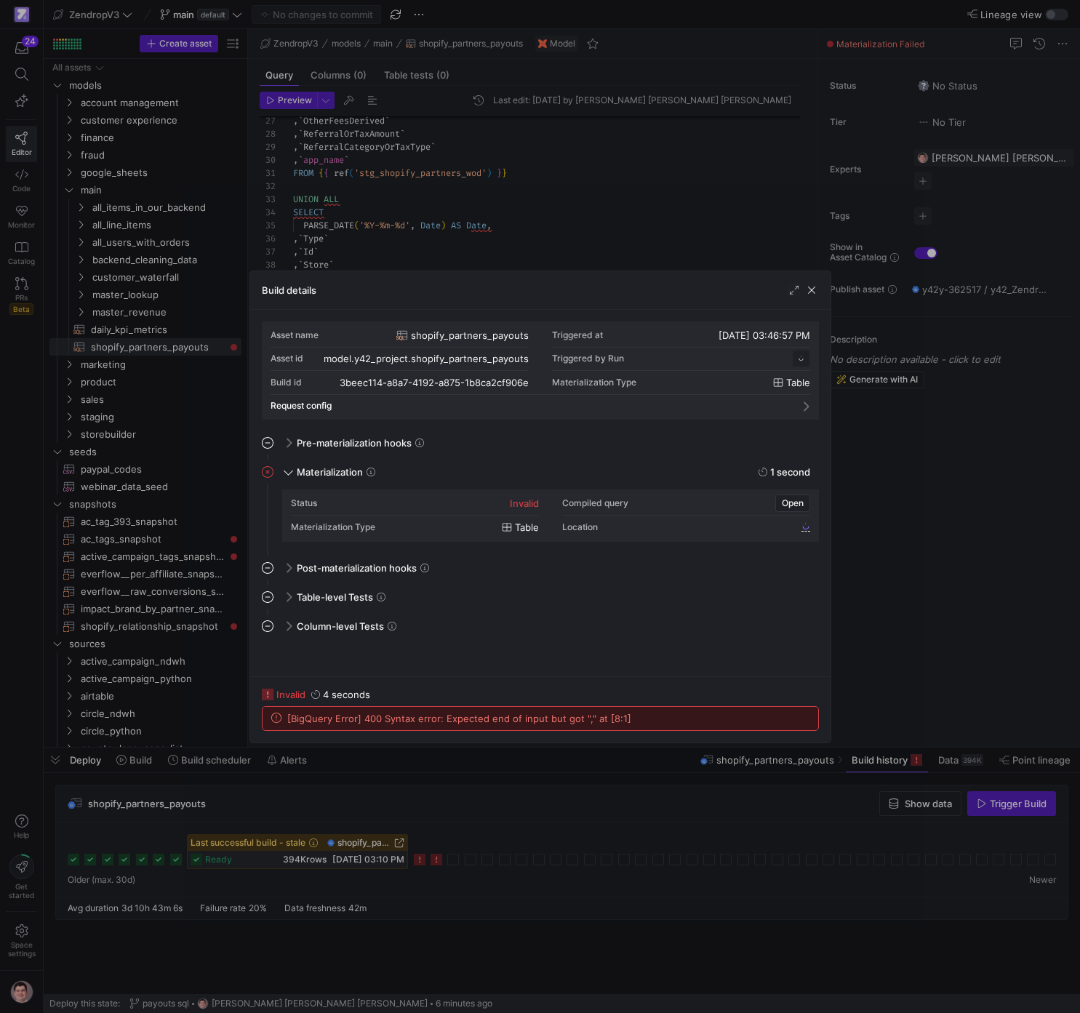
scroll to position [131, 0]
click at [586, 717] on span "[BigQuery Error] 400 Syntax error: Expected end of input but got "," at [8:1]" at bounding box center [459, 719] width 344 height 12
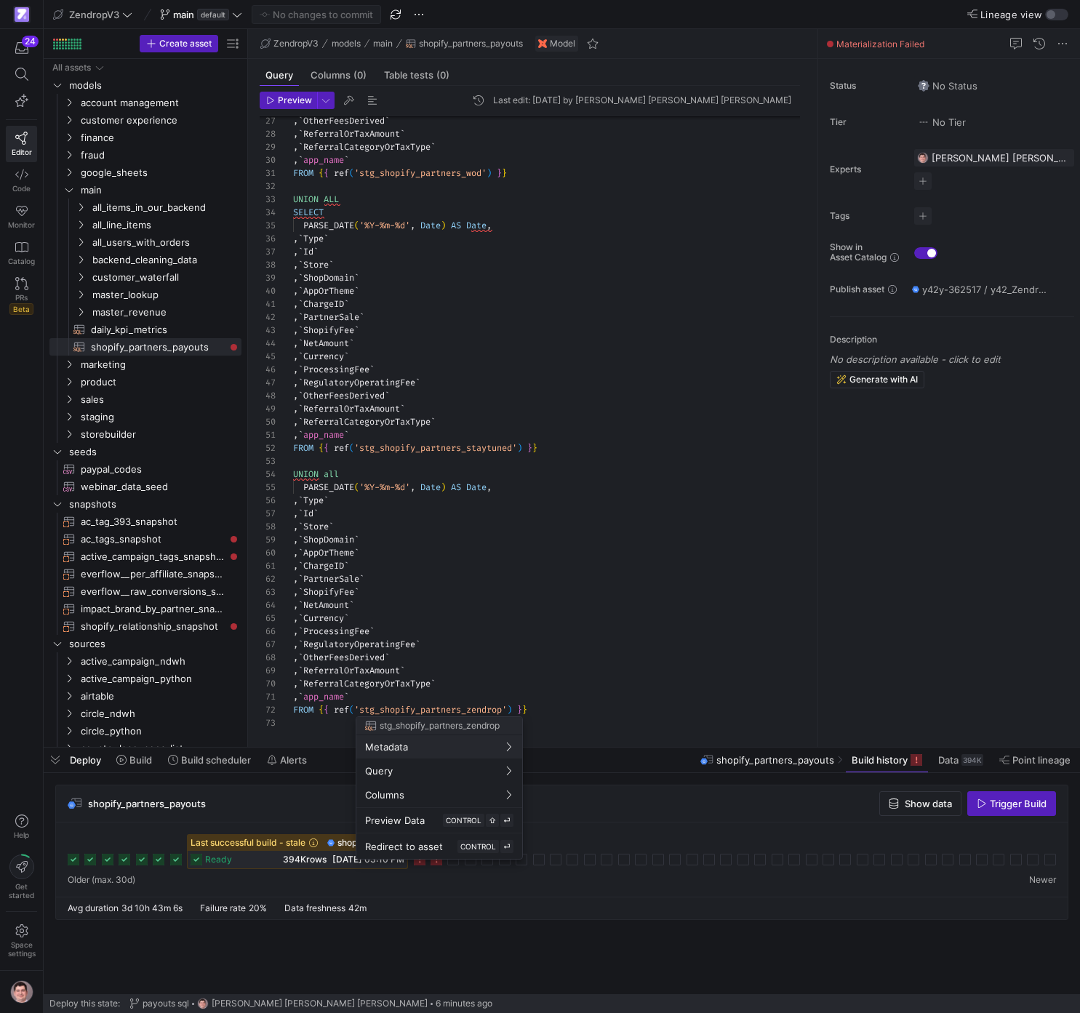
click at [398, 636] on div at bounding box center [540, 506] width 1080 height 1013
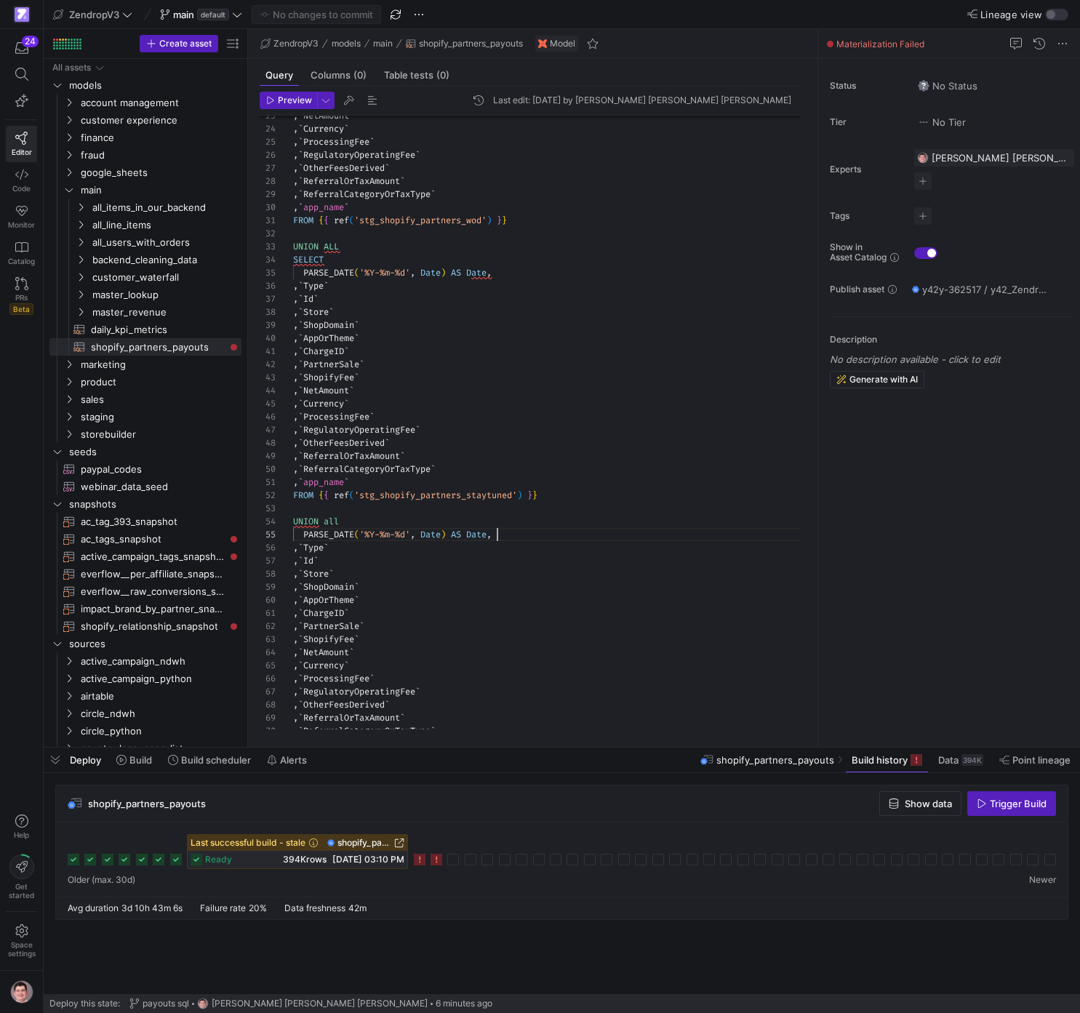
scroll to position [52, 204]
click at [508, 534] on div ", ` OtherFeesDerived ` , ` ReferralOrTaxAmount ` , ` ReferralCategoryOrTaxType …" at bounding box center [552, 293] width 518 height 967
click at [358, 15] on span "Commit & push (1)" at bounding box center [322, 15] width 81 height 12
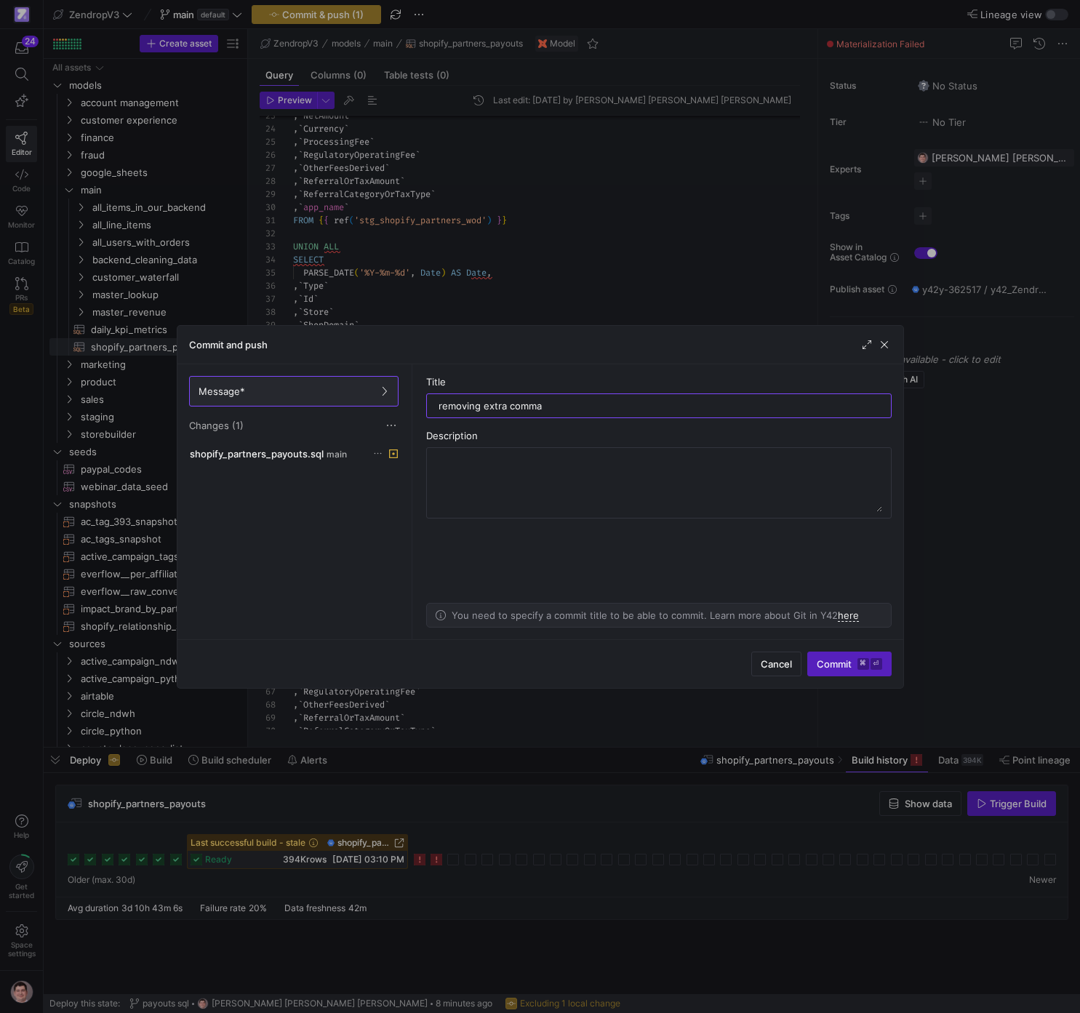
type input "removing extra comma"
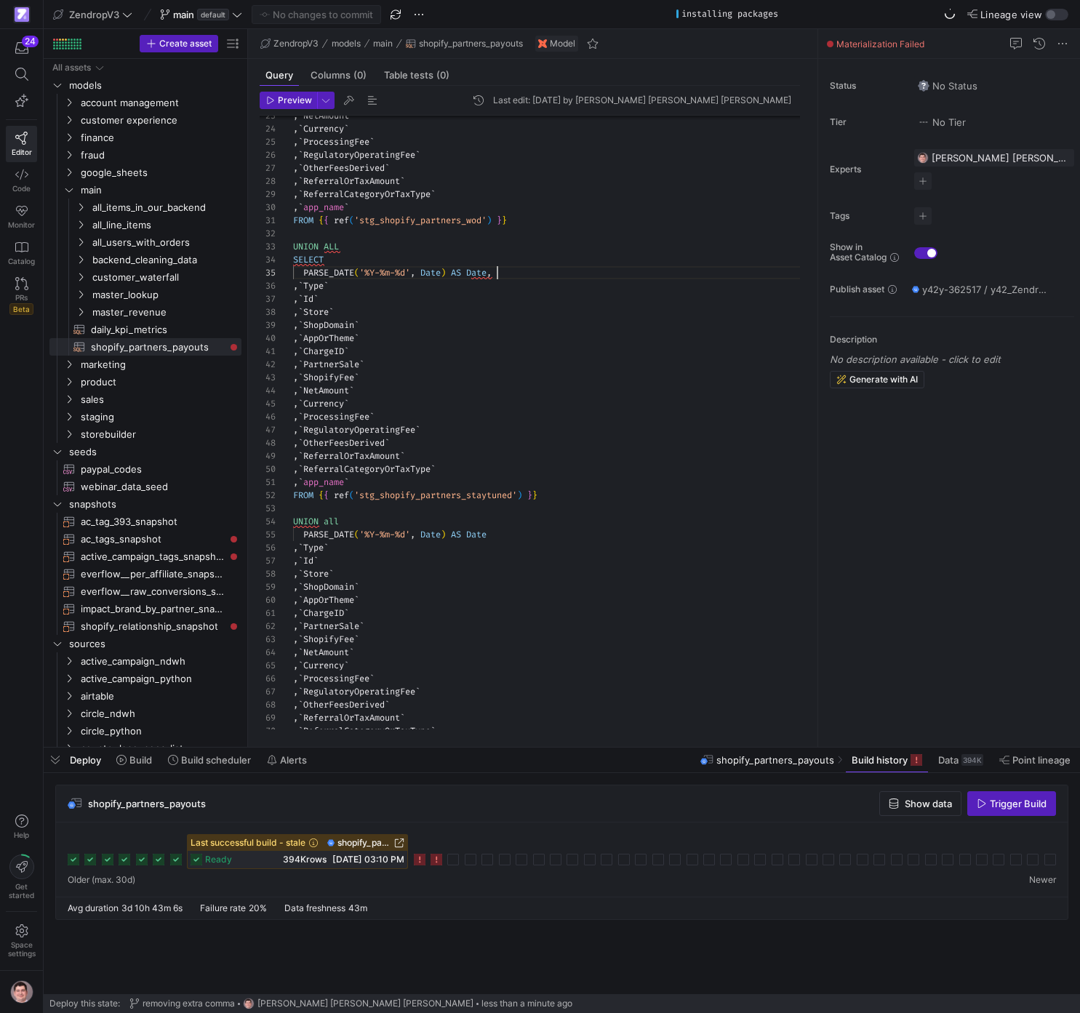
click at [524, 266] on div ", ` OtherFeesDerived ` , ` ReferralOrTaxAmount ` , ` ReferralCategoryOrTaxType …" at bounding box center [552, 293] width 518 height 967
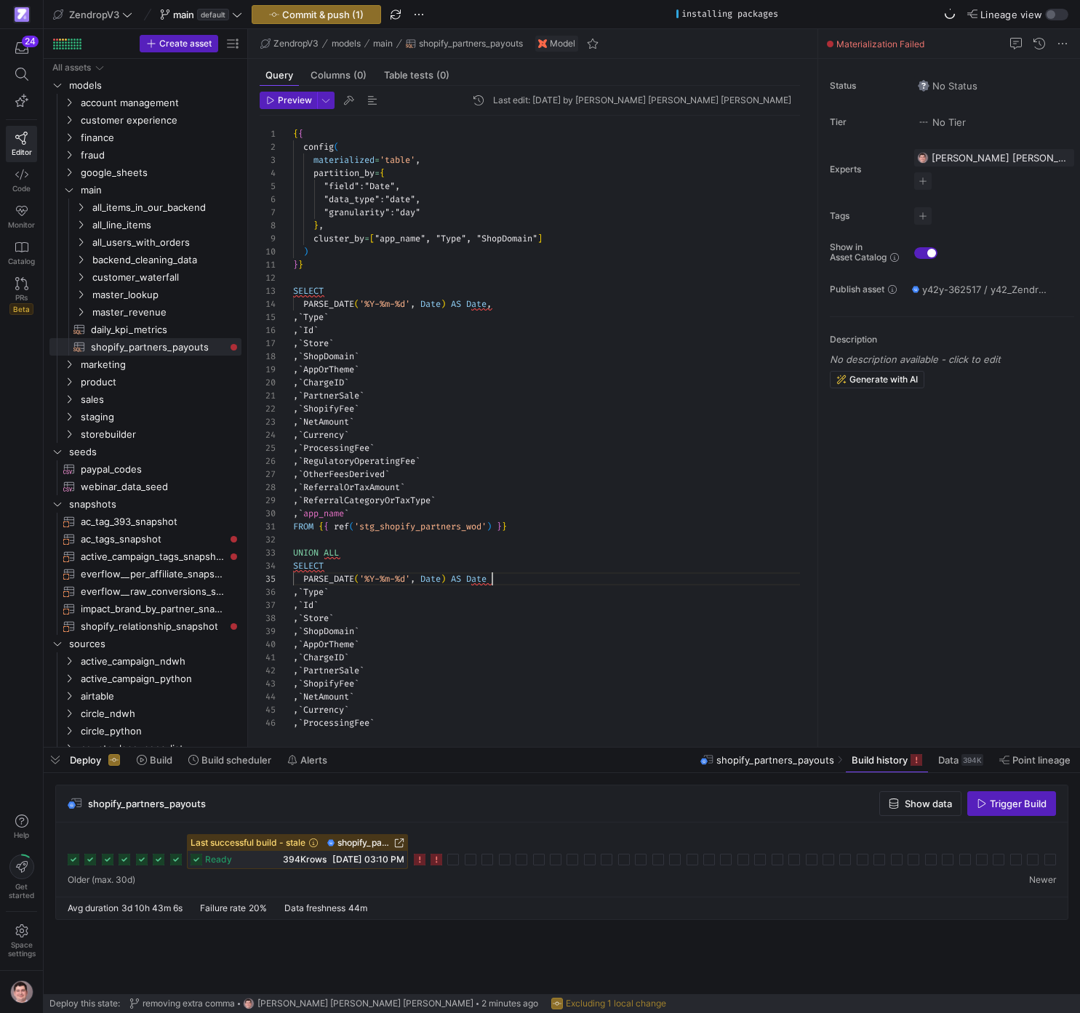
click at [512, 304] on div ", ` OtherFeesDerived ` , ` ReferralOrTaxAmount ` , ` ReferralCategoryOrTaxType …" at bounding box center [552, 599] width 518 height 967
click at [298, 10] on span "Commit & push (1)" at bounding box center [322, 15] width 81 height 12
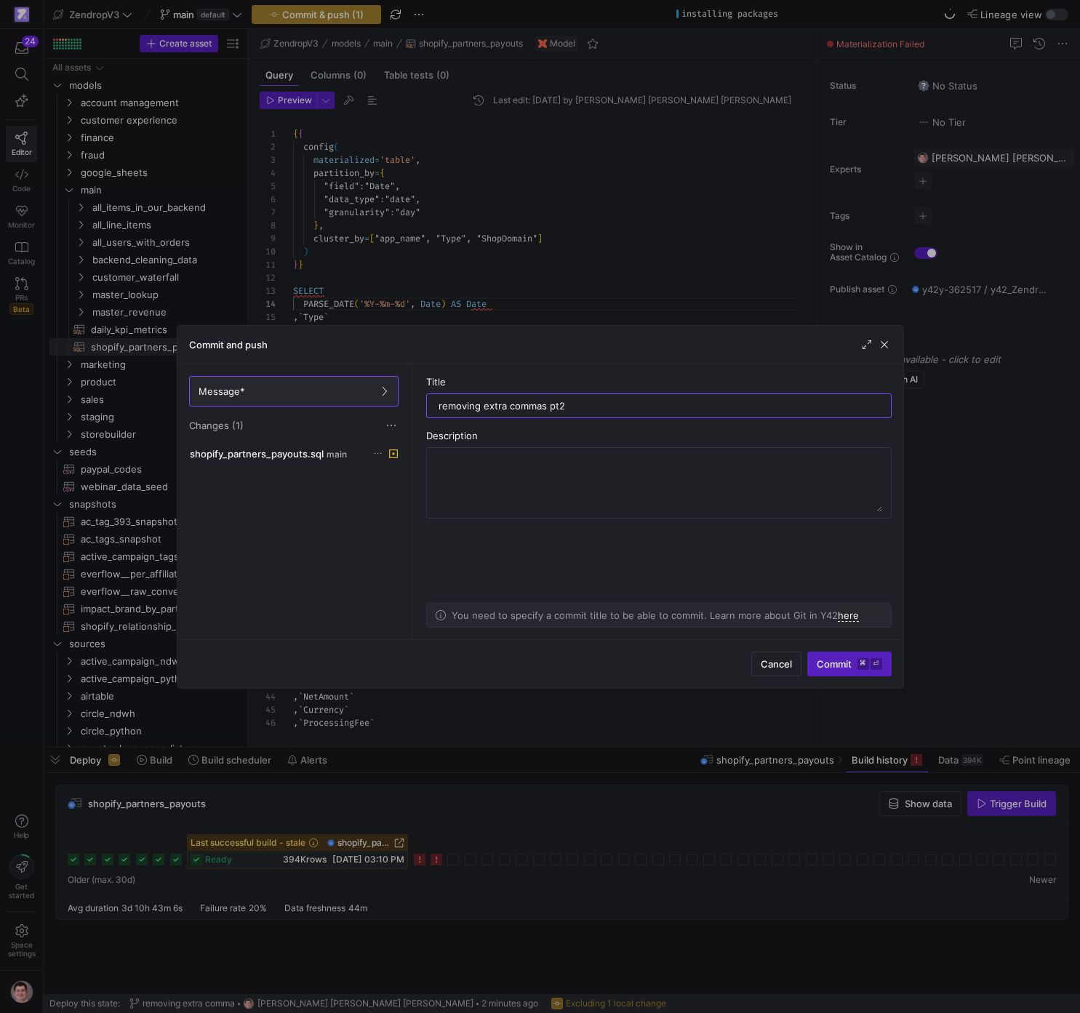
type input "removing extra commas pt2"
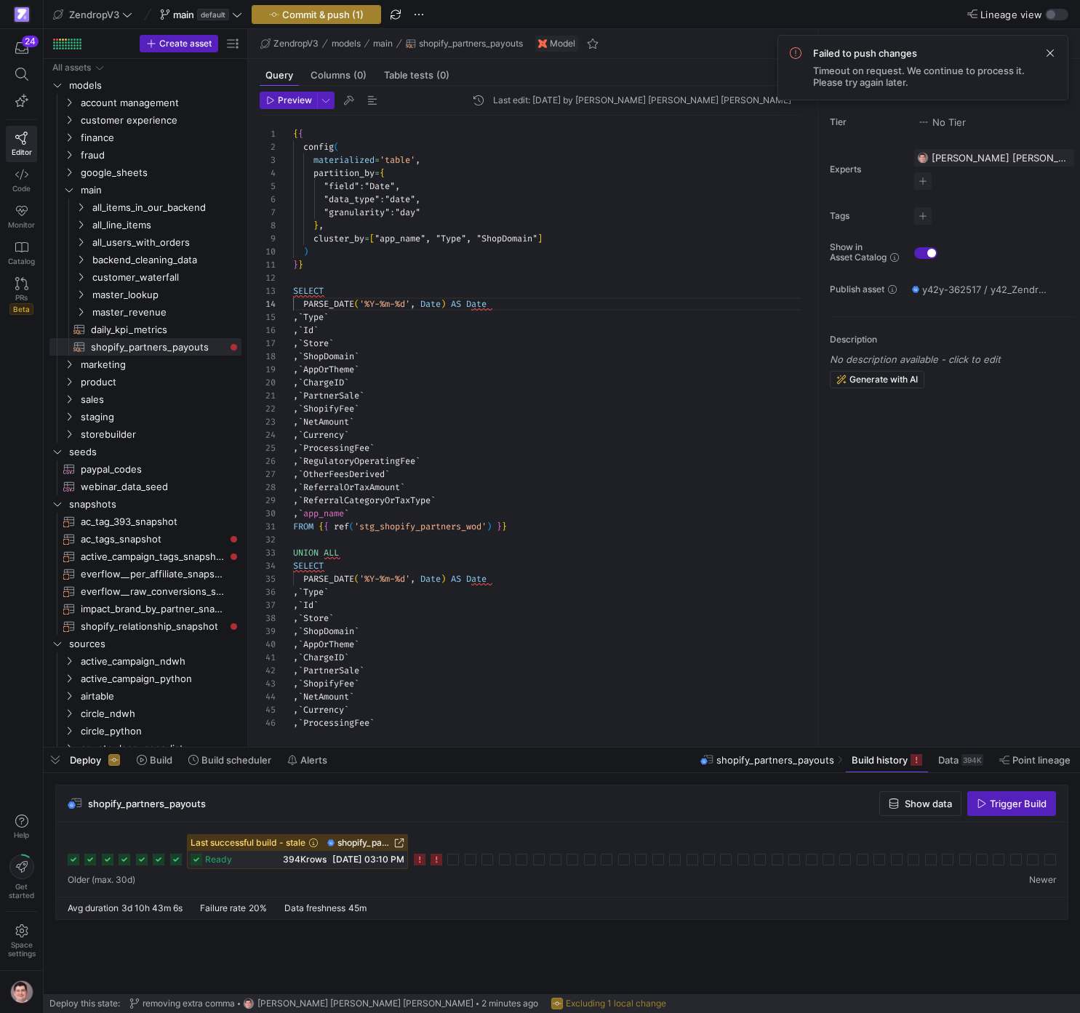
click at [334, 13] on span "Commit & push (1)" at bounding box center [322, 15] width 81 height 12
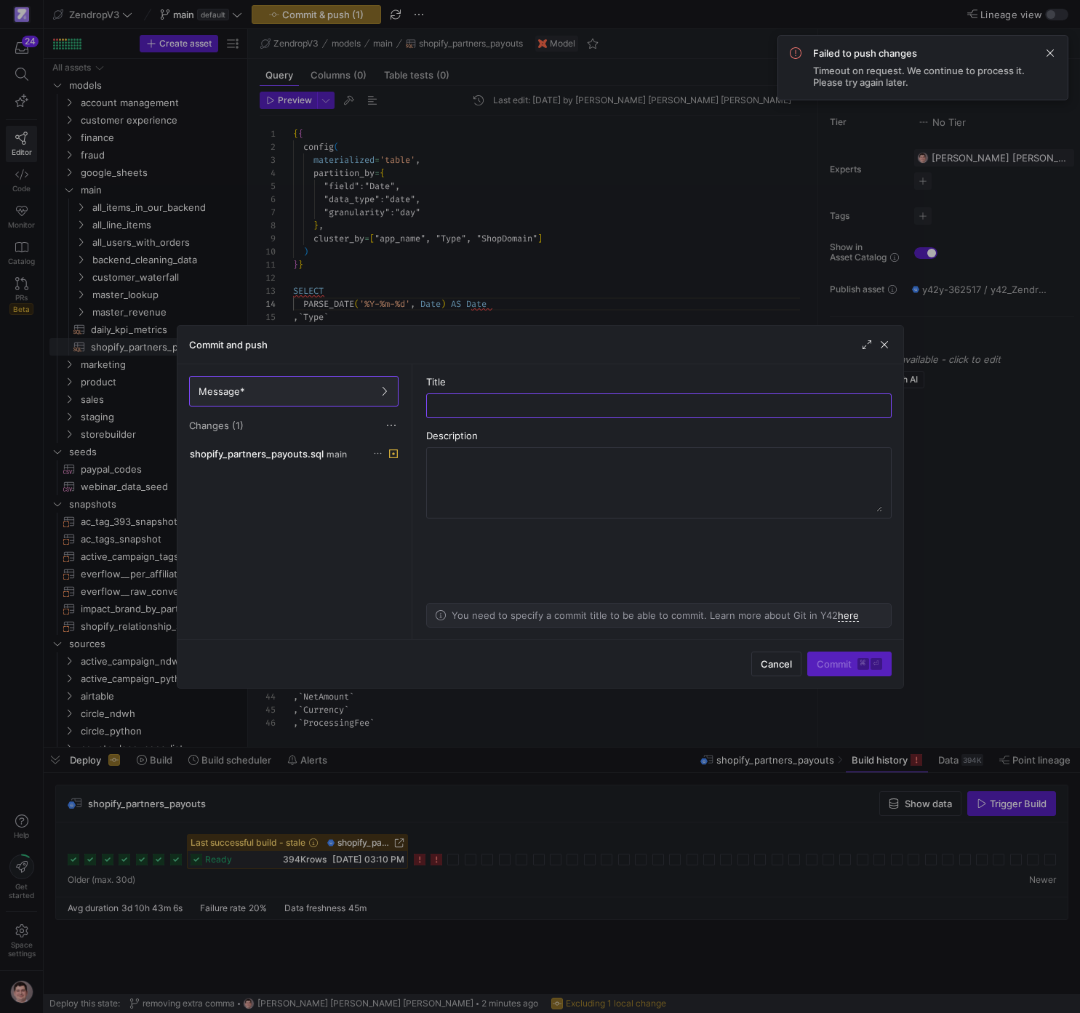
type input "p"
type input "comma"
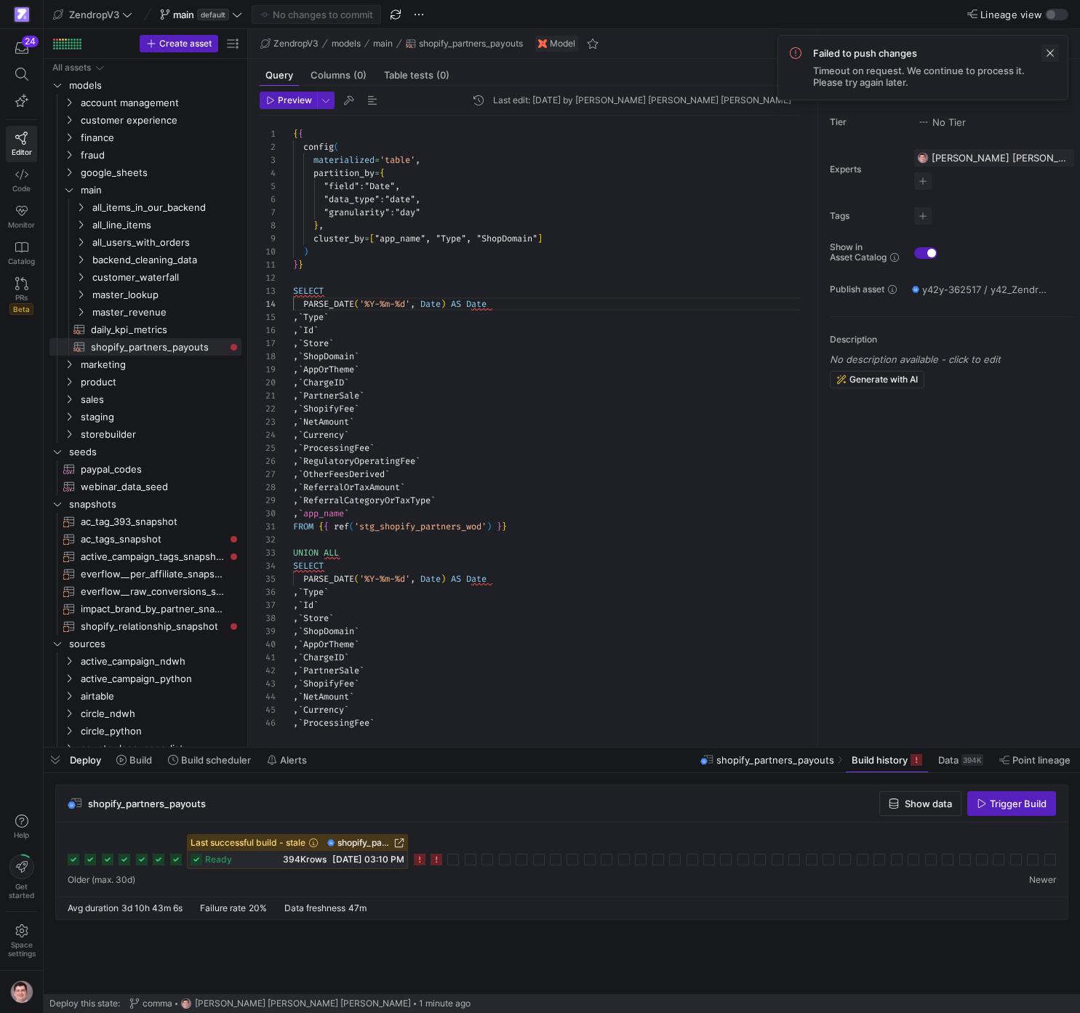
click at [1049, 49] on span at bounding box center [1049, 52] width 17 height 17
click at [1022, 806] on span "Trigger Build" at bounding box center [1018, 804] width 57 height 12
click at [454, 860] on rect at bounding box center [453, 860] width 12 height 12
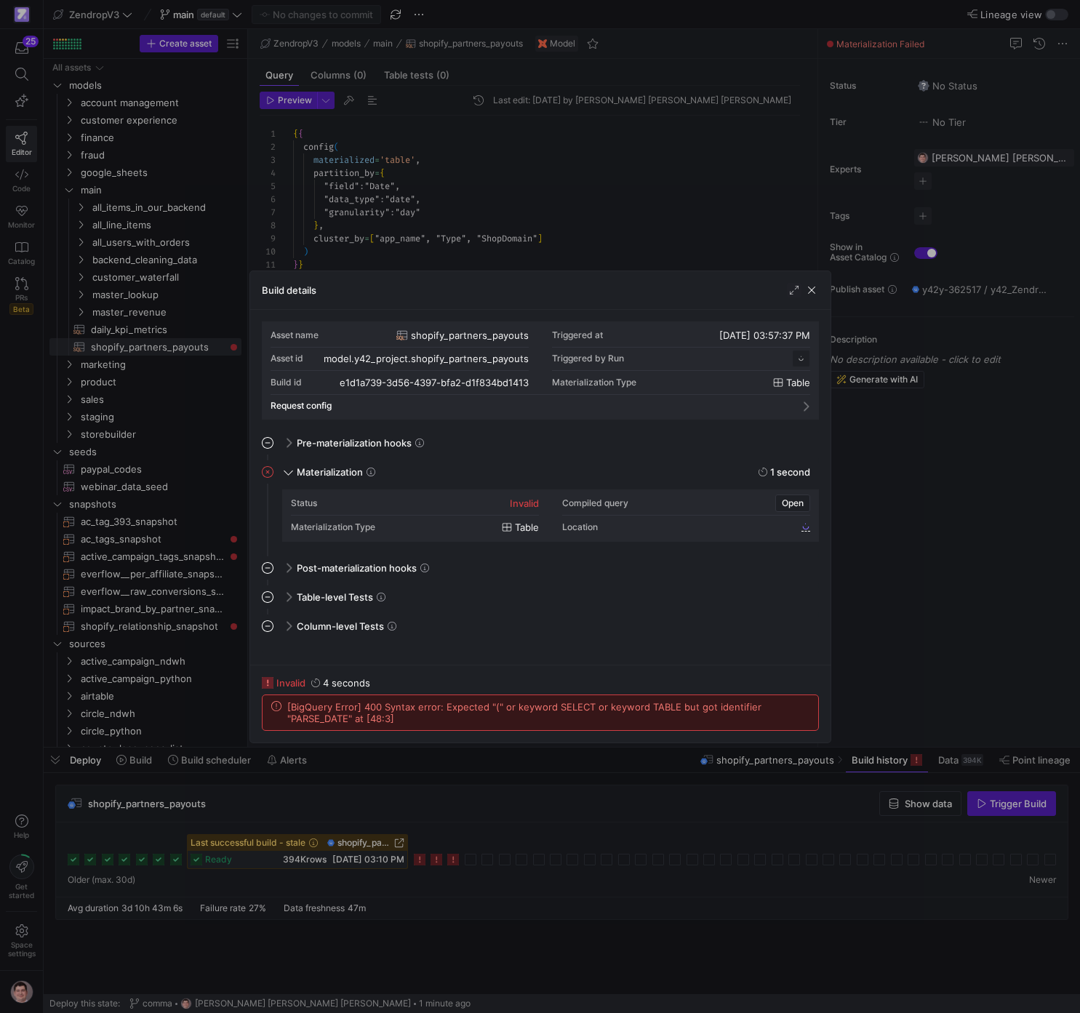
scroll to position [131, 0]
click at [546, 710] on span "[BigQuery Error] 400 Syntax error: Expected "(" or keyword SELECT or keyword TA…" at bounding box center [548, 712] width 522 height 23
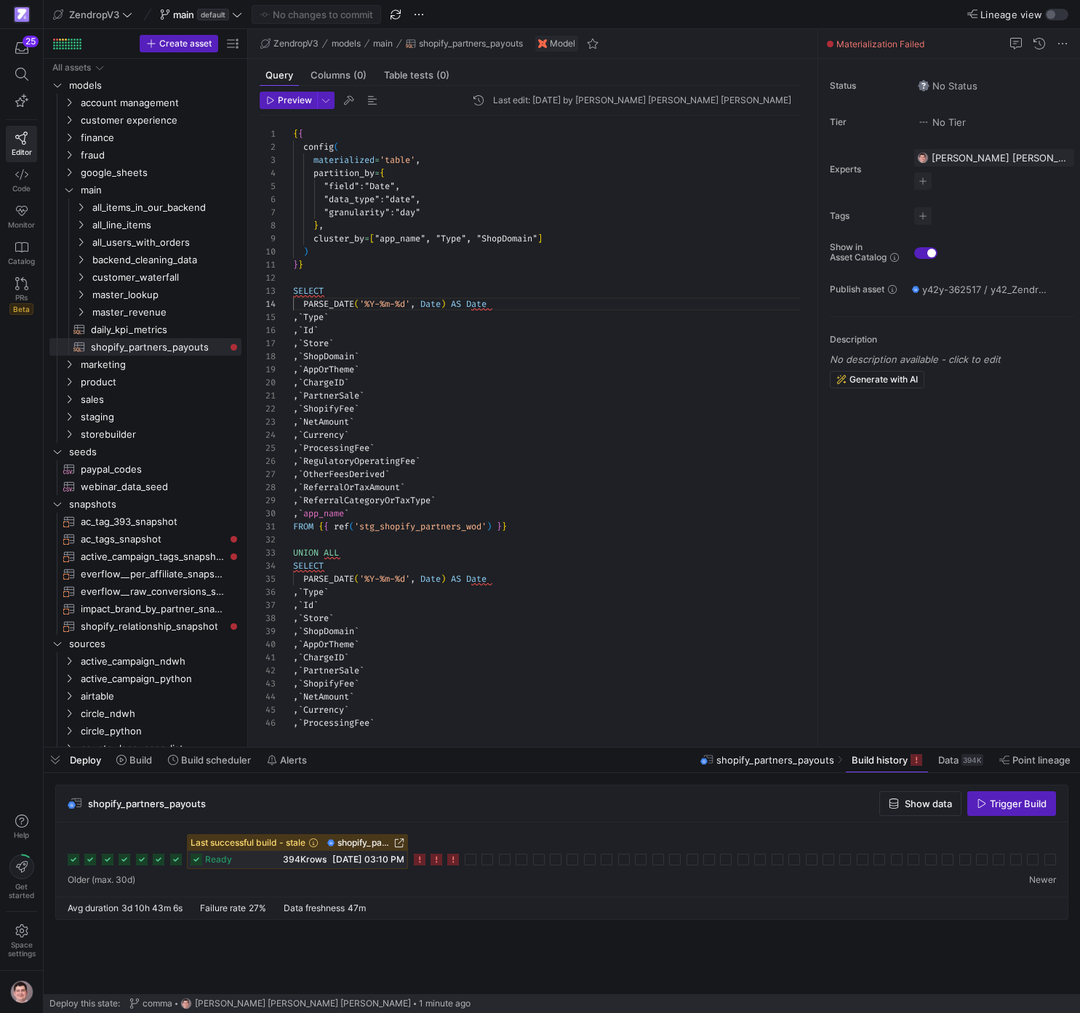
click at [500, 229] on div ", ` OtherFeesDerived ` , ` ReferralOrTaxAmount ` , ` ReferralCategoryOrTaxType …" at bounding box center [552, 599] width 518 height 967
click at [505, 597] on div ", ` OtherFeesDerived ` , ` ReferralOrTaxAmount ` , ` ReferralCategoryOrTaxType …" at bounding box center [552, 599] width 518 height 967
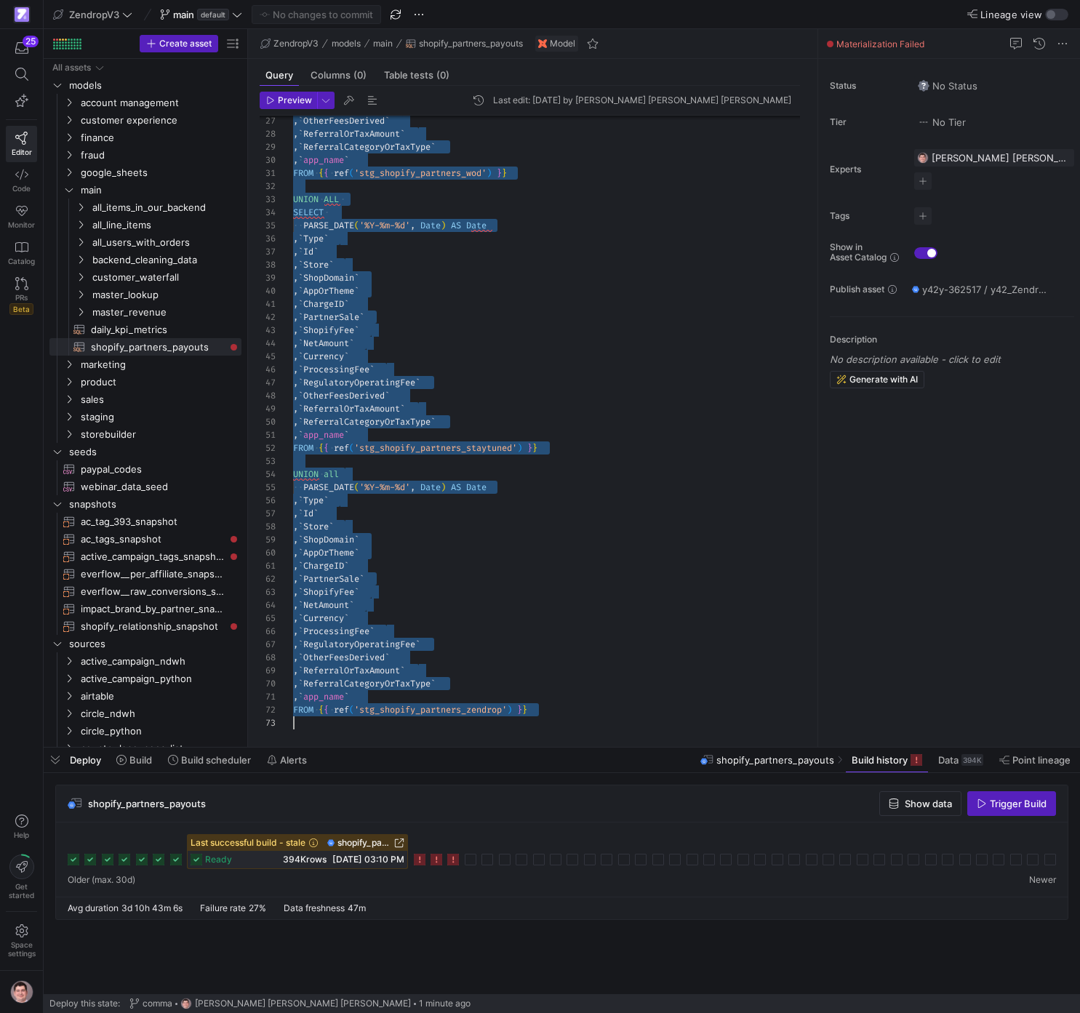
scroll to position [52, 241]
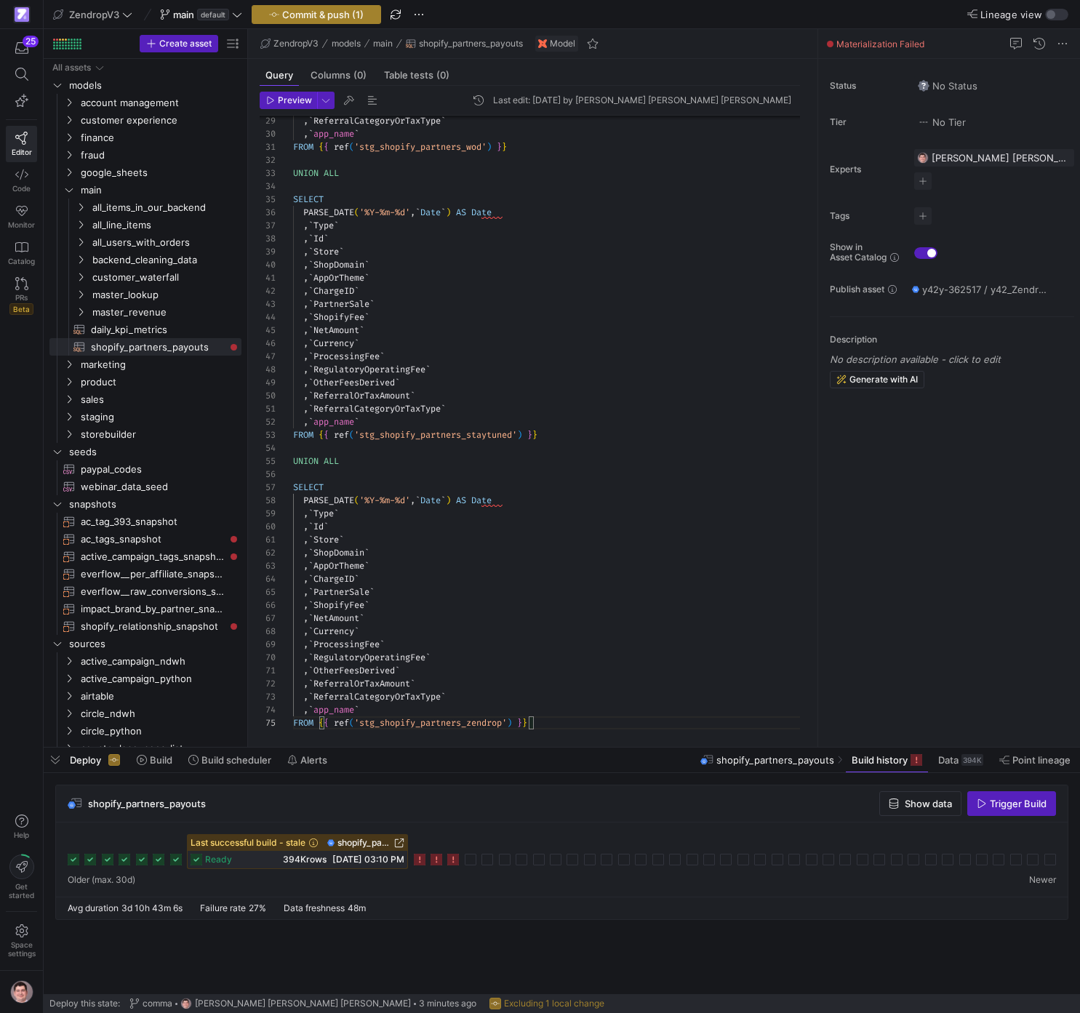
click at [311, 9] on span "Commit & push (1)" at bounding box center [322, 15] width 81 height 12
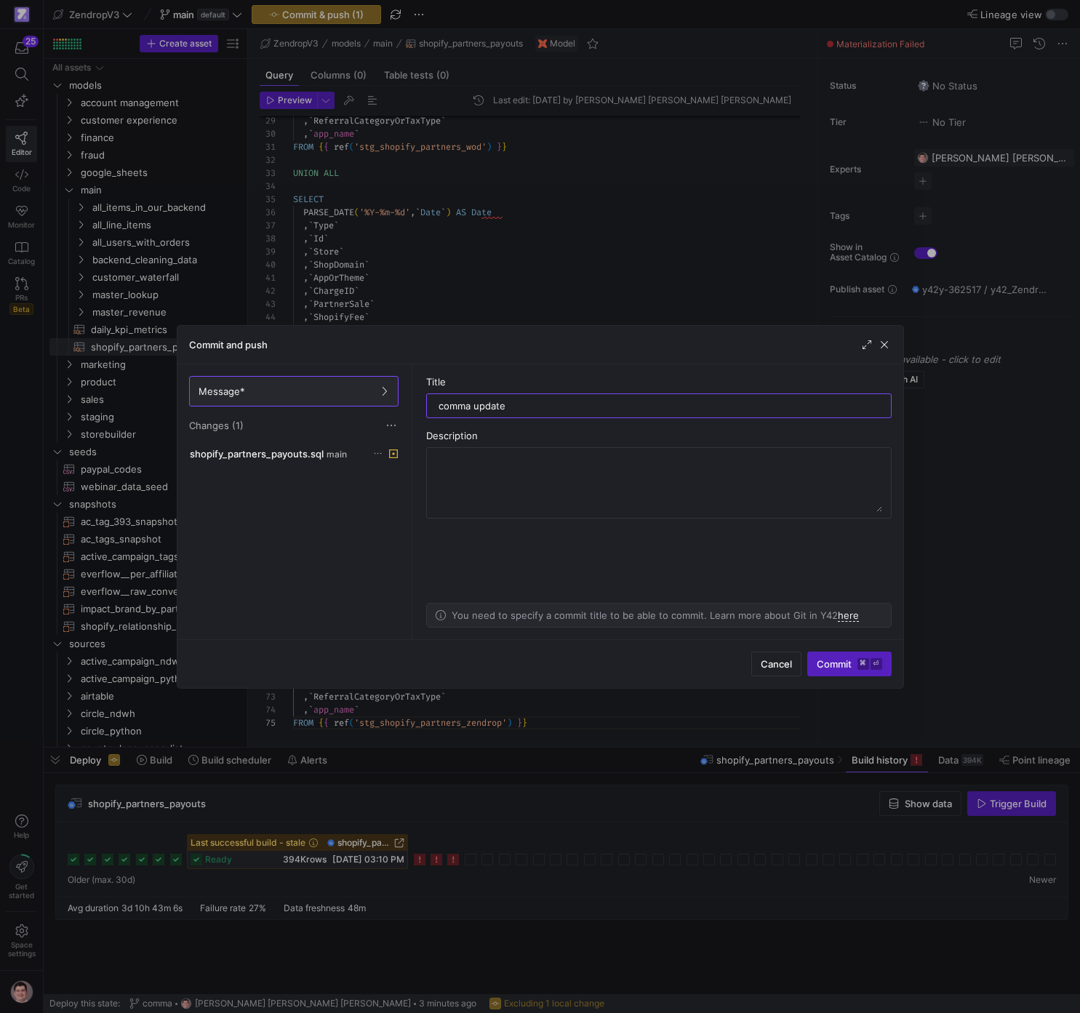
type input "comma update"
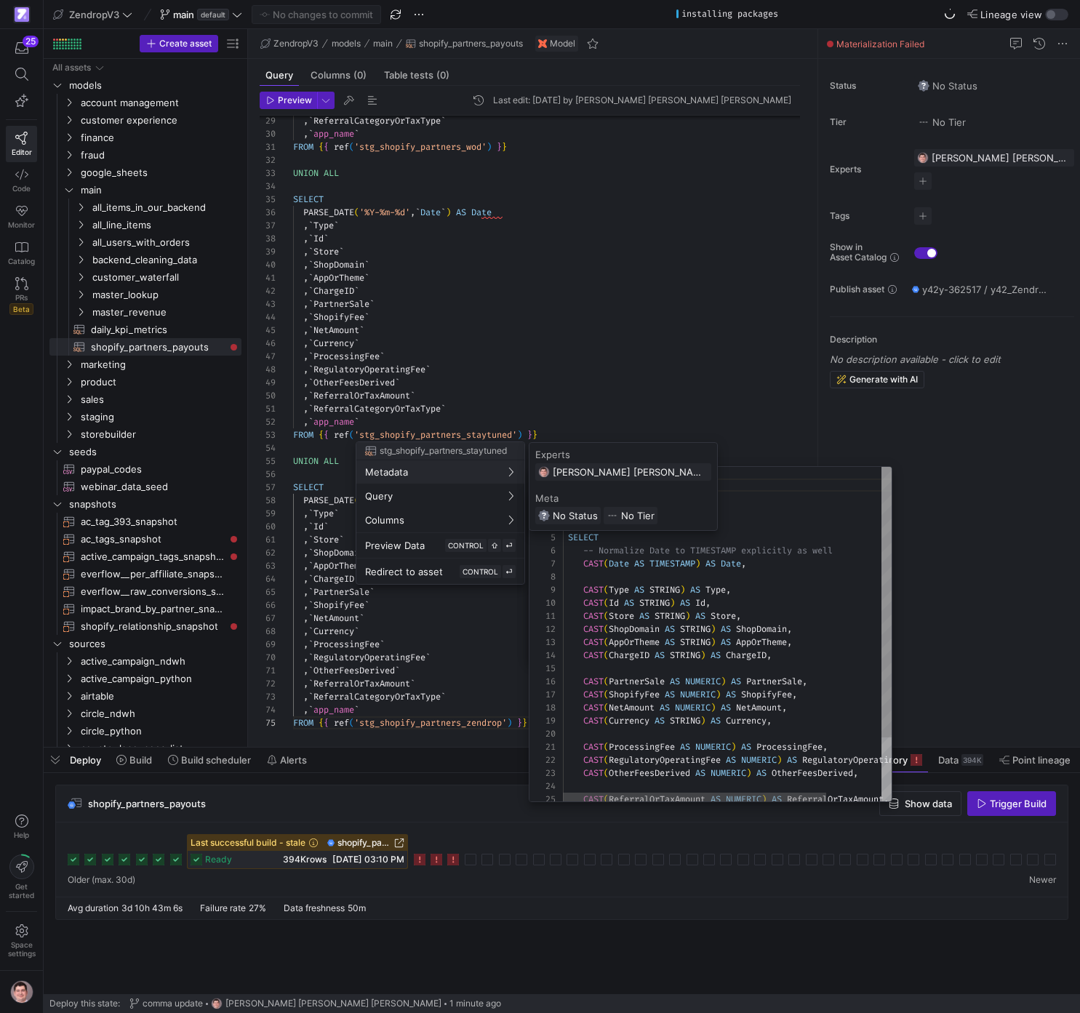
scroll to position [0, 0]
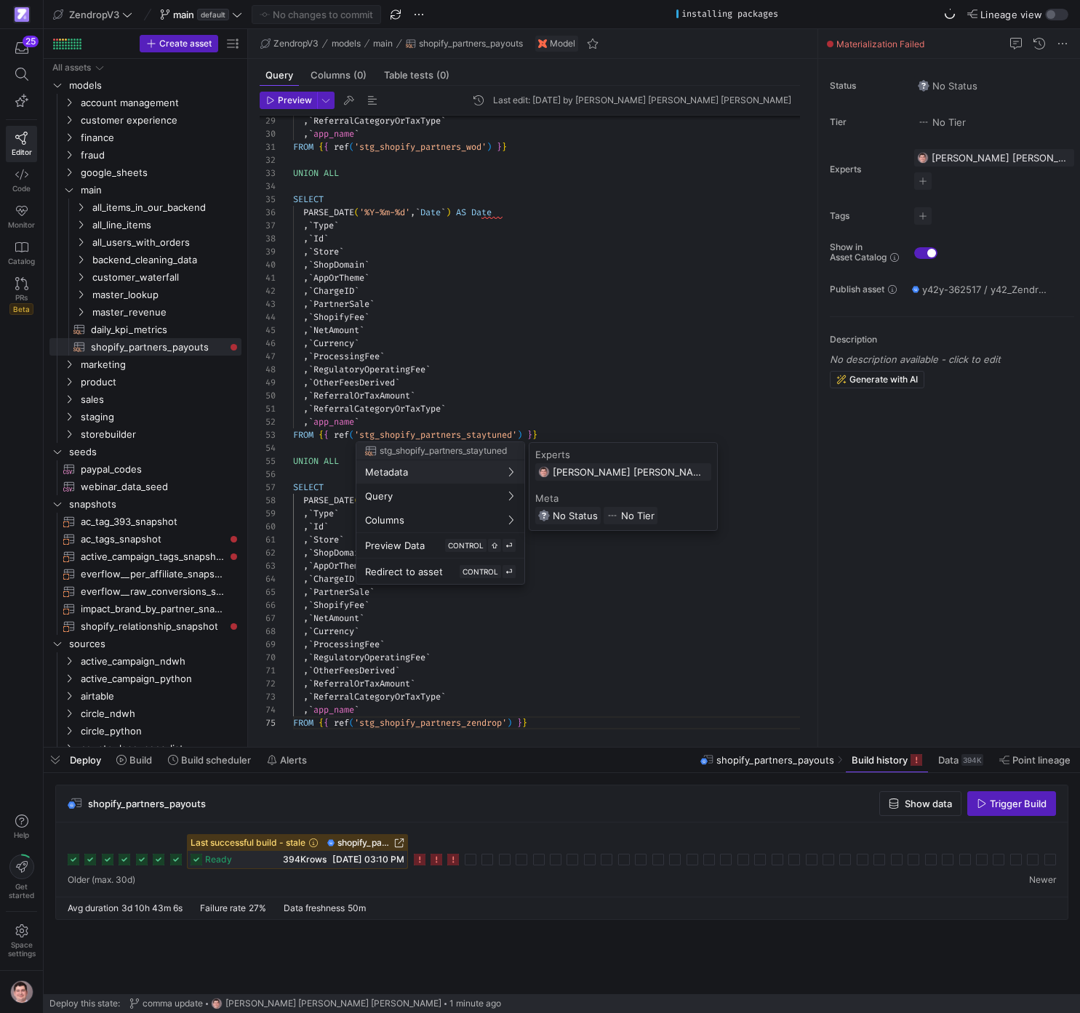
click at [1055, 809] on div at bounding box center [540, 506] width 1080 height 1013
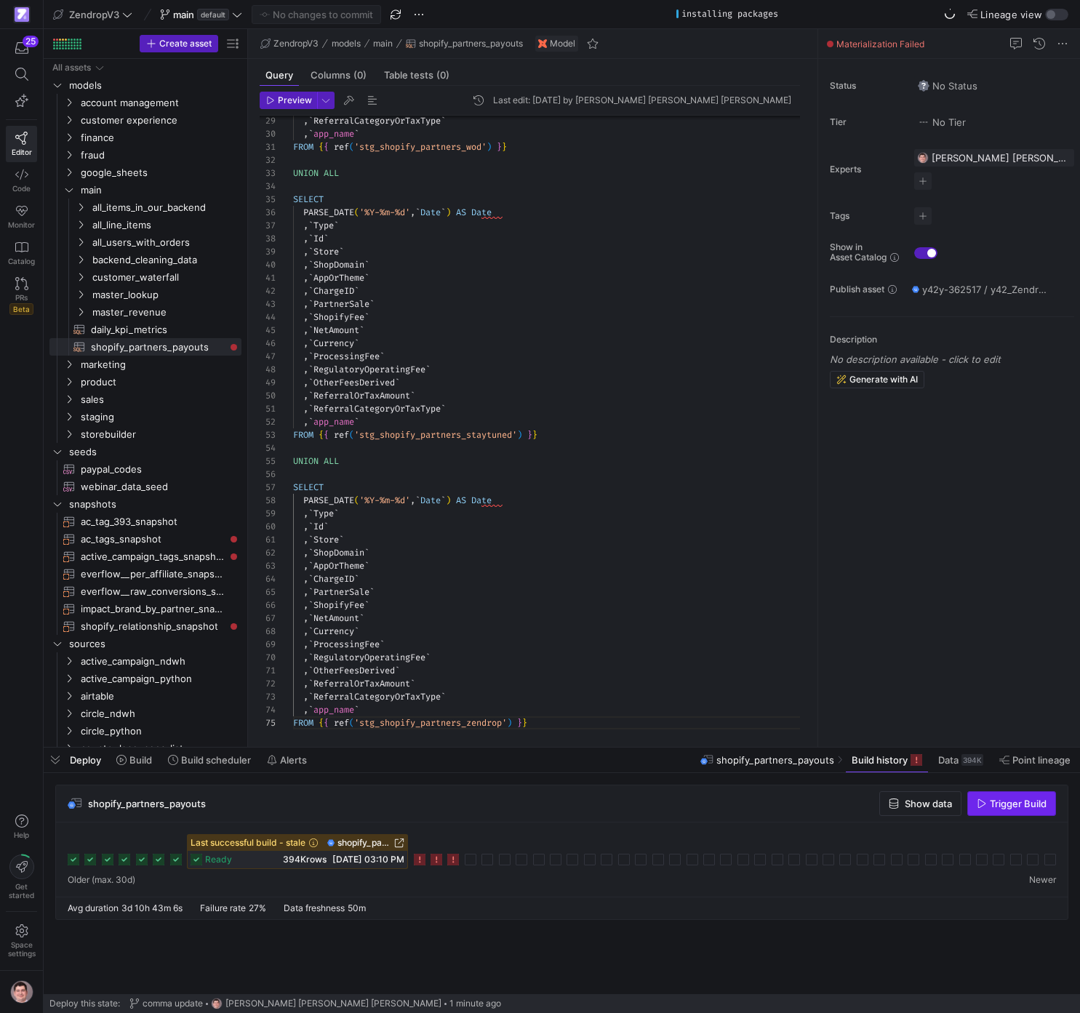
click at [1043, 808] on span "Trigger Build" at bounding box center [1018, 804] width 57 height 12
